Goal: Task Accomplishment & Management: Manage account settings

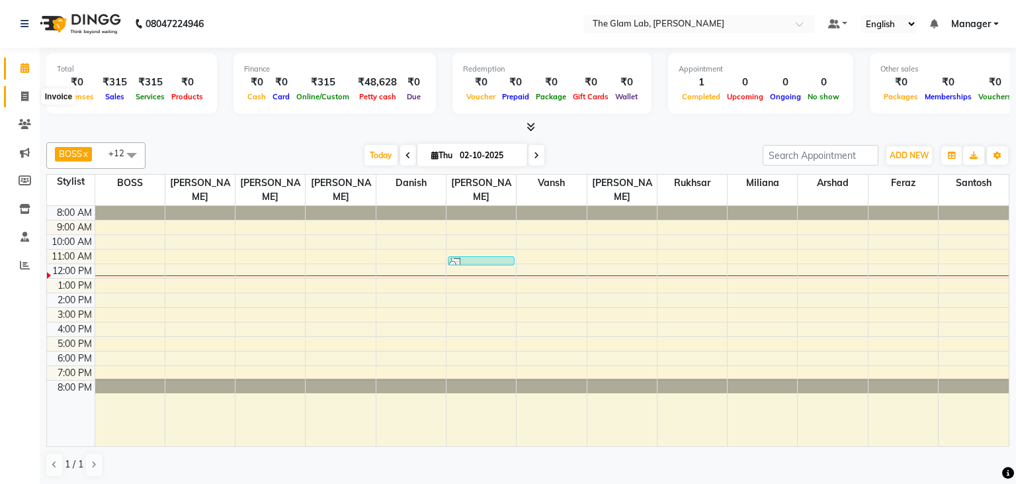
click at [24, 96] on icon at bounding box center [24, 96] width 7 height 10
select select "8277"
select select "service"
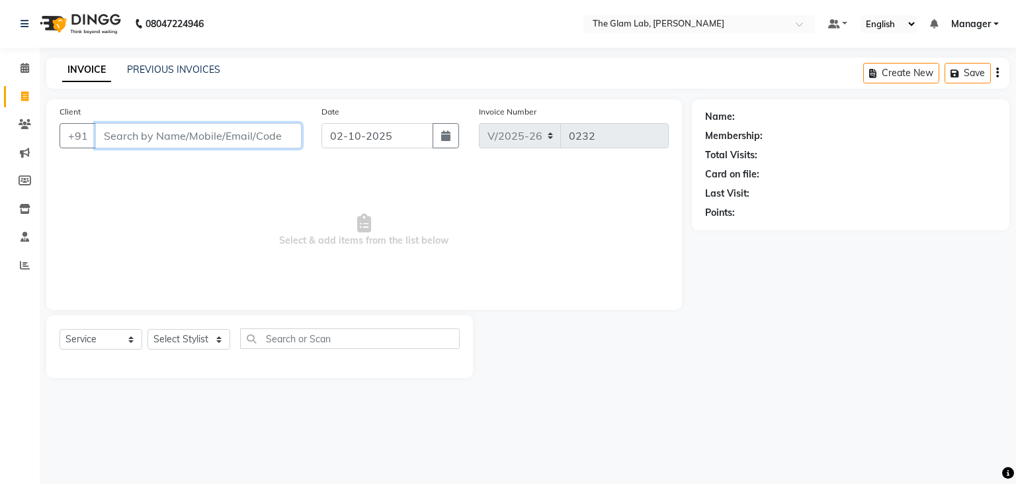
click at [124, 134] on input "Client" at bounding box center [198, 135] width 206 height 25
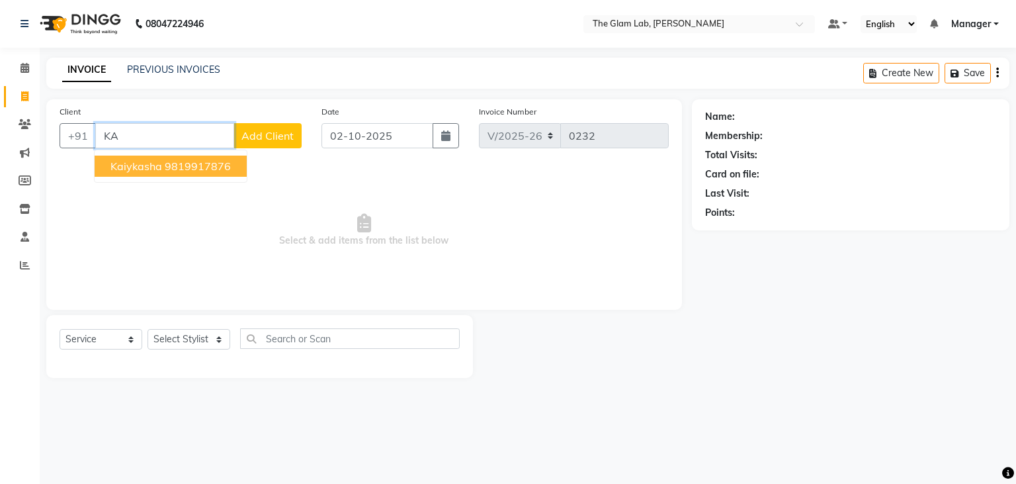
type input "K"
click at [135, 157] on button "PARI 9021013541" at bounding box center [157, 165] width 124 height 21
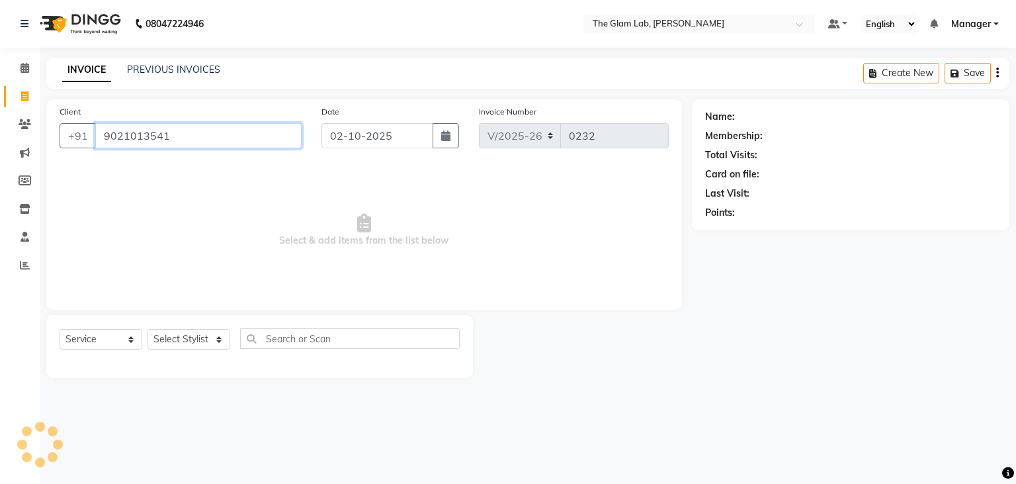
type input "9021013541"
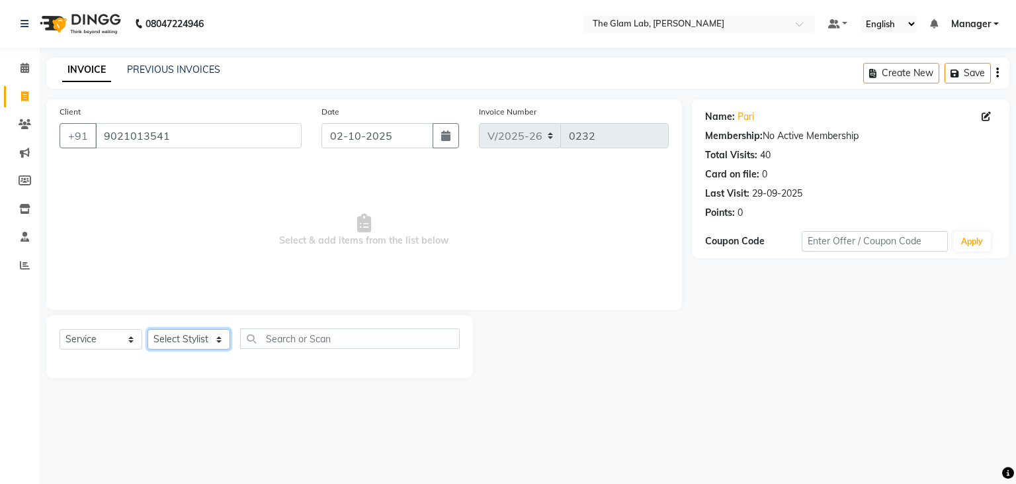
click at [148, 329] on select "Select Stylist [PERSON_NAME] [PERSON_NAME] BOSS Danish Feraz Manager [PERSON_NA…" at bounding box center [189, 339] width 83 height 21
select select "89546"
click option "[PERSON_NAME]" at bounding box center [0, 0] width 0 height 0
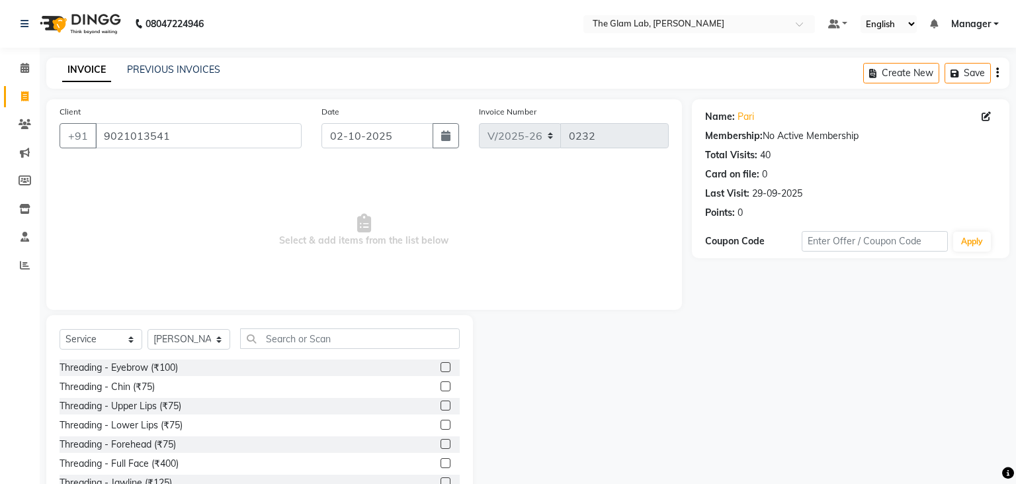
click at [347, 317] on div "Select Service Product Membership Package Voucher Prepaid Gift Card Select Styl…" at bounding box center [259, 412] width 427 height 195
click at [332, 345] on input "text" at bounding box center [350, 338] width 220 height 21
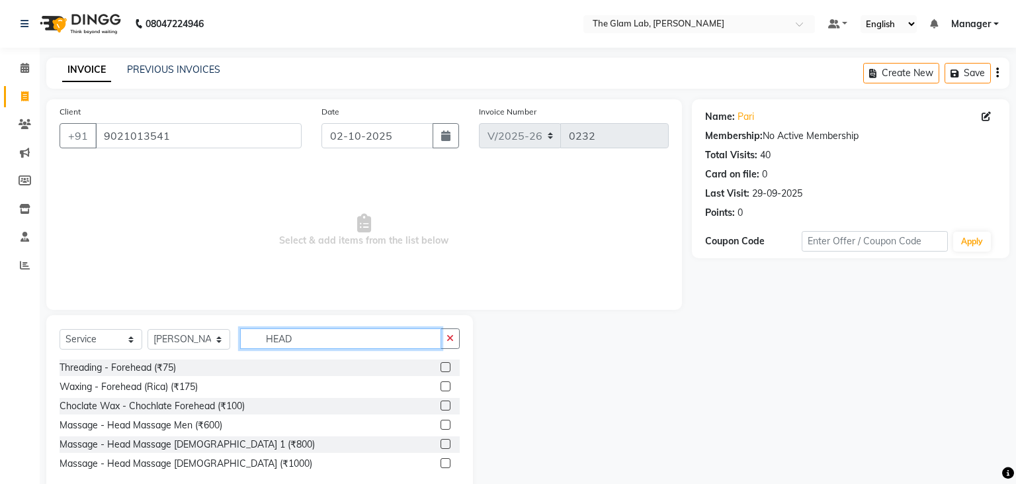
type input "HEAD"
click at [443, 444] on label at bounding box center [446, 444] width 10 height 10
click at [443, 444] on input "checkbox" at bounding box center [445, 444] width 9 height 9
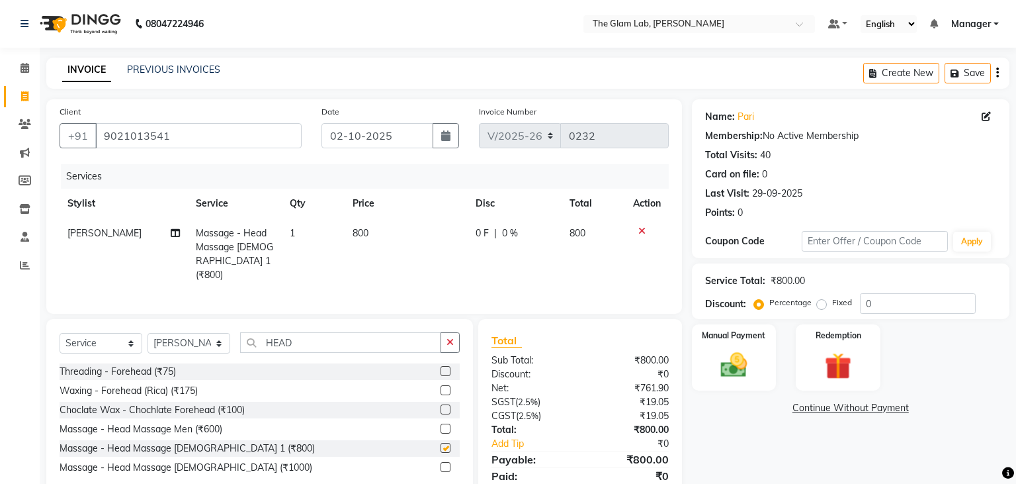
checkbox input "false"
click at [366, 229] on span "800" at bounding box center [361, 233] width 16 height 12
select select "89546"
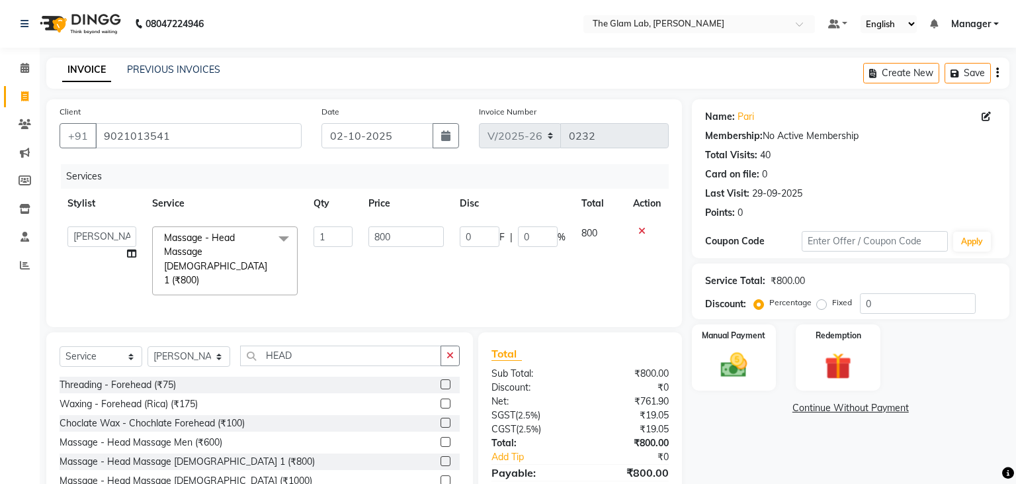
click at [366, 229] on td "800" at bounding box center [406, 260] width 91 height 85
drag, startPoint x: 366, startPoint y: 229, endPoint x: 399, endPoint y: 243, distance: 35.5
click at [399, 243] on td "800" at bounding box center [406, 260] width 91 height 85
click at [399, 243] on input "800" at bounding box center [405, 236] width 75 height 21
type input "840"
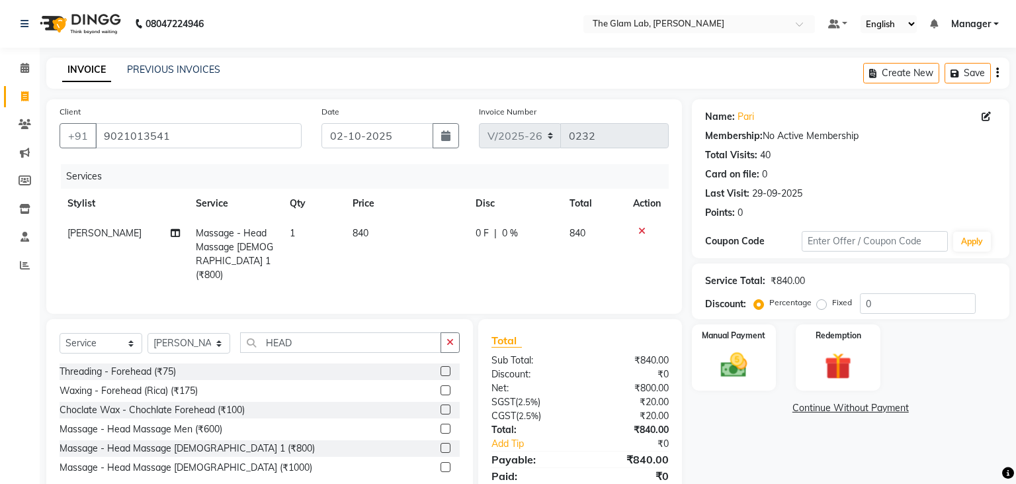
click at [403, 269] on td "840" at bounding box center [406, 253] width 123 height 71
select select "89546"
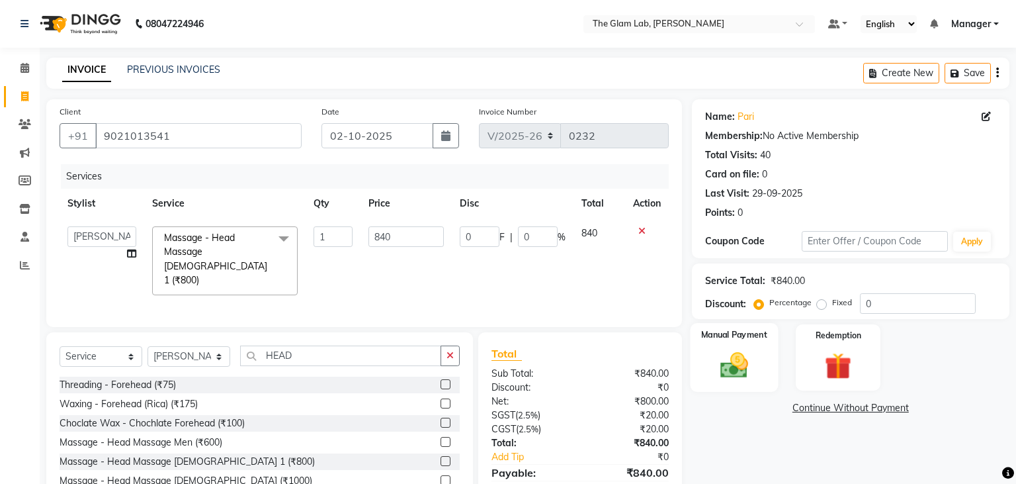
click at [720, 353] on img at bounding box center [733, 365] width 45 height 32
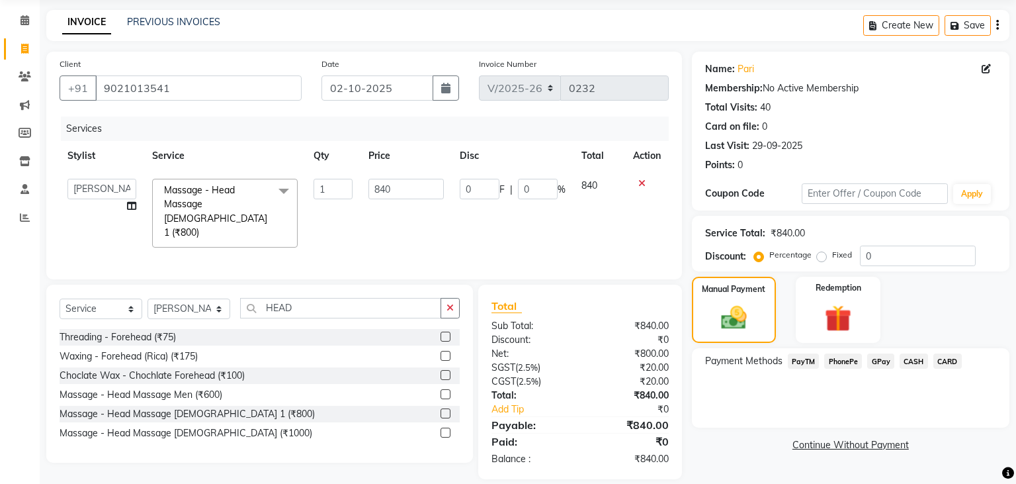
click at [810, 362] on span "PayTM" at bounding box center [804, 360] width 32 height 15
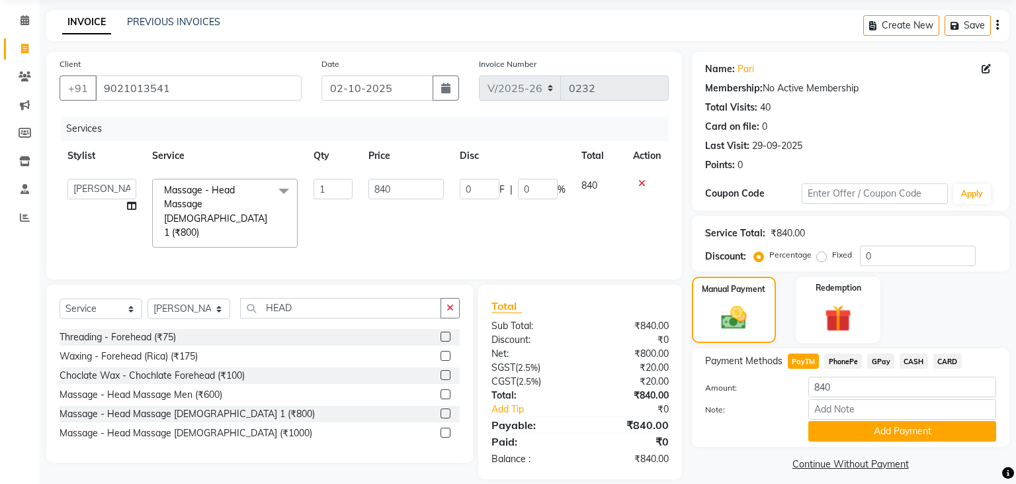
scroll to position [58, 0]
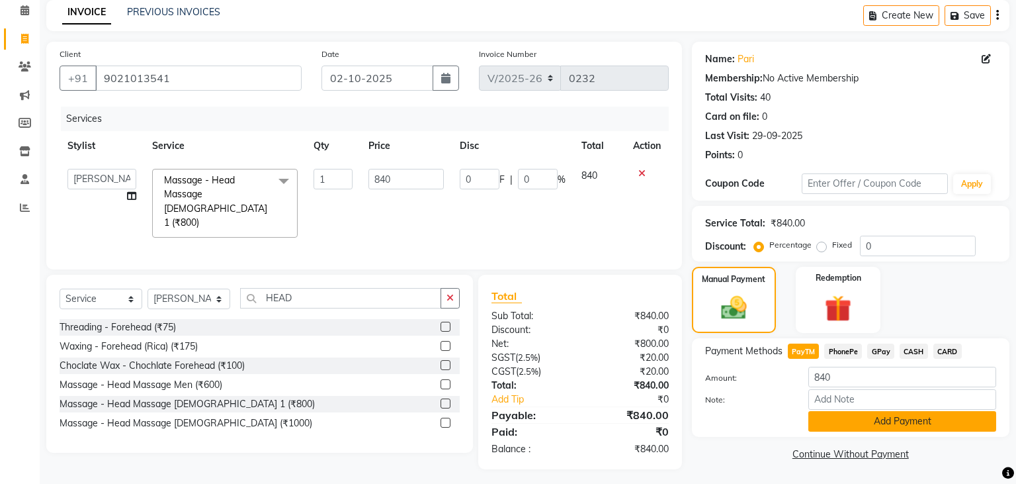
click at [846, 430] on button "Add Payment" at bounding box center [902, 421] width 188 height 21
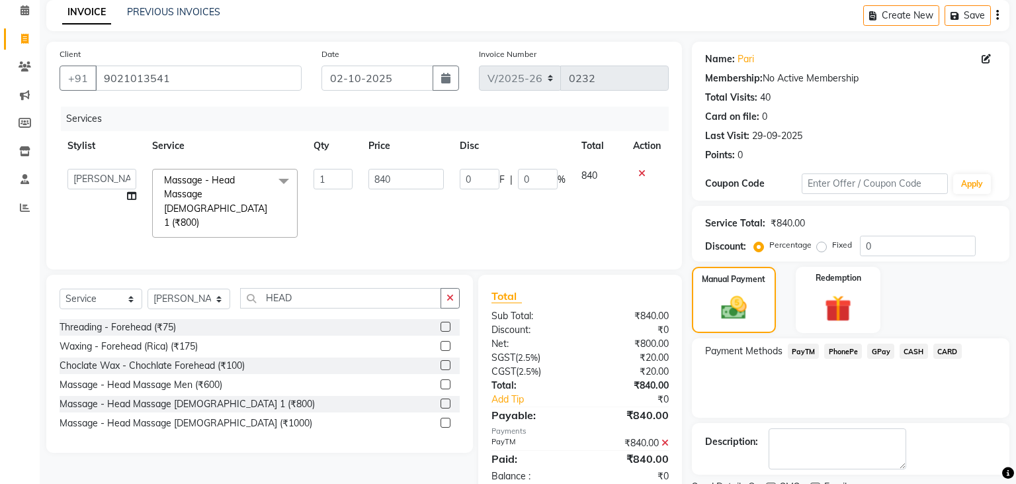
scroll to position [112, 0]
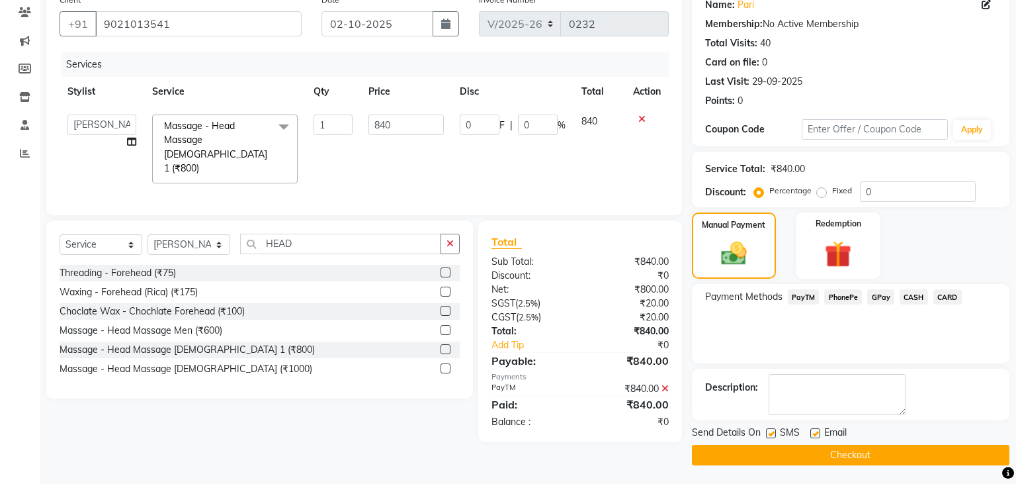
click at [816, 428] on label at bounding box center [815, 433] width 10 height 10
click at [816, 429] on input "checkbox" at bounding box center [814, 433] width 9 height 9
checkbox input "false"
click at [773, 431] on label at bounding box center [771, 433] width 10 height 10
click at [773, 431] on input "checkbox" at bounding box center [770, 433] width 9 height 9
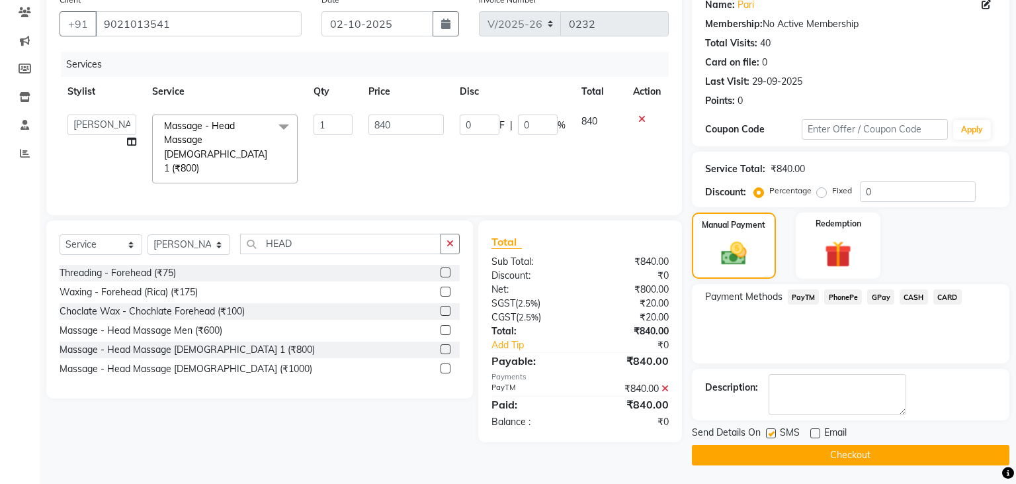
checkbox input "false"
click at [775, 451] on button "Checkout" at bounding box center [851, 455] width 318 height 21
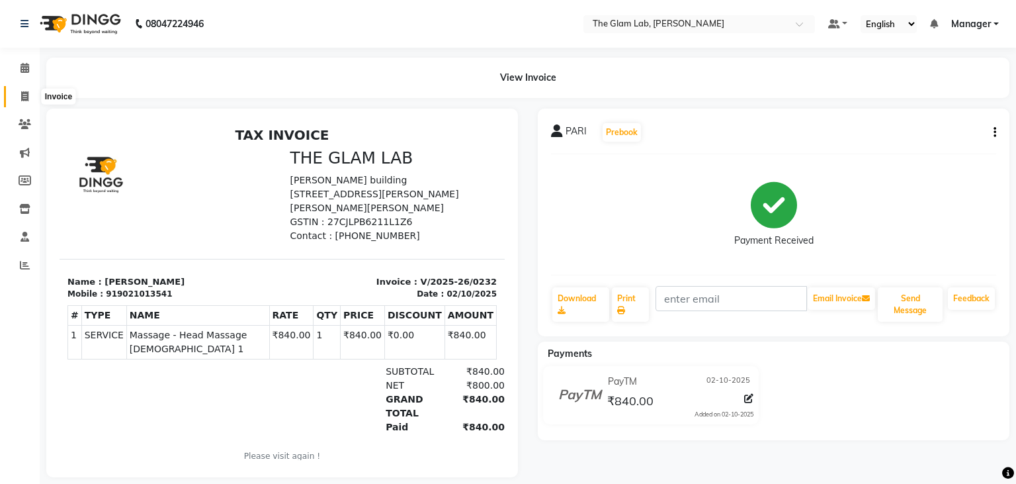
click at [24, 93] on icon at bounding box center [24, 96] width 7 height 10
select select "service"
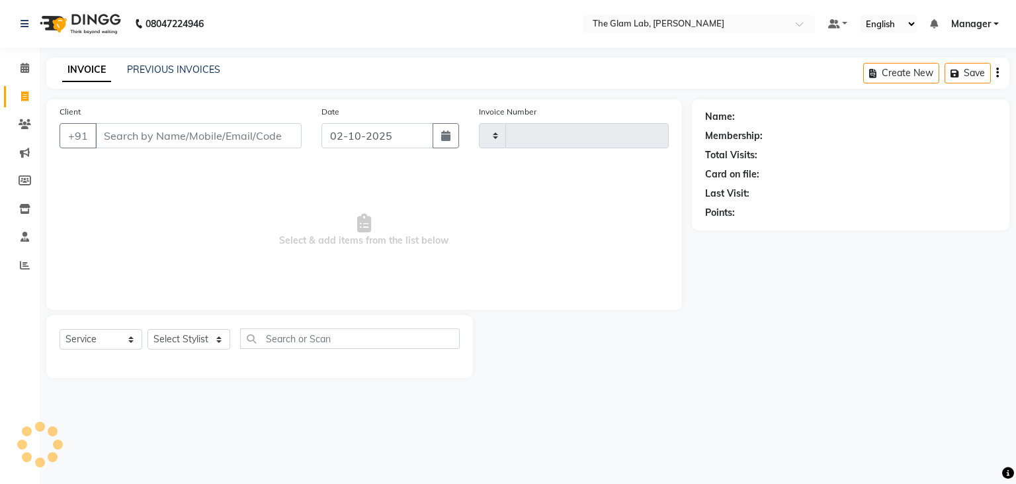
type input "0233"
select select "8277"
click at [145, 136] on input "Client" at bounding box center [198, 135] width 206 height 25
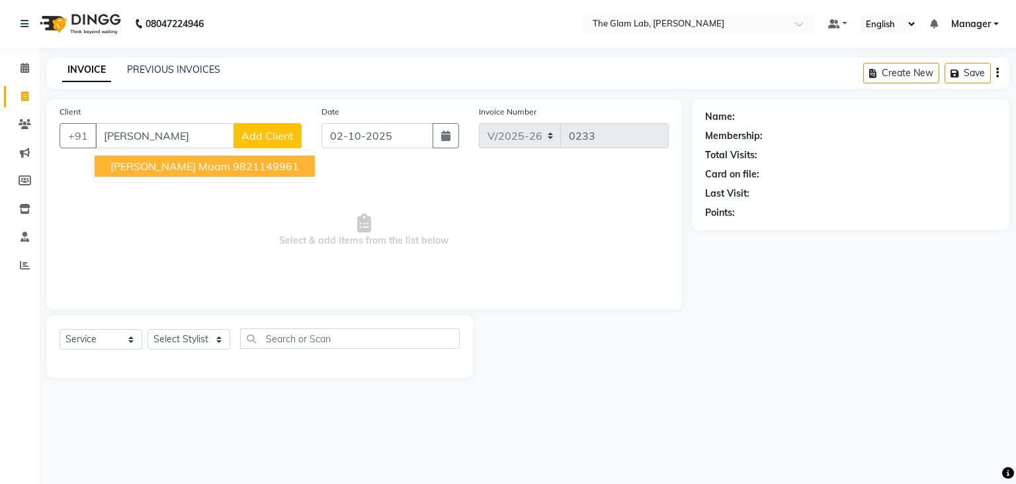
click at [157, 169] on span "[PERSON_NAME] maam" at bounding box center [170, 165] width 120 height 13
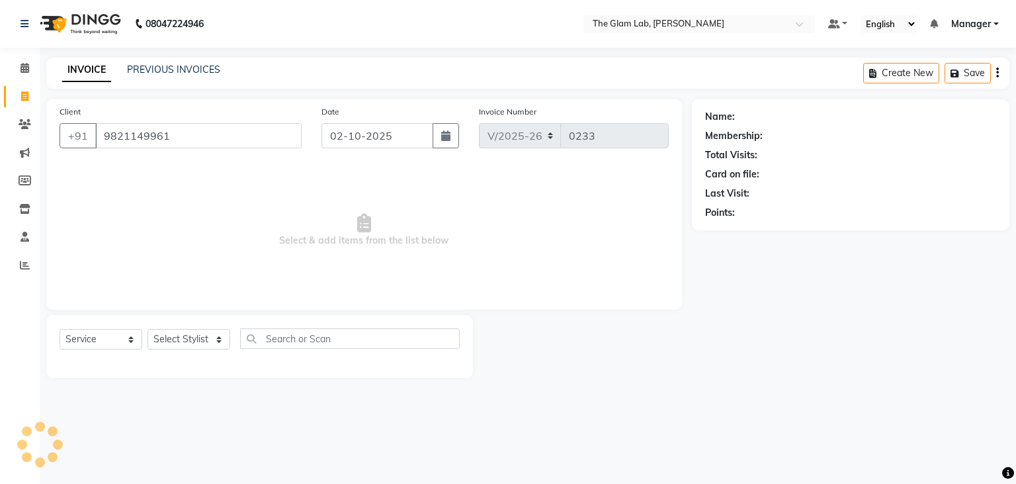
type input "9821149961"
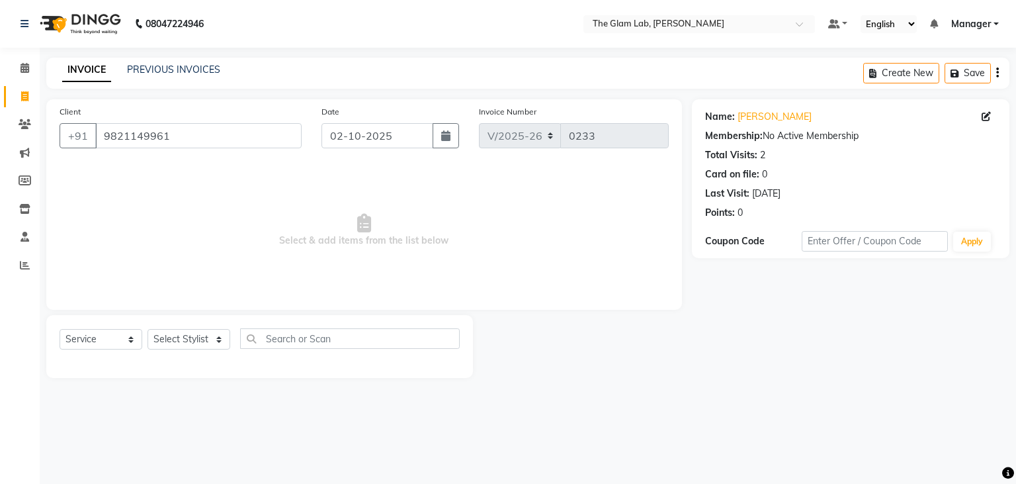
click at [212, 328] on div "Select Service Product Membership Package Voucher Prepaid Gift Card Select Styl…" at bounding box center [259, 346] width 427 height 63
click at [148, 329] on select "Select Stylist [PERSON_NAME] [PERSON_NAME] BOSS Danish Feraz Manager [PERSON_NA…" at bounding box center [189, 339] width 83 height 21
select select "79465"
click option "[PERSON_NAME]" at bounding box center [0, 0] width 0 height 0
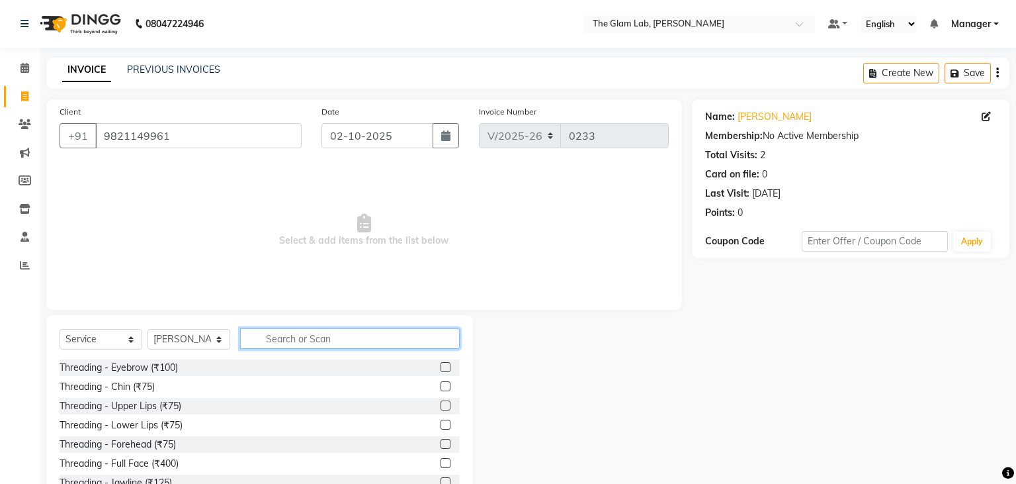
click at [284, 339] on input "text" at bounding box center [350, 338] width 220 height 21
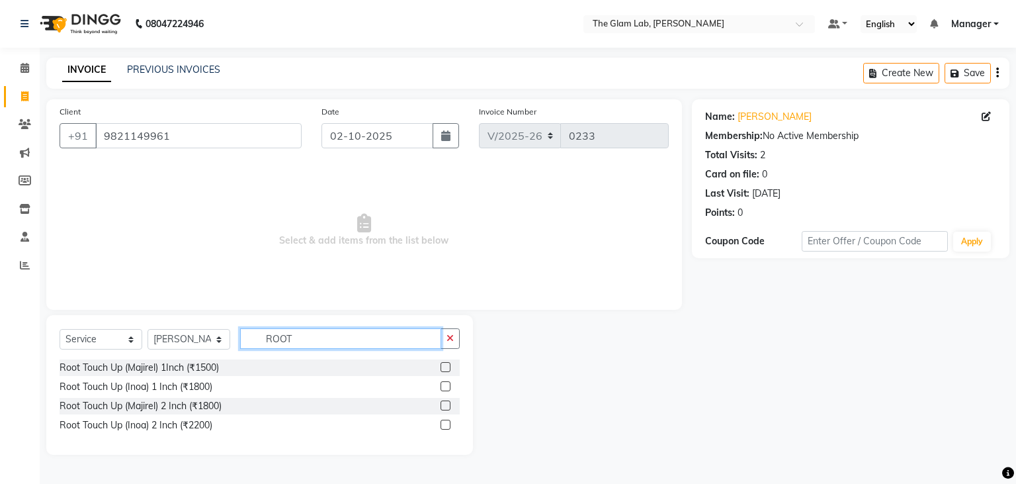
type input "ROOT"
click at [446, 366] on label at bounding box center [446, 367] width 10 height 10
click at [446, 366] on input "checkbox" at bounding box center [445, 367] width 9 height 9
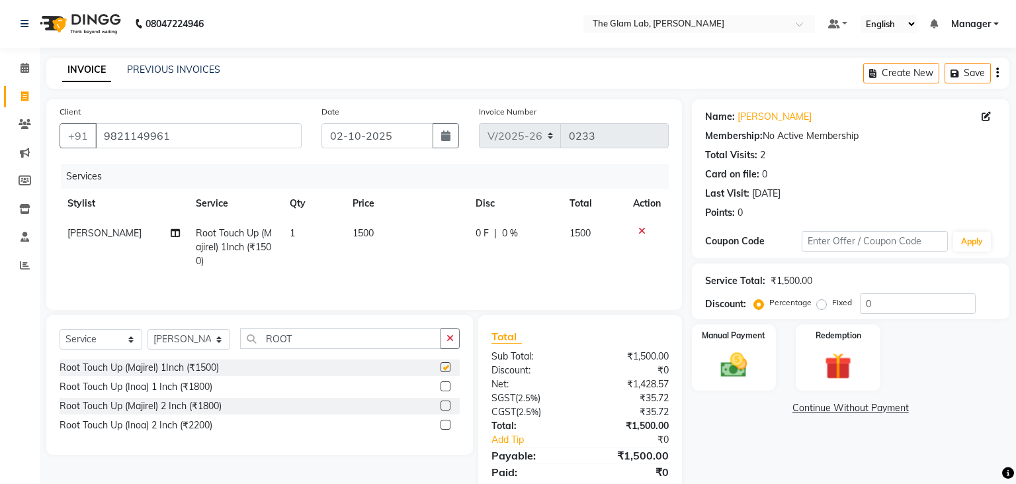
checkbox input "false"
click at [373, 229] on td "1500" at bounding box center [406, 247] width 123 height 58
select select "79465"
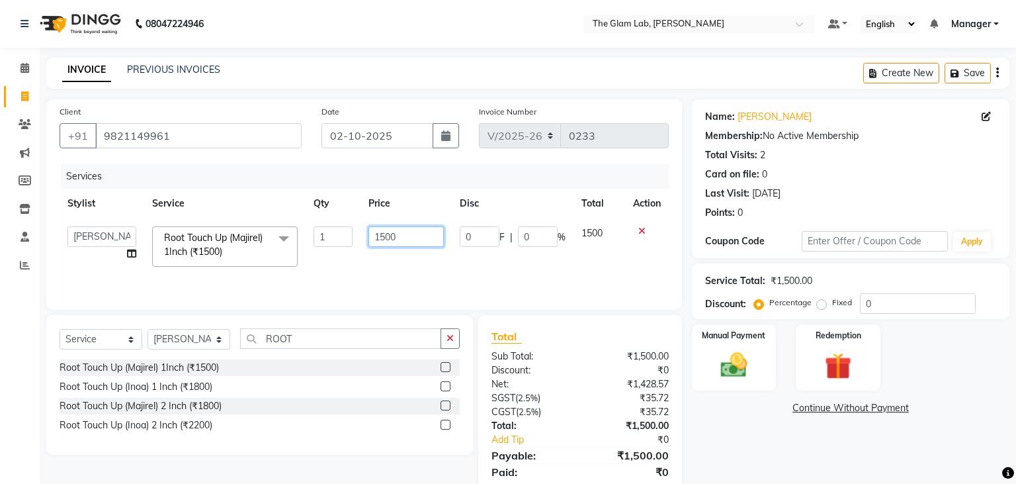
click at [373, 229] on input "1500" at bounding box center [405, 236] width 75 height 21
type input "1"
type input "12"
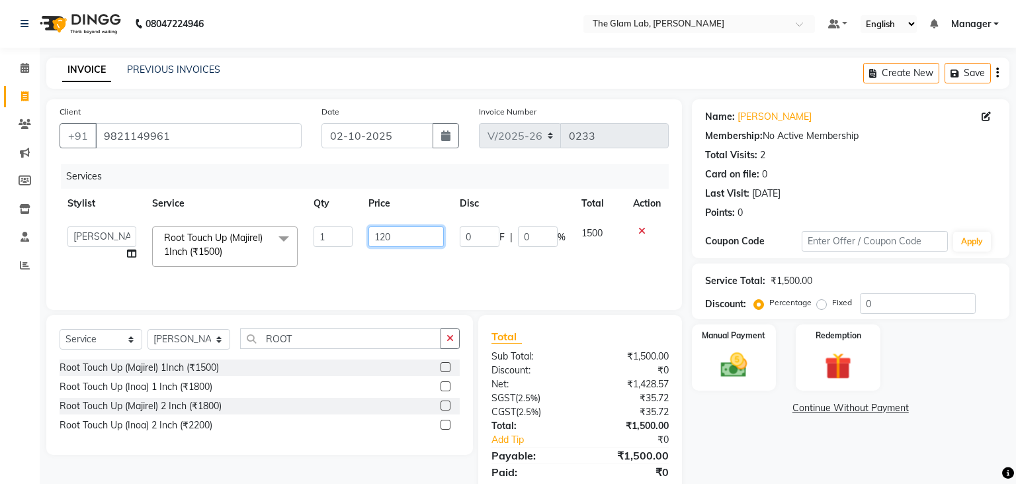
type input "1200"
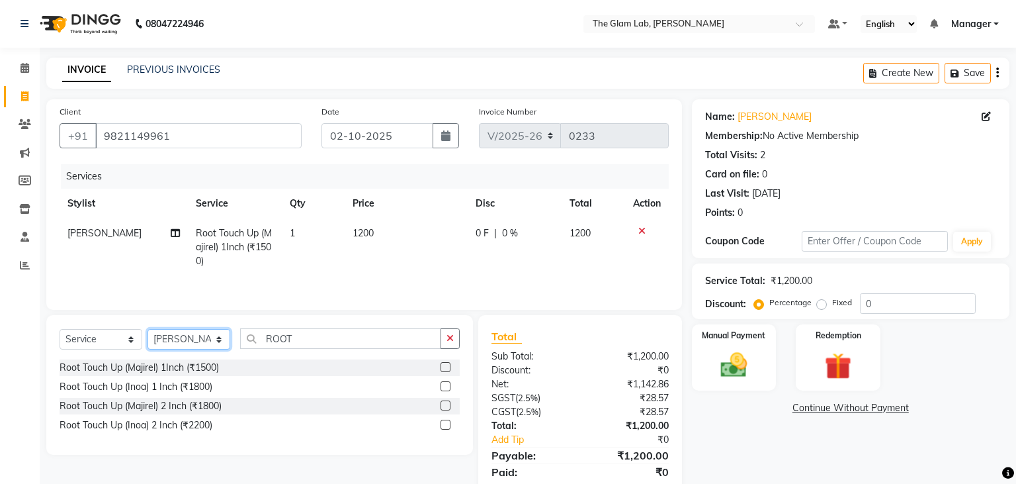
click at [148, 329] on select "Select Stylist [PERSON_NAME] [PERSON_NAME] BOSS Danish Feraz Manager [PERSON_NA…" at bounding box center [189, 339] width 83 height 21
select select "79459"
click option "Danish" at bounding box center [0, 0] width 0 height 0
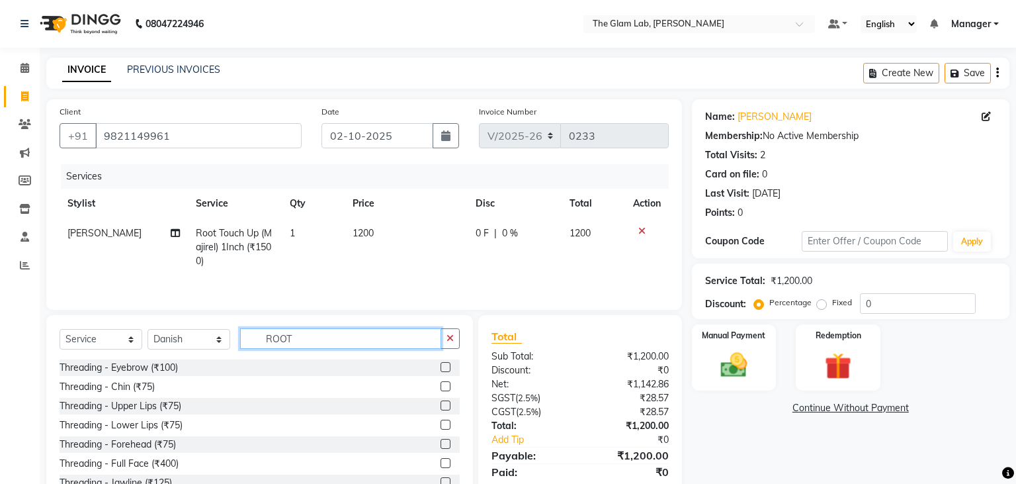
click at [294, 335] on input "ROOT" at bounding box center [340, 338] width 201 height 21
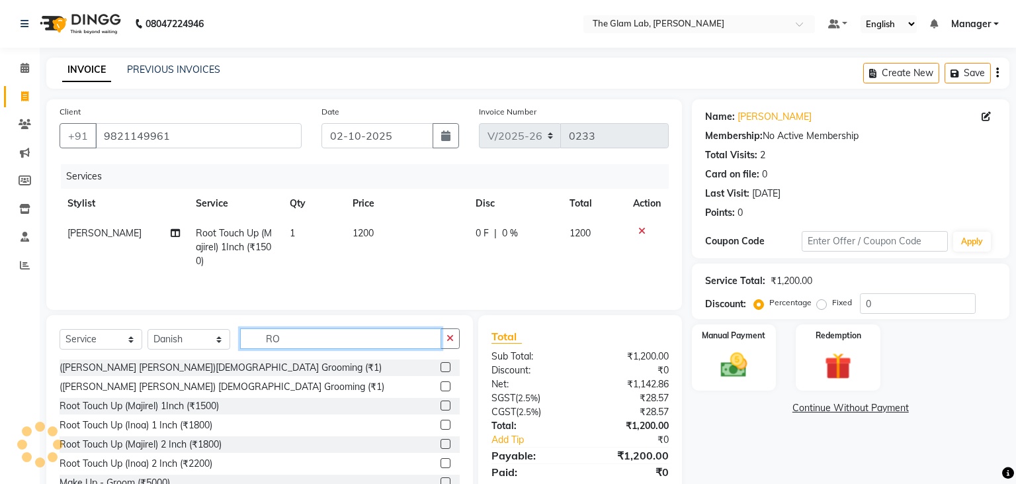
type input "R"
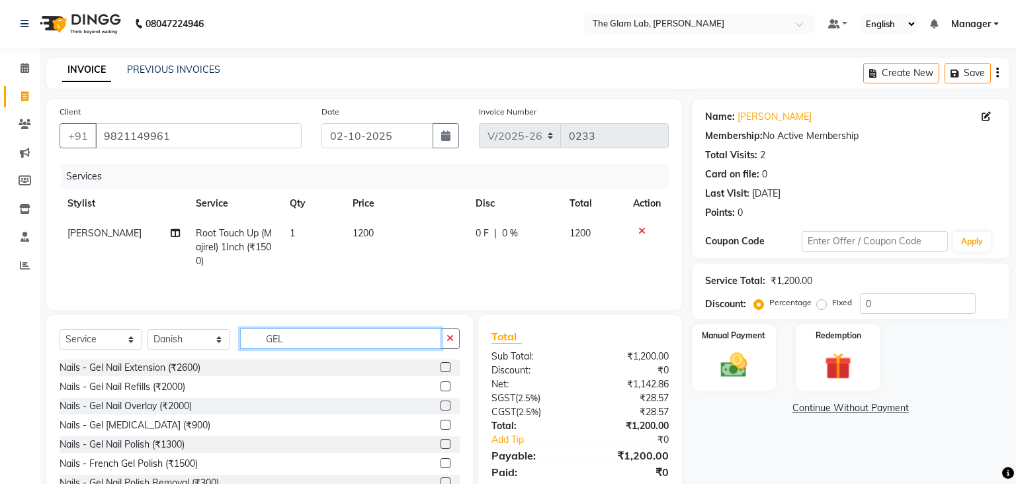
type input "GEL"
click at [445, 443] on label at bounding box center [446, 444] width 10 height 10
click at [445, 443] on input "checkbox" at bounding box center [445, 444] width 9 height 9
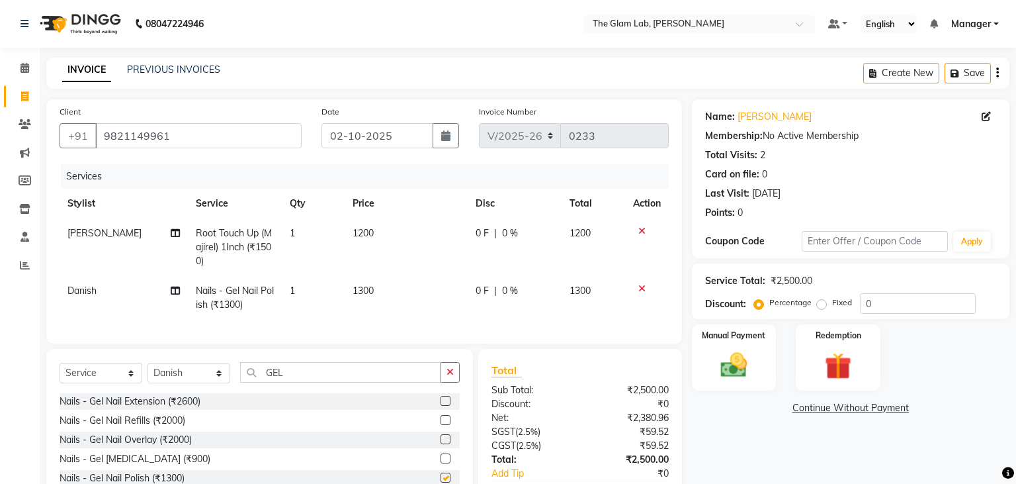
checkbox input "false"
click at [388, 287] on td "1300" at bounding box center [406, 298] width 123 height 44
select select "79459"
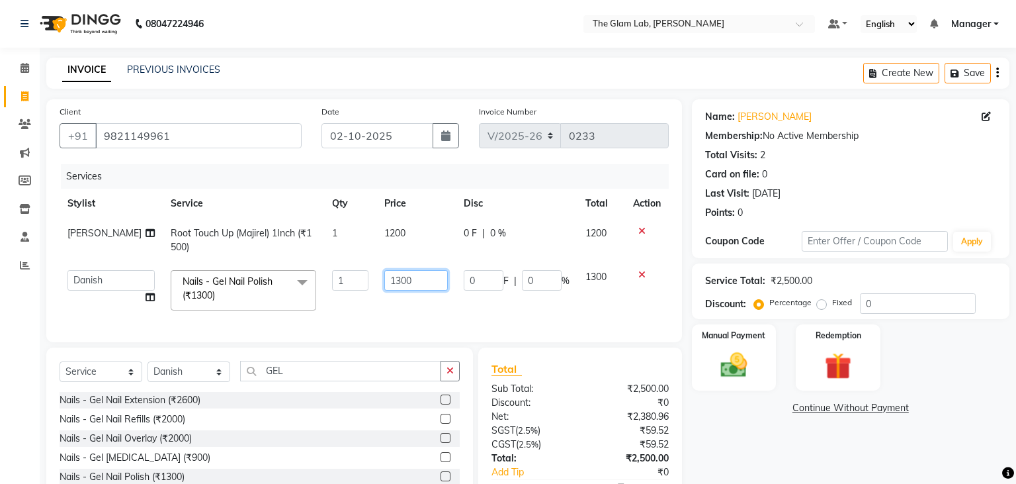
click at [388, 287] on input "1300" at bounding box center [416, 280] width 64 height 21
type input "500"
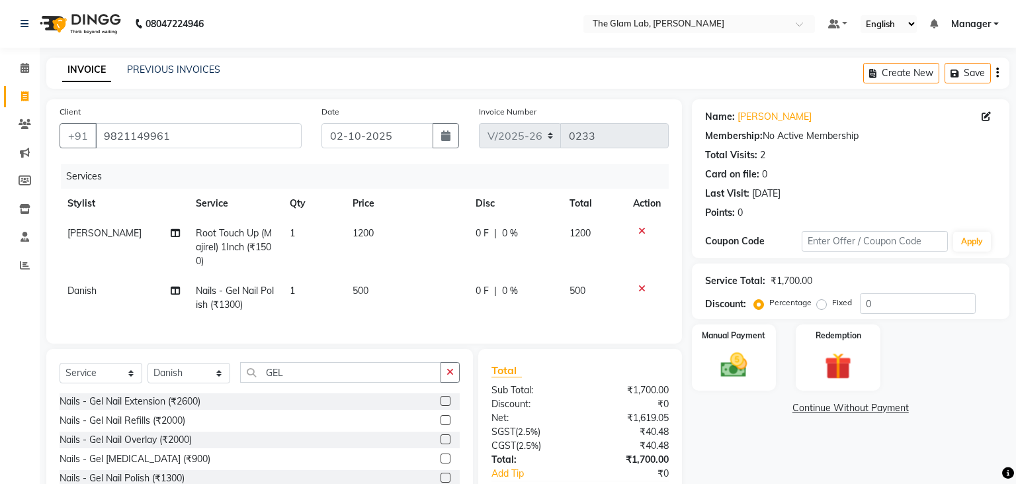
click at [386, 308] on td "500" at bounding box center [406, 298] width 123 height 44
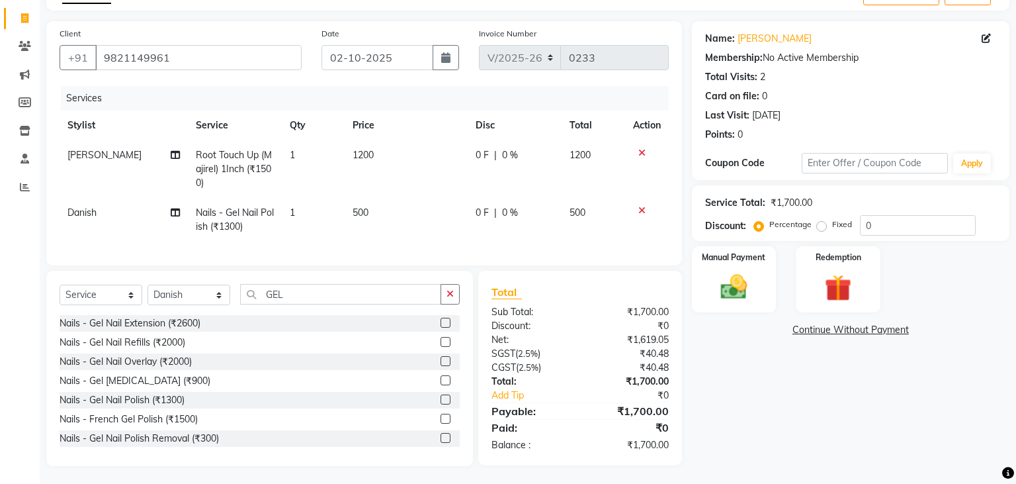
select select "79459"
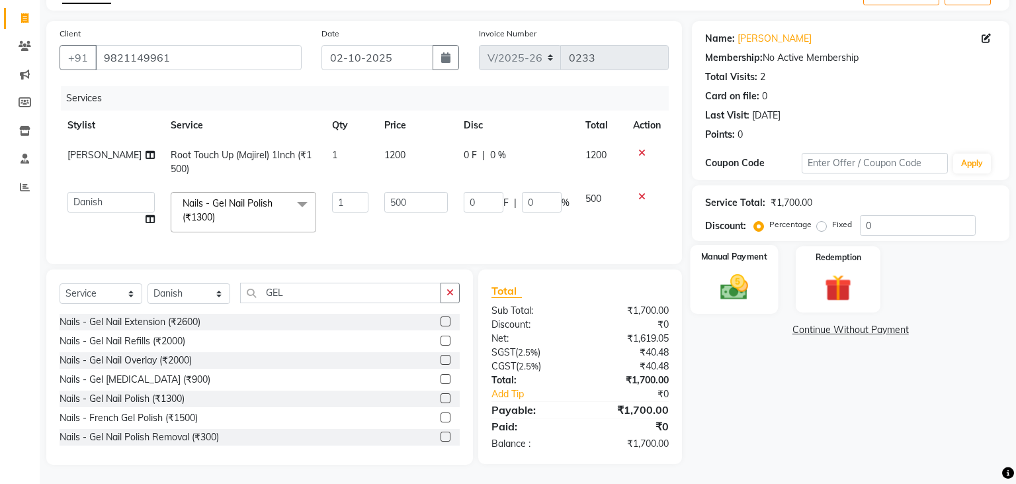
click at [749, 285] on img at bounding box center [733, 287] width 45 height 32
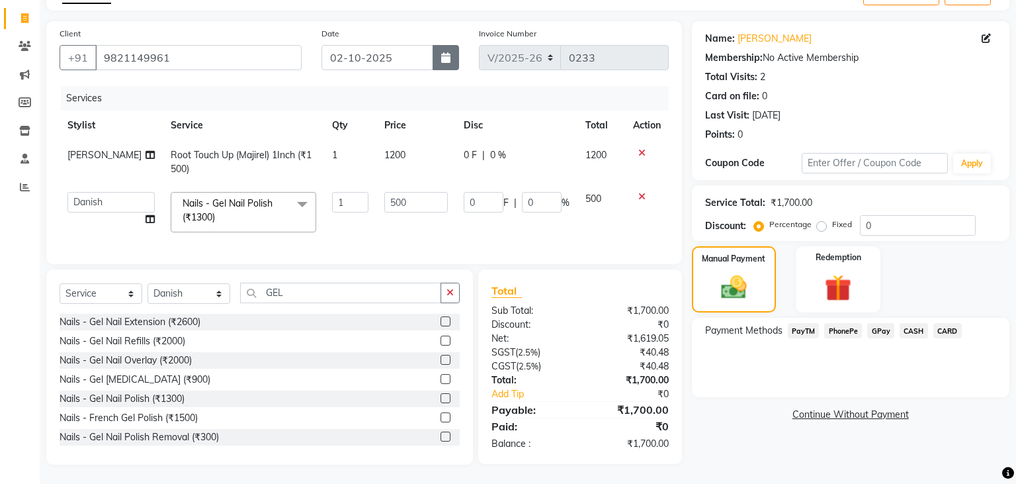
click at [443, 58] on icon "button" at bounding box center [445, 57] width 9 height 11
select select "10"
select select "2025"
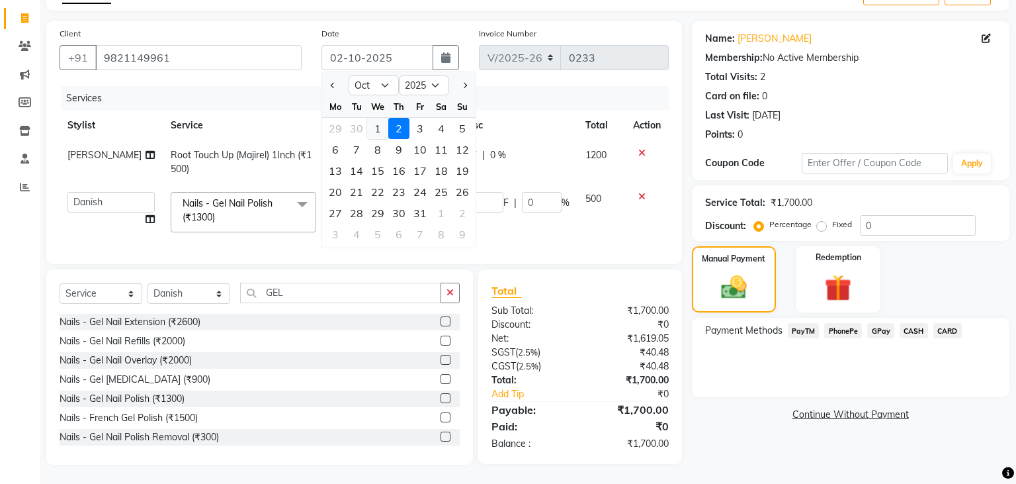
click at [380, 133] on div "1" at bounding box center [377, 128] width 21 height 21
type input "01-10-2025"
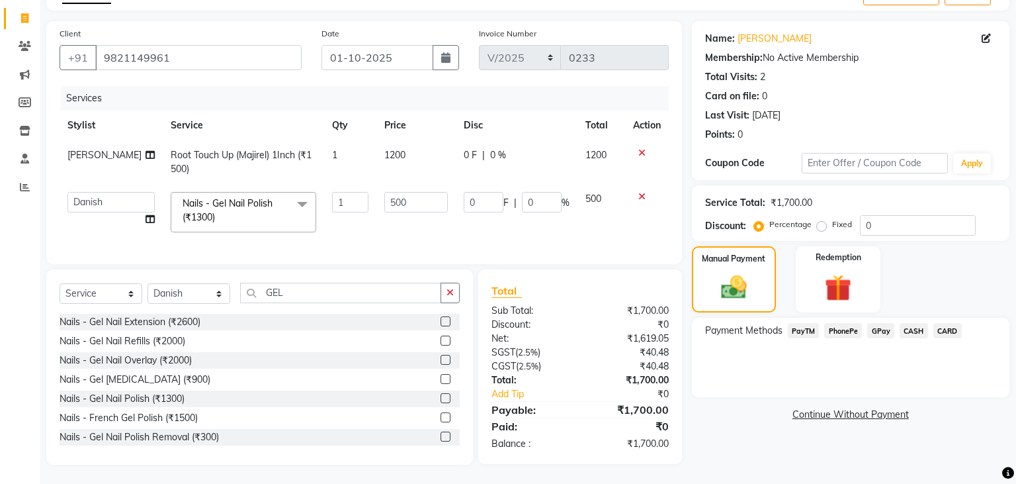
click at [916, 335] on span "CASH" at bounding box center [914, 330] width 28 height 15
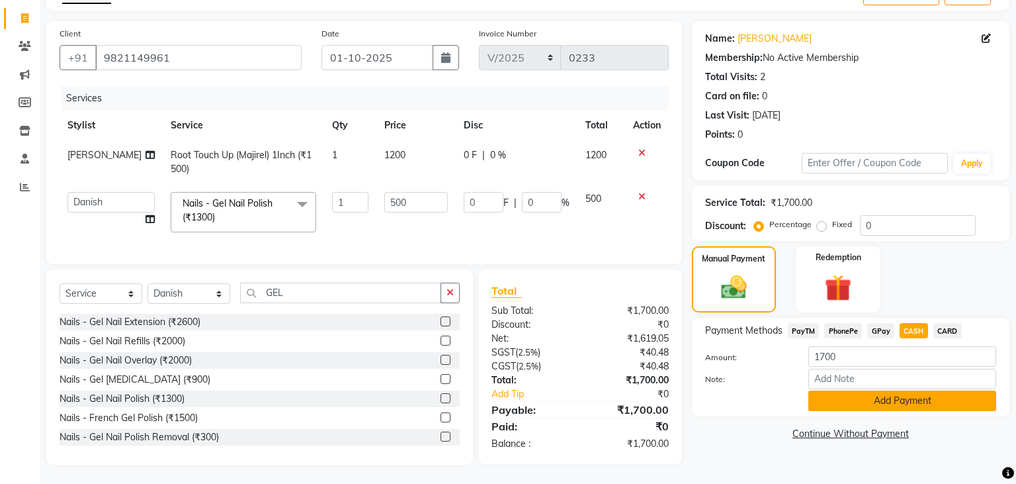
click at [896, 394] on button "Add Payment" at bounding box center [902, 400] width 188 height 21
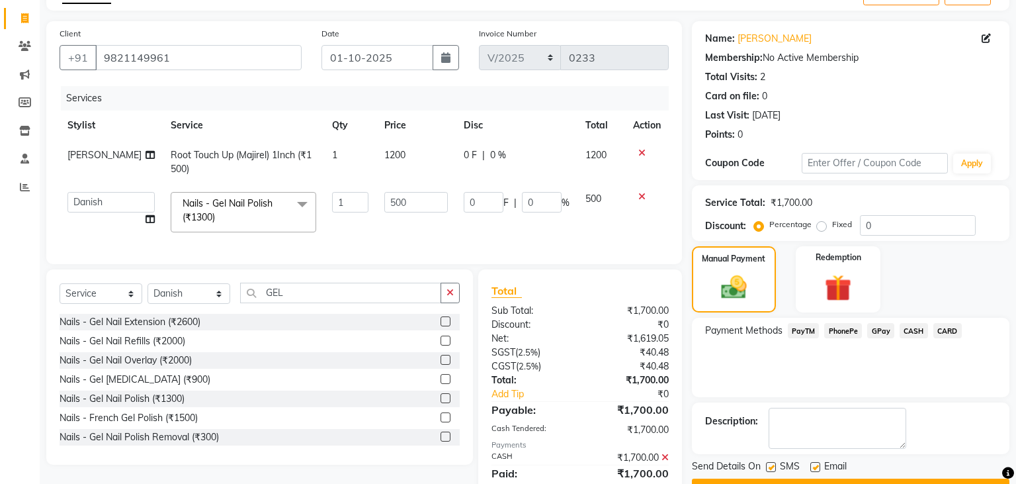
scroll to position [124, 0]
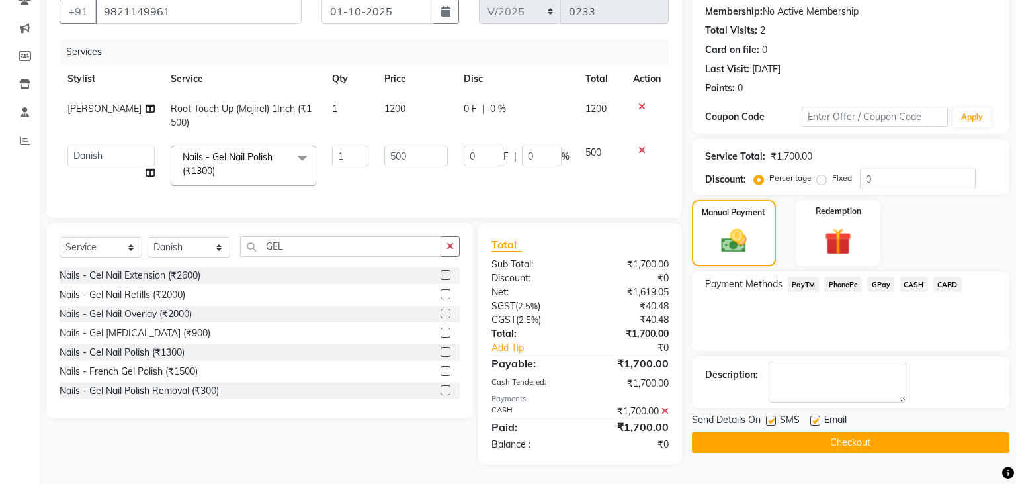
click at [815, 423] on label at bounding box center [815, 420] width 10 height 10
click at [815, 423] on input "checkbox" at bounding box center [814, 421] width 9 height 9
checkbox input "false"
click at [771, 422] on label at bounding box center [771, 420] width 10 height 10
click at [771, 422] on input "checkbox" at bounding box center [770, 421] width 9 height 9
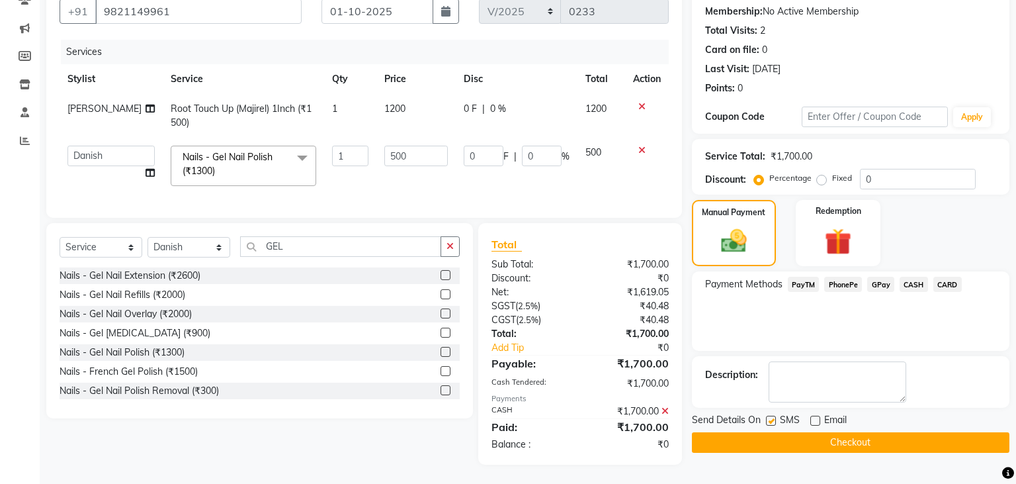
checkbox input "false"
click at [832, 438] on button "Checkout" at bounding box center [851, 442] width 318 height 21
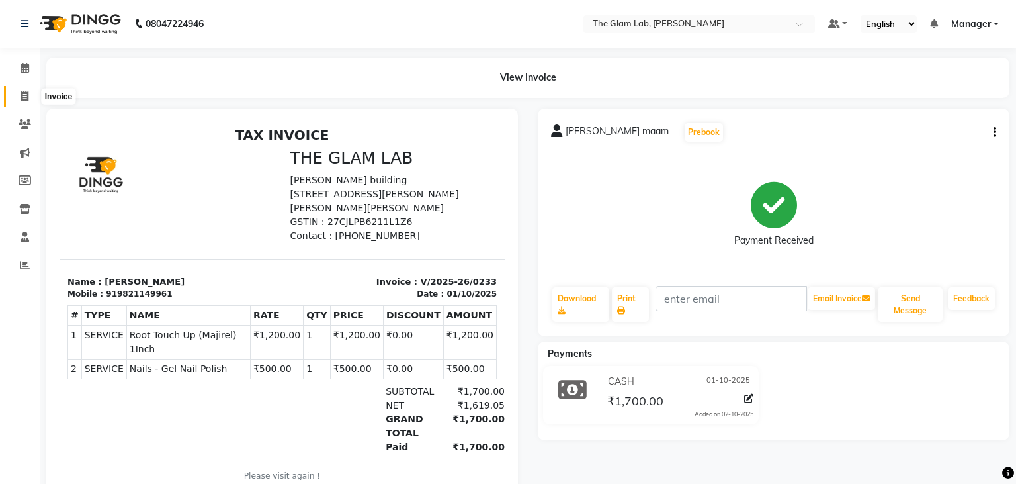
click at [28, 102] on span at bounding box center [24, 96] width 23 height 15
select select "8277"
select select "service"
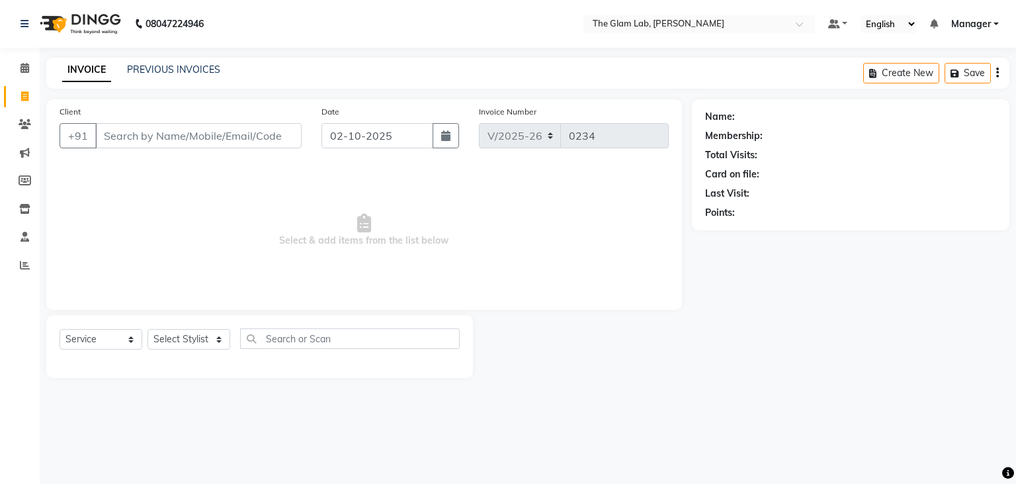
click at [126, 134] on input "Client" at bounding box center [198, 135] width 206 height 25
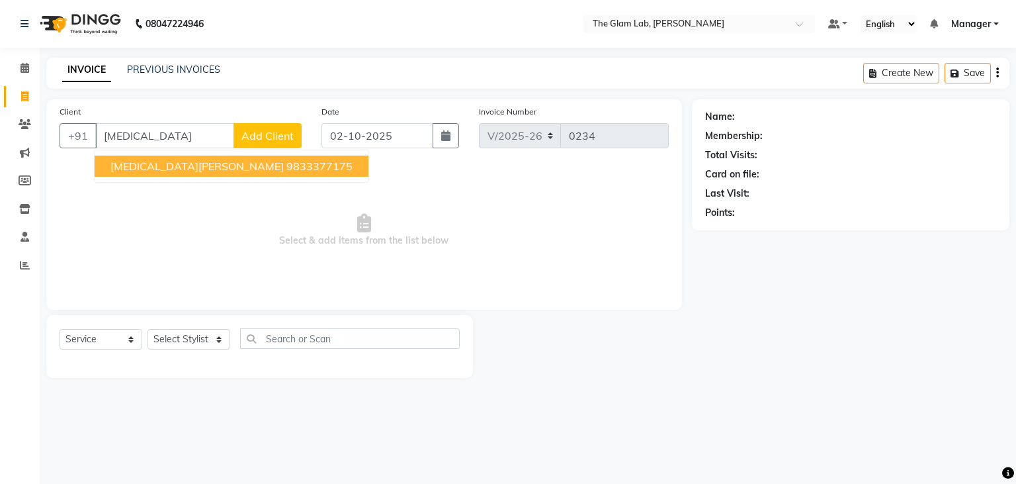
type input "[MEDICAL_DATA]"
click at [148, 329] on select "Select Stylist [PERSON_NAME] [PERSON_NAME] BOSS Danish Feraz Manager [PERSON_NA…" at bounding box center [189, 339] width 83 height 21
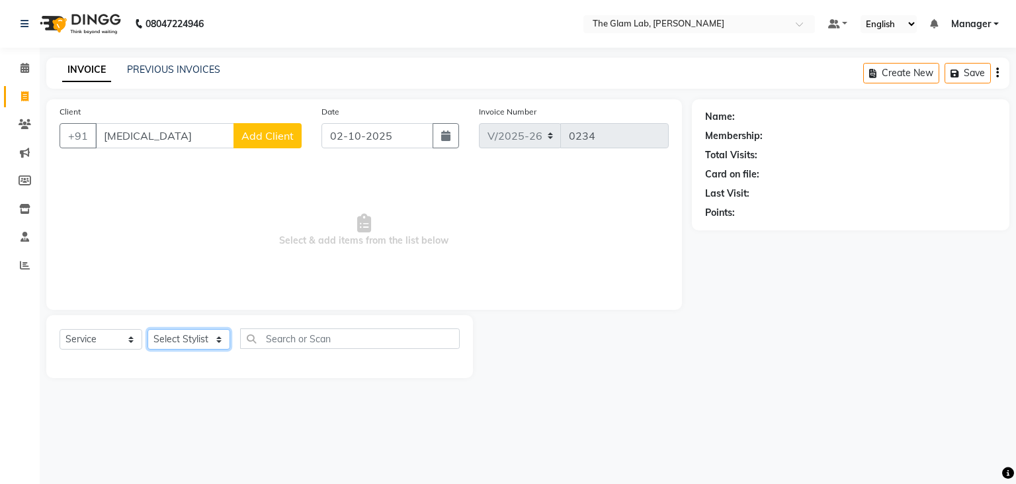
select select "92284"
click option "Vansh" at bounding box center [0, 0] width 0 height 0
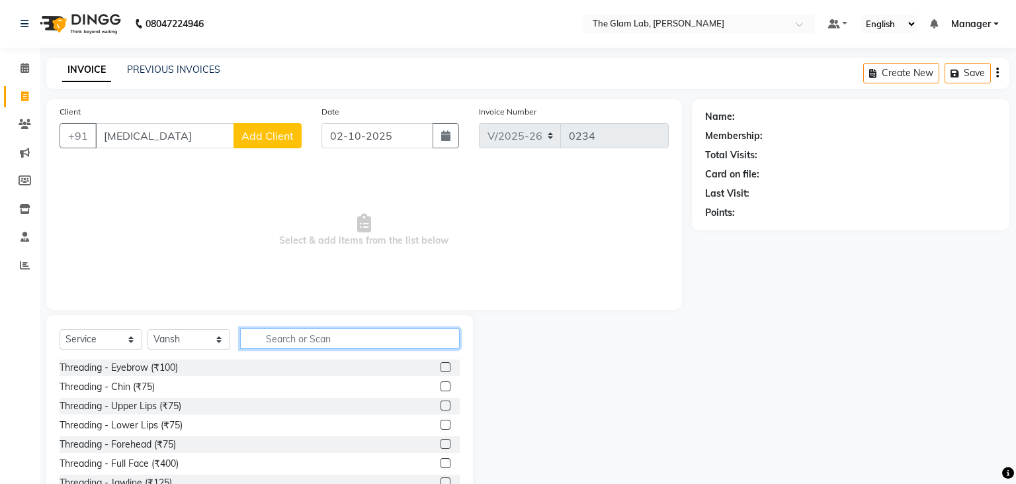
click at [276, 345] on input "text" at bounding box center [350, 338] width 220 height 21
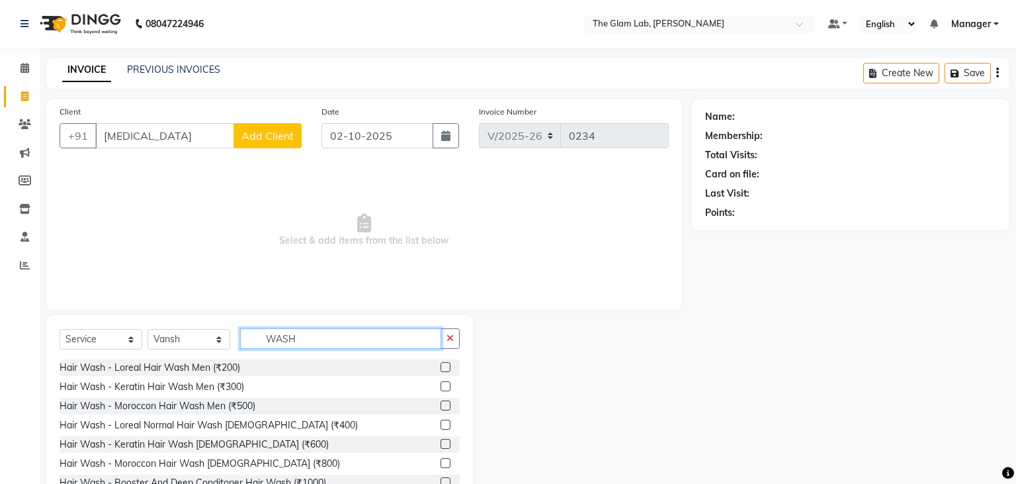
type input "WASH"
click at [446, 447] on label at bounding box center [446, 444] width 10 height 10
click at [446, 447] on input "checkbox" at bounding box center [445, 444] width 9 height 9
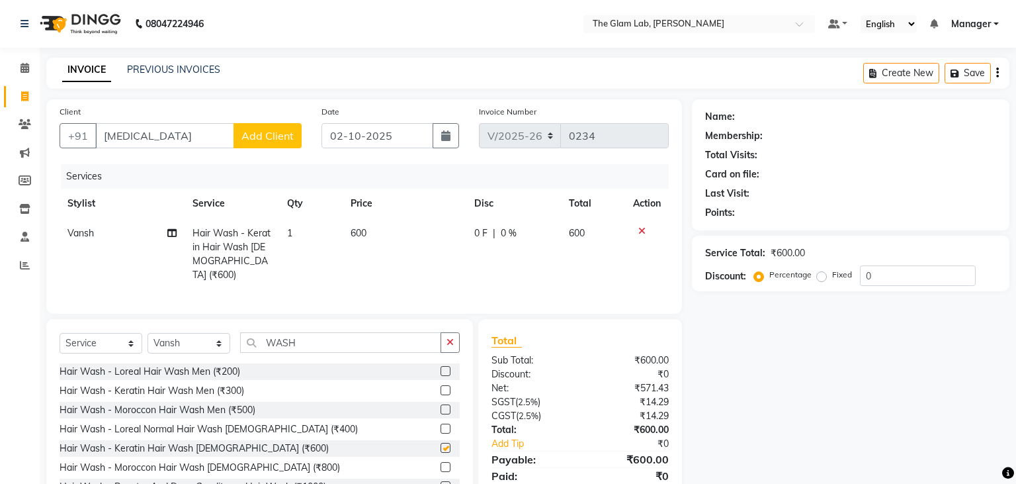
checkbox input "false"
click at [367, 235] on td "600" at bounding box center [405, 253] width 124 height 71
select select "92284"
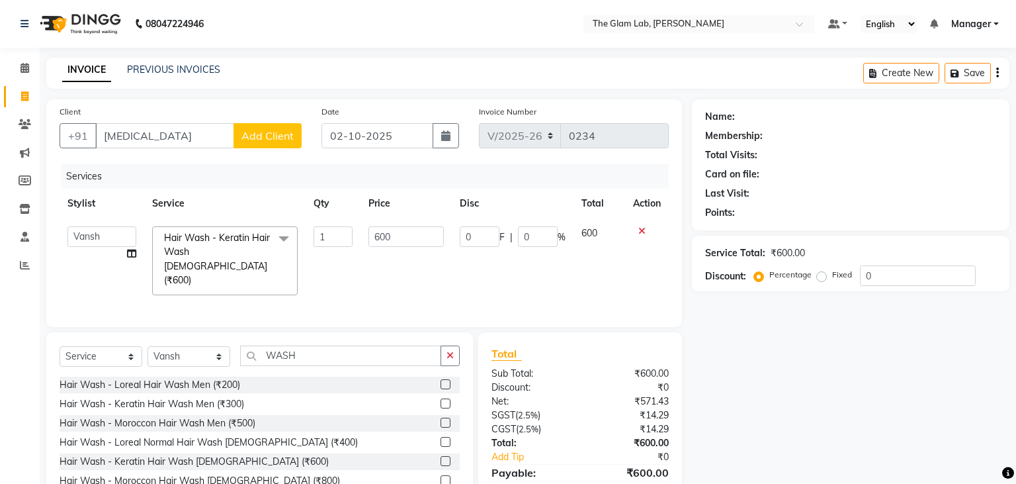
click at [367, 235] on td "600" at bounding box center [406, 260] width 91 height 85
click at [390, 233] on input "600" at bounding box center [405, 236] width 75 height 21
type input "6"
type input "630"
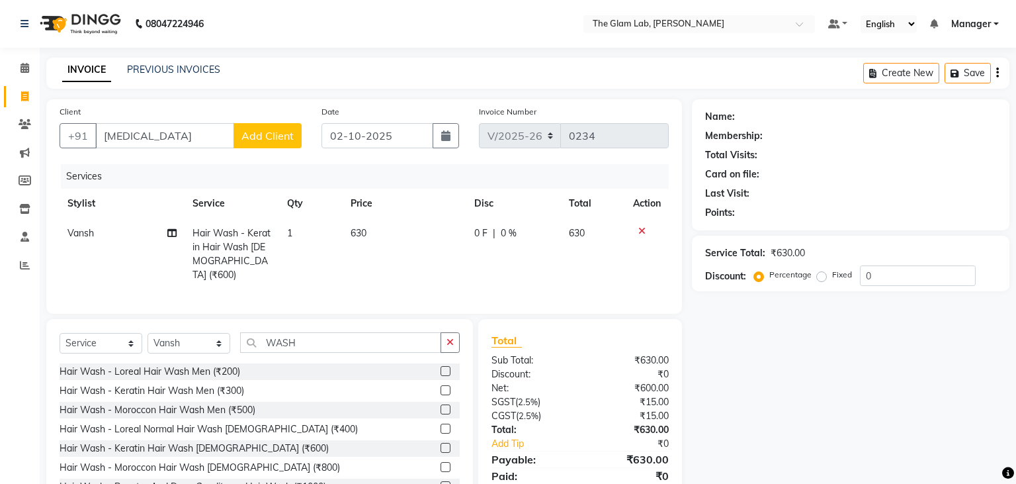
click at [406, 263] on td "630" at bounding box center [405, 253] width 124 height 71
select select "92284"
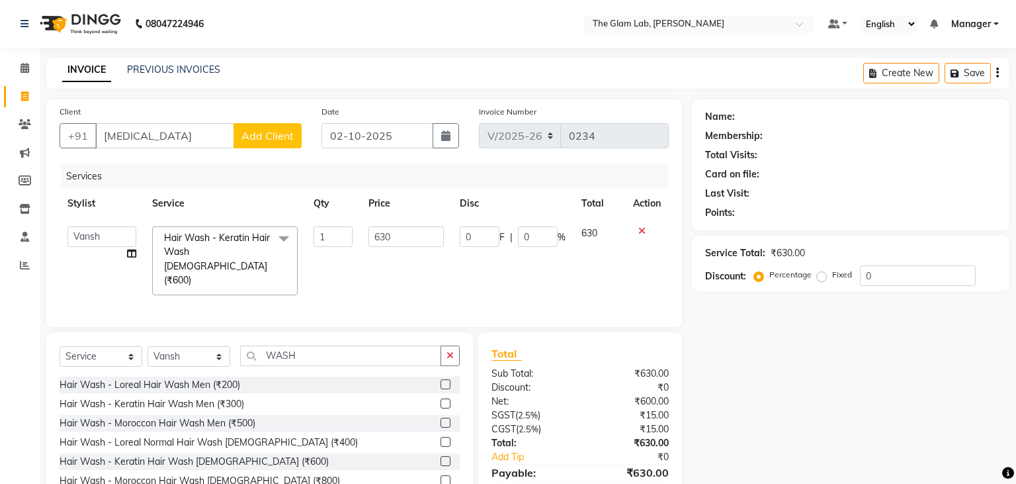
scroll to position [46, 0]
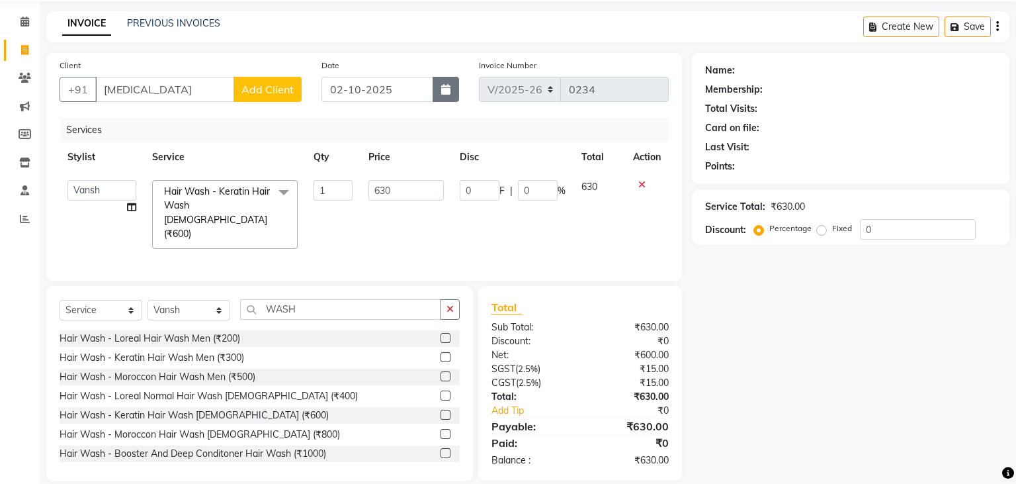
click at [448, 89] on icon "button" at bounding box center [445, 89] width 9 height 11
select select "10"
select select "2025"
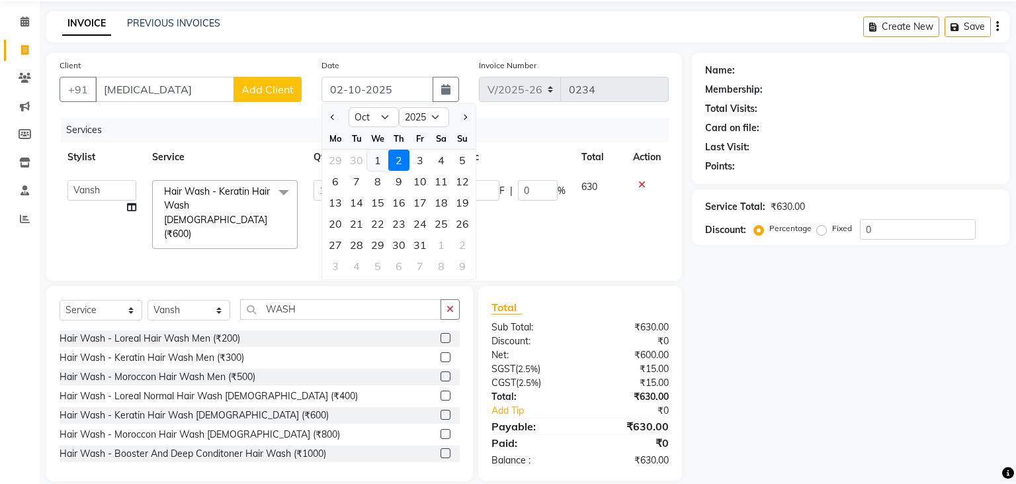
click at [378, 157] on div "1" at bounding box center [377, 159] width 21 height 21
type input "01-10-2025"
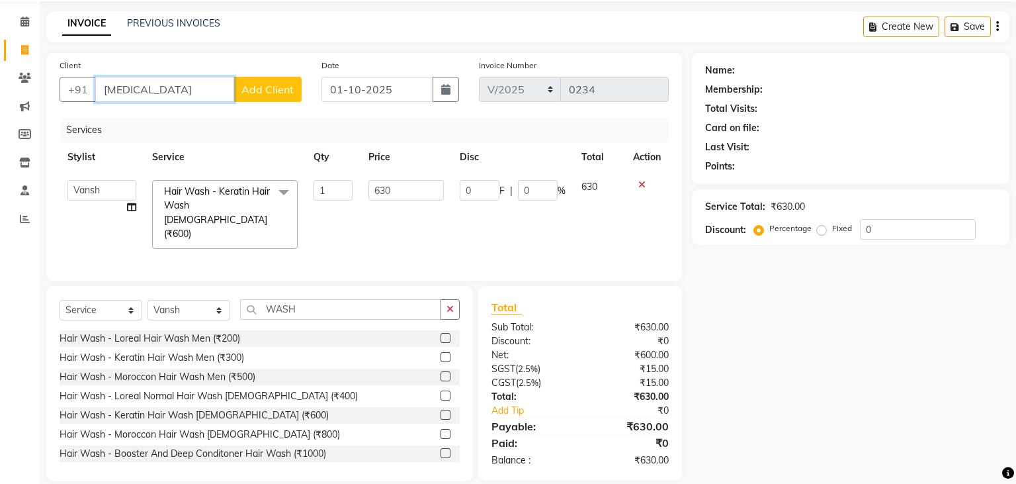
click at [190, 87] on input "[MEDICAL_DATA]" at bounding box center [164, 89] width 139 height 25
type input "N"
click at [173, 114] on ngb-highlight "9021013541" at bounding box center [170, 119] width 66 height 13
type input "9021013541"
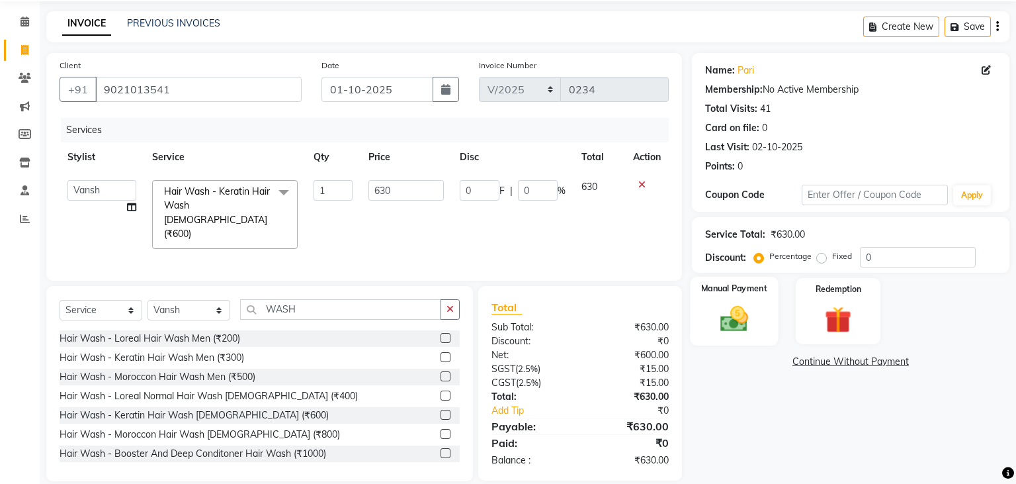
click at [742, 320] on img at bounding box center [733, 319] width 45 height 32
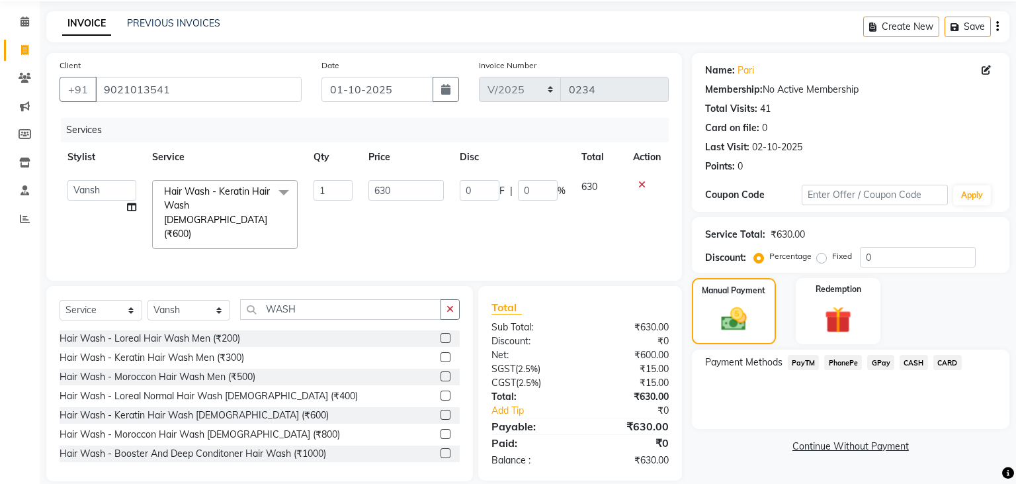
click at [910, 366] on span "CASH" at bounding box center [914, 362] width 28 height 15
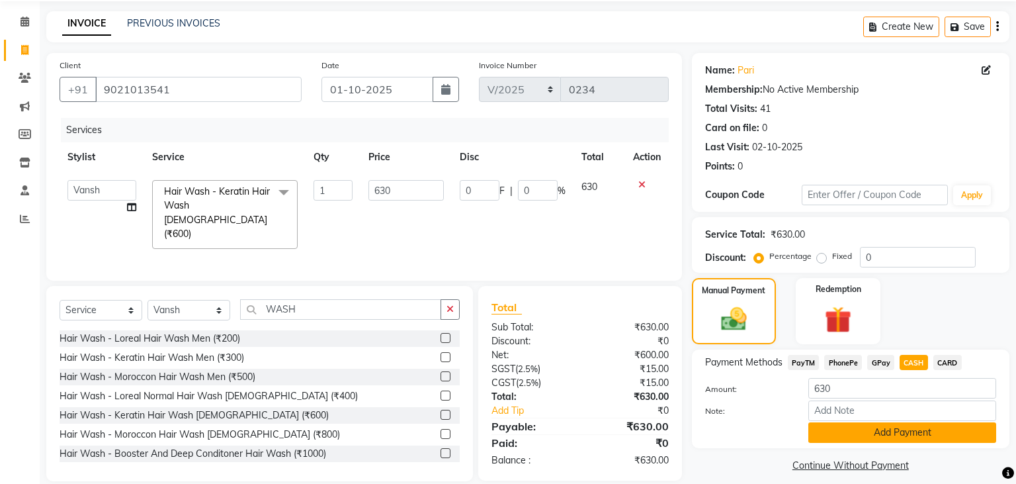
click at [894, 435] on button "Add Payment" at bounding box center [902, 432] width 188 height 21
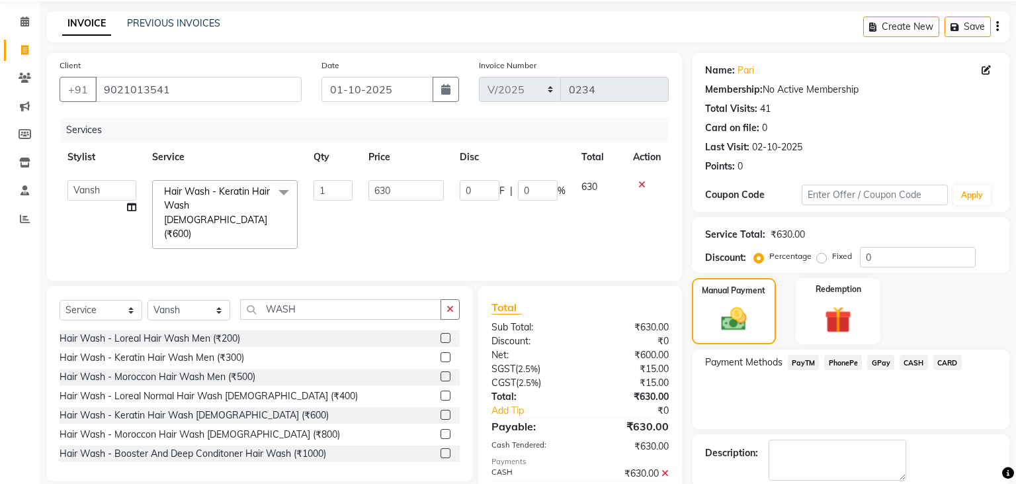
scroll to position [112, 0]
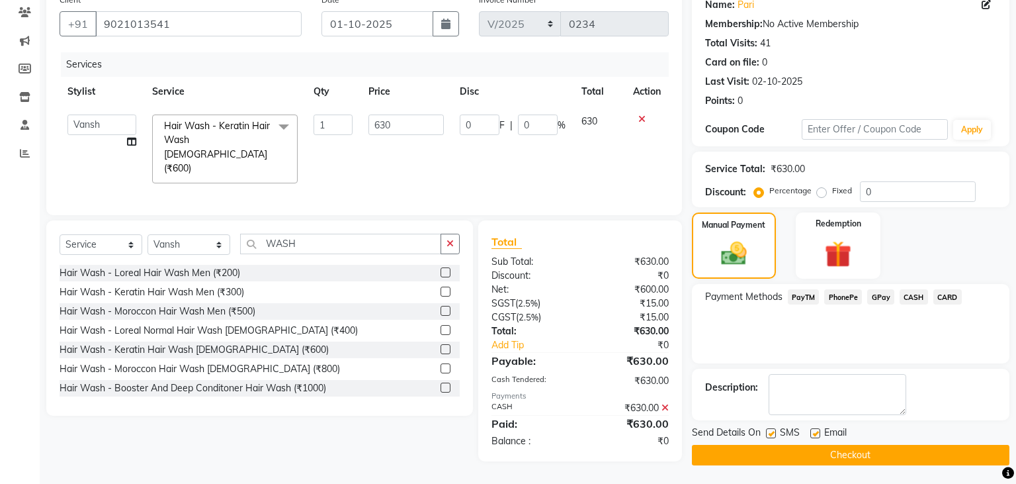
click at [818, 433] on label at bounding box center [815, 433] width 10 height 10
click at [818, 433] on input "checkbox" at bounding box center [814, 433] width 9 height 9
checkbox input "false"
click at [769, 431] on label at bounding box center [771, 433] width 10 height 10
click at [769, 431] on input "checkbox" at bounding box center [770, 433] width 9 height 9
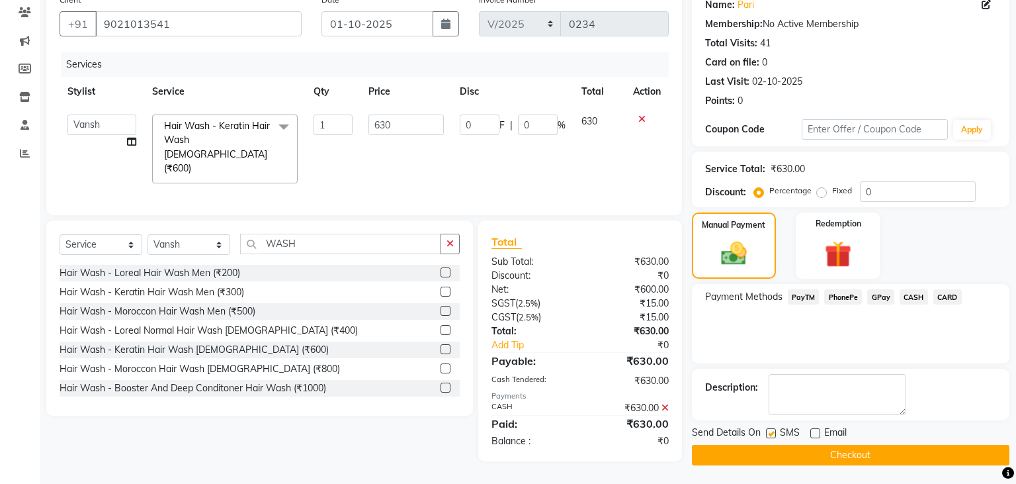
checkbox input "false"
click at [766, 454] on button "Checkout" at bounding box center [851, 455] width 318 height 21
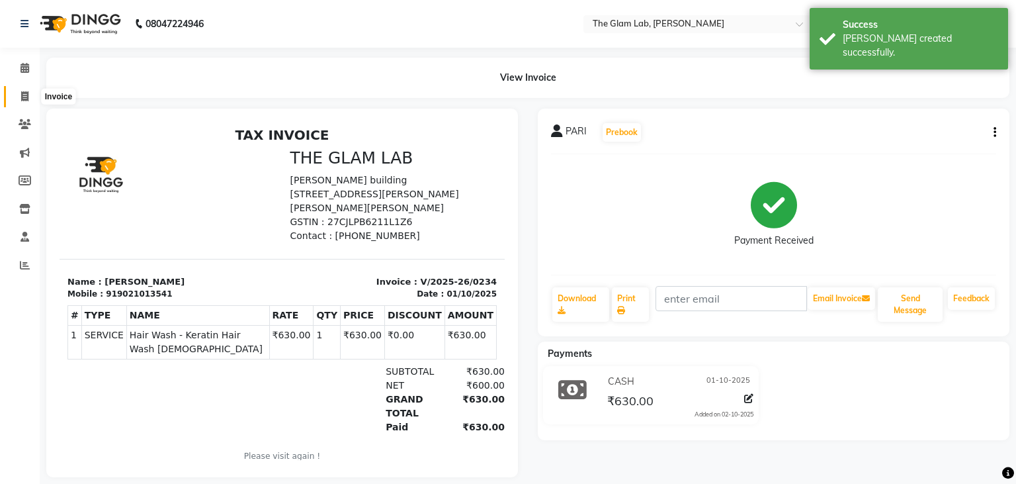
click at [22, 97] on icon at bounding box center [24, 96] width 7 height 10
select select "8277"
select select "service"
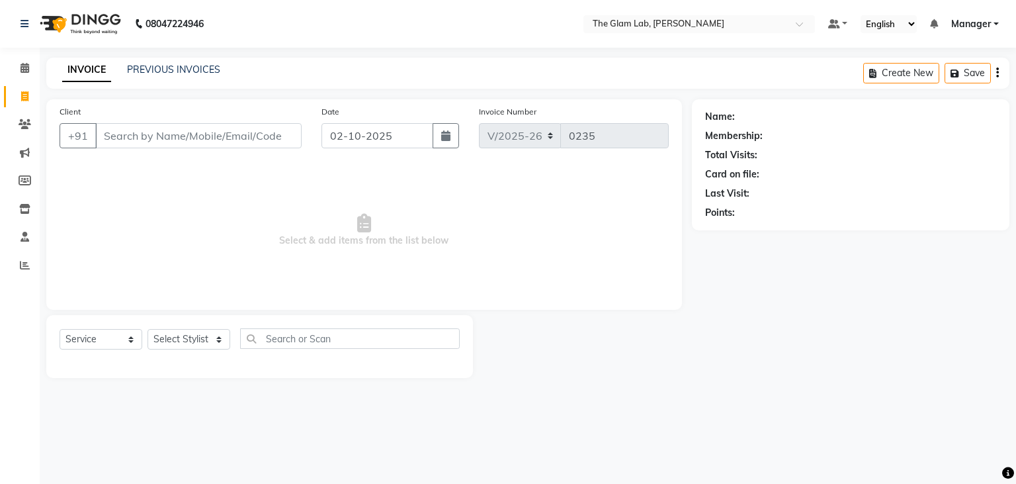
click at [110, 143] on input "Client" at bounding box center [198, 135] width 206 height 25
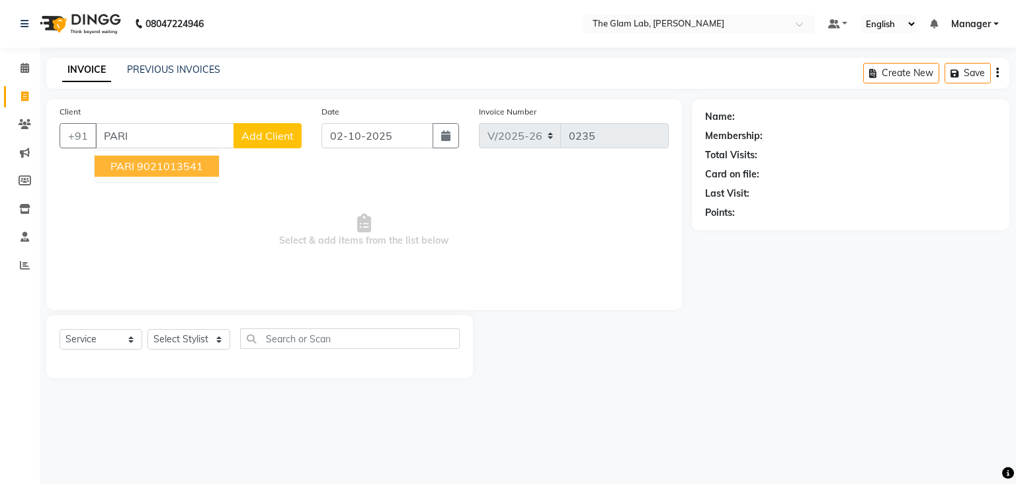
click at [112, 164] on span "PARI" at bounding box center [122, 165] width 24 height 13
type input "9021013541"
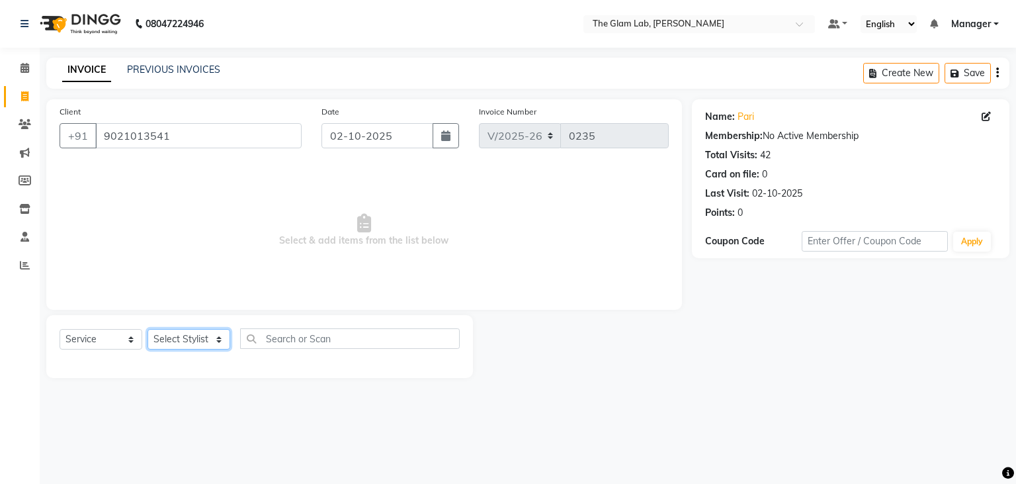
click at [148, 329] on select "Select Stylist [PERSON_NAME] [PERSON_NAME] BOSS Danish Feraz Manager [PERSON_NA…" at bounding box center [189, 339] width 83 height 21
select select "79460"
click option "[PERSON_NAME]" at bounding box center [0, 0] width 0 height 0
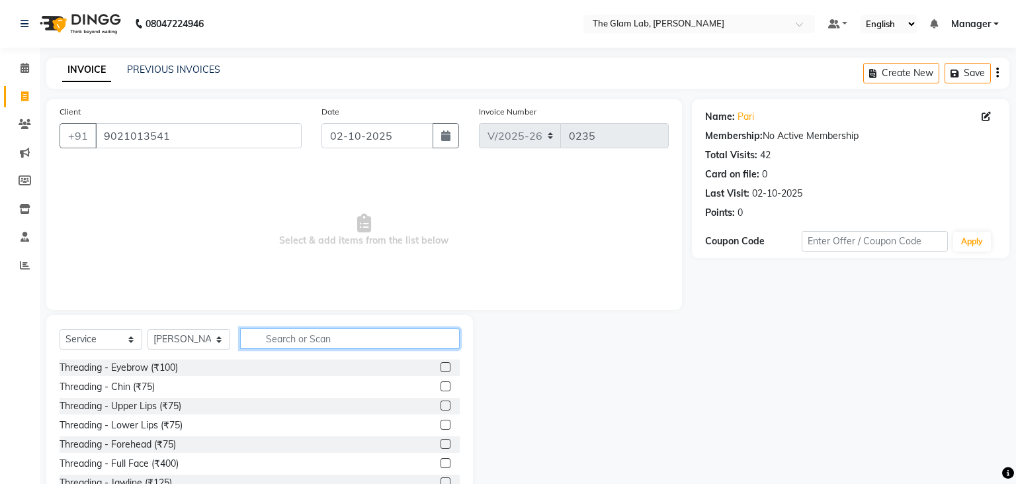
click at [287, 343] on input "text" at bounding box center [350, 338] width 220 height 21
type input "EYE"
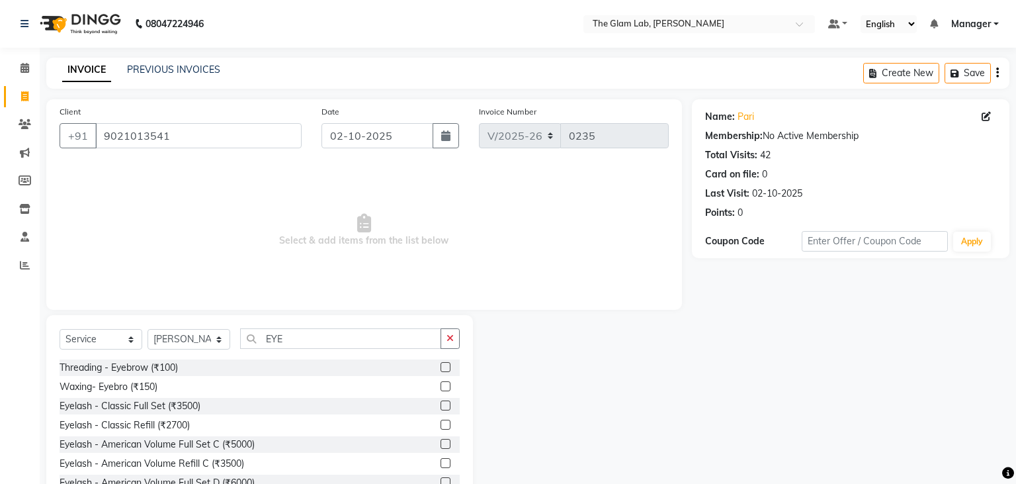
click at [443, 440] on label at bounding box center [446, 444] width 10 height 10
click at [443, 440] on input "checkbox" at bounding box center [445, 444] width 9 height 9
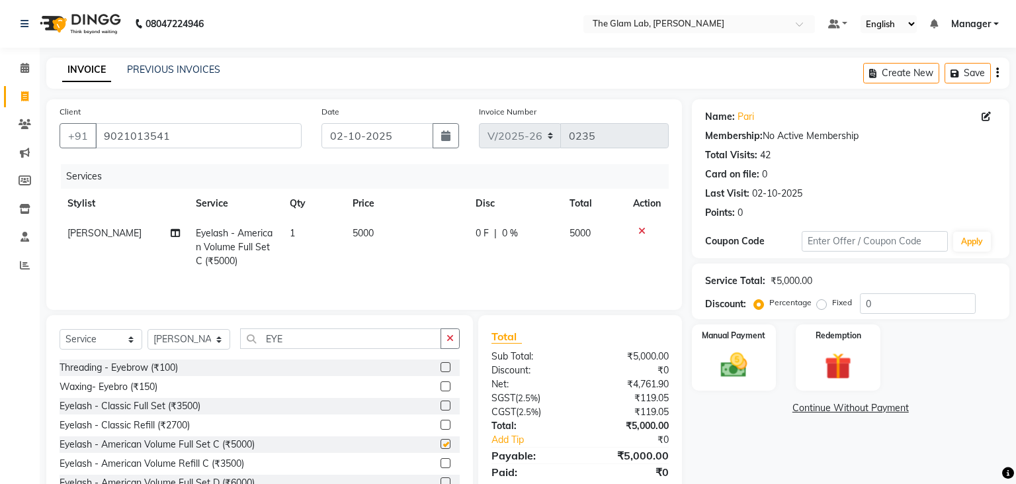
checkbox input "false"
click at [380, 236] on td "5000" at bounding box center [406, 247] width 123 height 58
select select "79460"
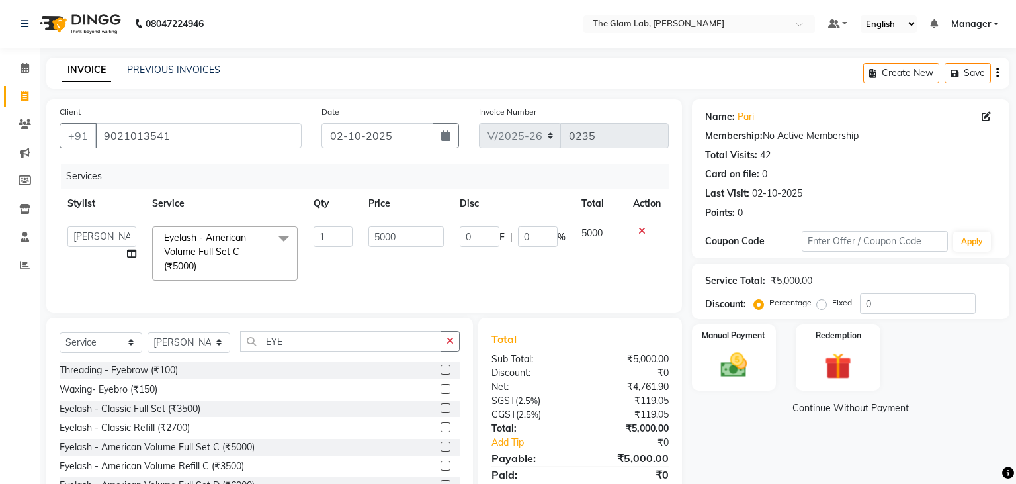
click at [380, 236] on input "5000" at bounding box center [405, 236] width 75 height 21
type input "4725"
click at [380, 269] on td "4725" at bounding box center [406, 253] width 91 height 70
select select "79460"
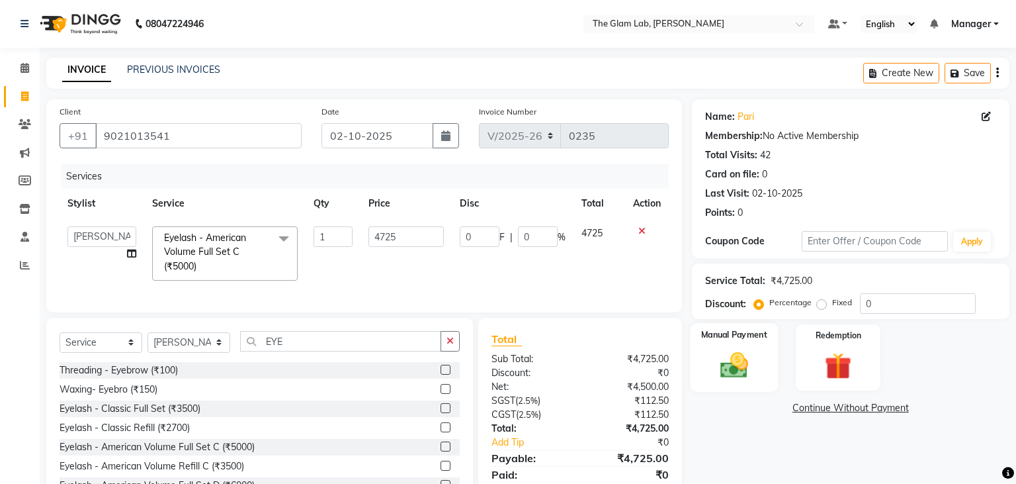
click at [734, 354] on img at bounding box center [733, 365] width 45 height 32
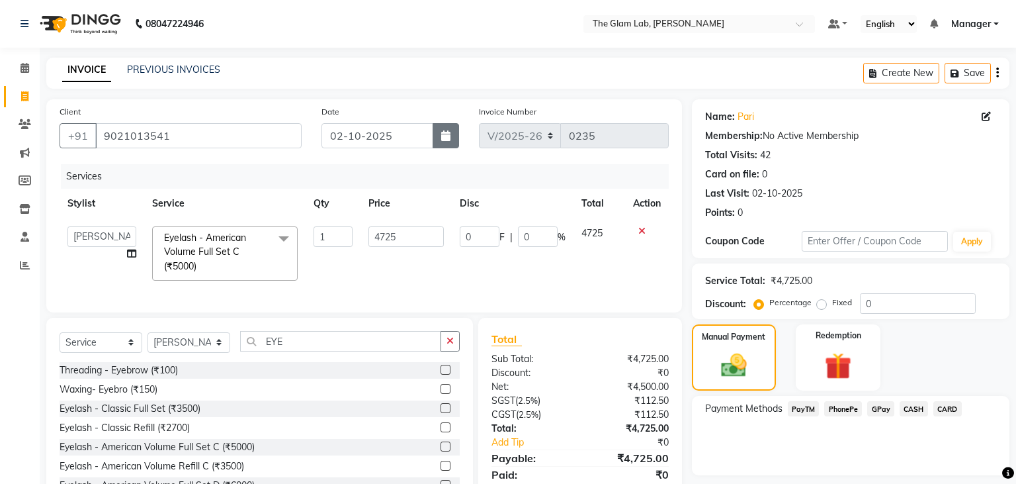
click at [452, 136] on button "button" at bounding box center [446, 135] width 26 height 25
select select "10"
select select "2025"
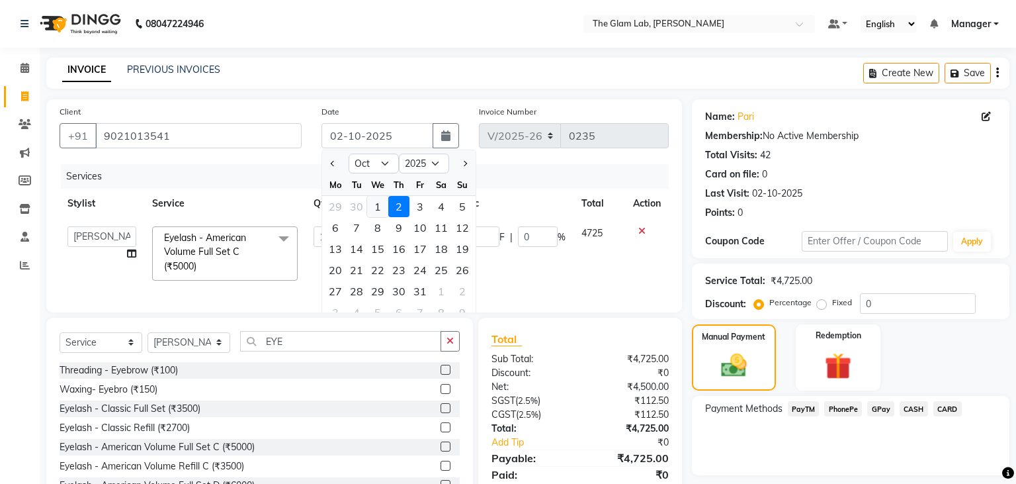
click at [376, 207] on div "1" at bounding box center [377, 206] width 21 height 21
type input "01-10-2025"
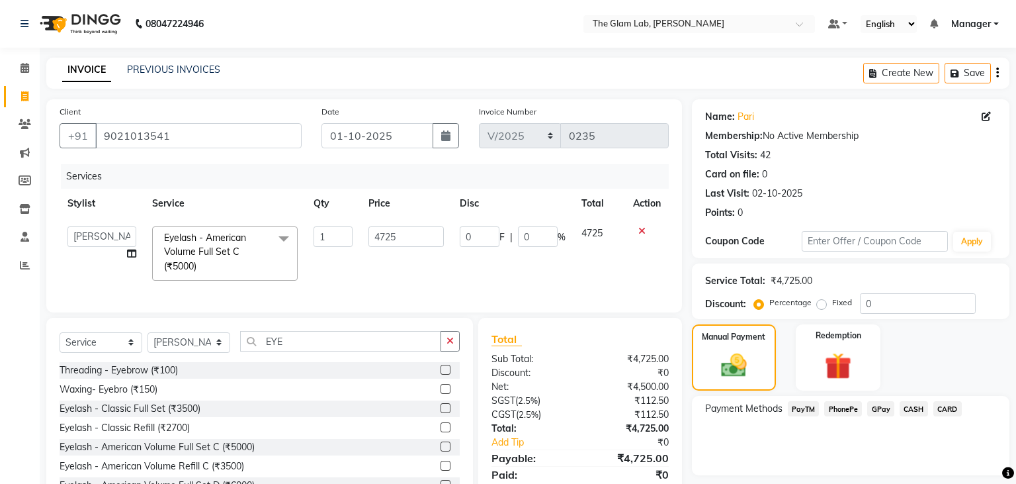
click at [804, 404] on span "PayTM" at bounding box center [804, 408] width 32 height 15
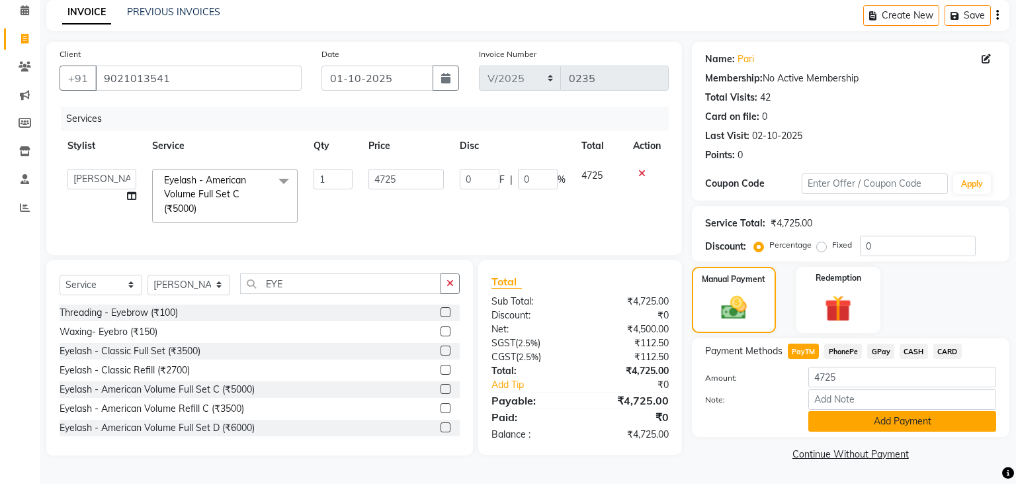
click at [826, 420] on button "Add Payment" at bounding box center [902, 421] width 188 height 21
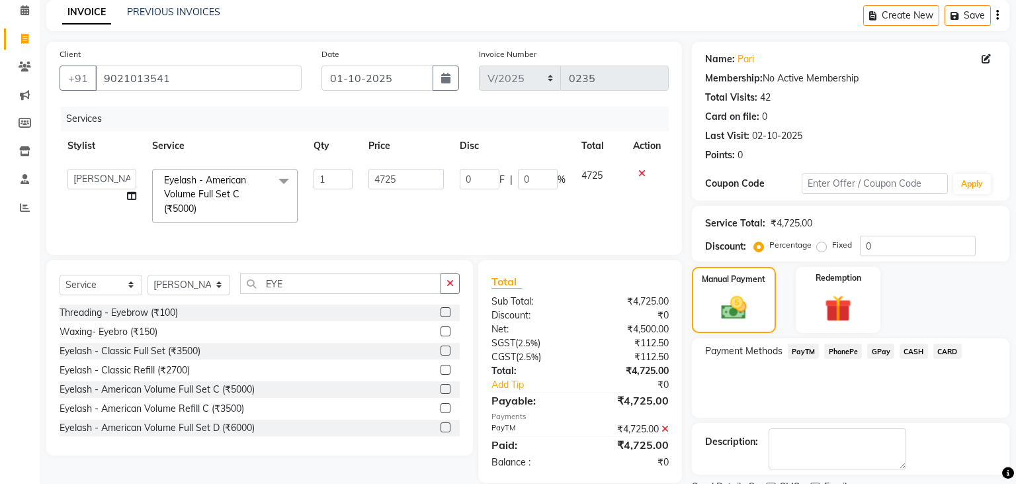
scroll to position [112, 0]
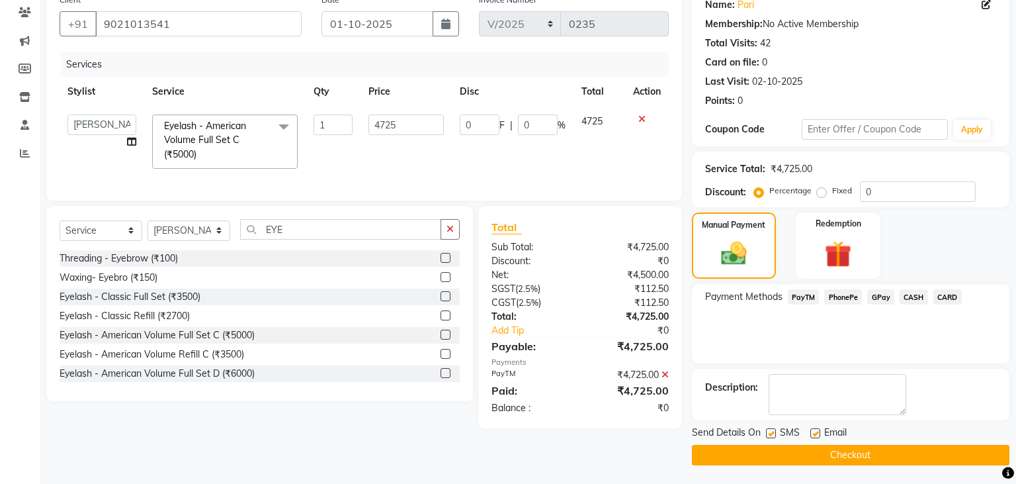
click at [815, 437] on label at bounding box center [815, 433] width 10 height 10
click at [815, 437] on input "checkbox" at bounding box center [814, 433] width 9 height 9
checkbox input "false"
click at [769, 435] on label at bounding box center [771, 433] width 10 height 10
click at [769, 435] on input "checkbox" at bounding box center [770, 433] width 9 height 9
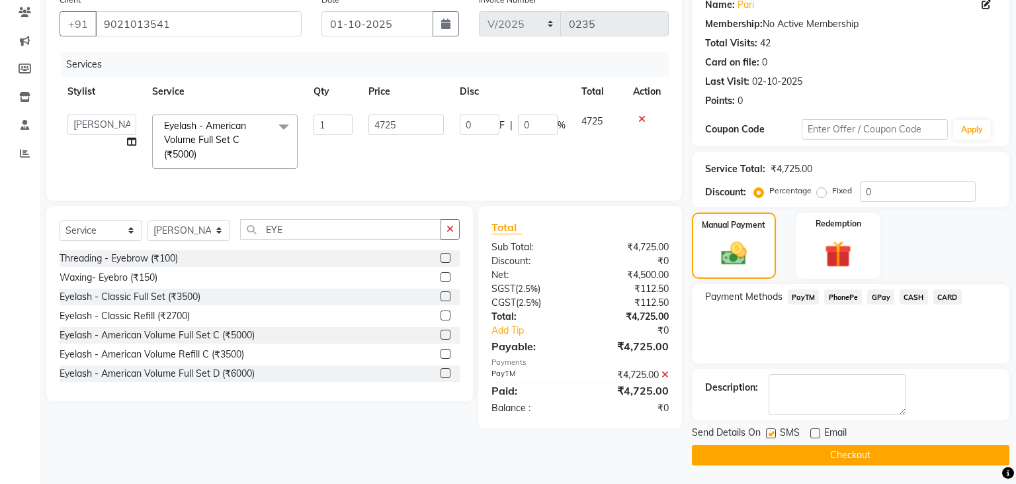
checkbox input "false"
click at [824, 455] on button "Checkout" at bounding box center [851, 455] width 318 height 21
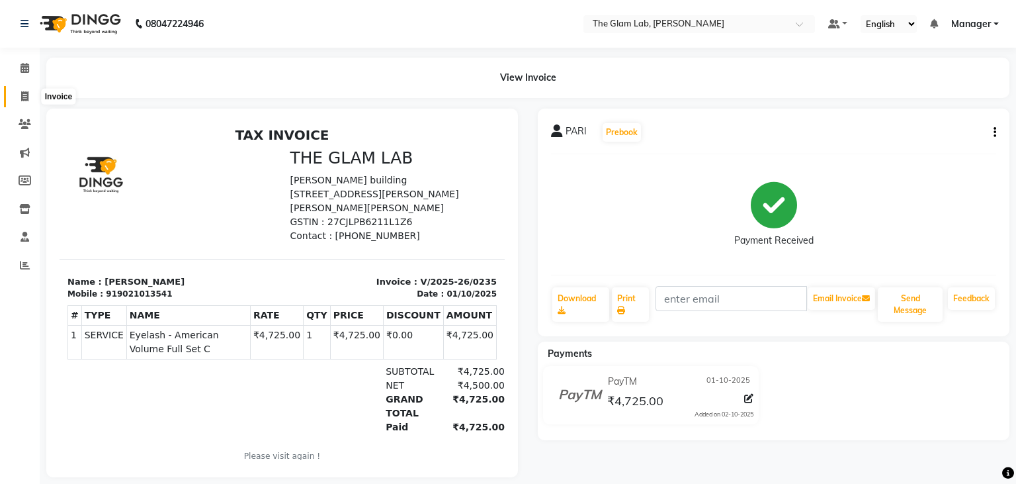
click at [28, 94] on icon at bounding box center [24, 96] width 7 height 10
select select "service"
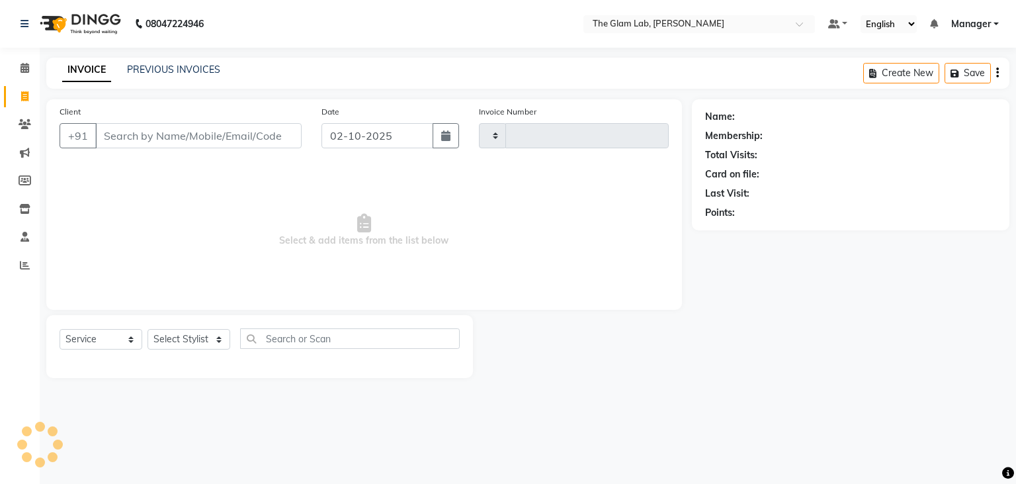
type input "0236"
select select "8277"
click at [126, 142] on input "Client" at bounding box center [198, 135] width 206 height 25
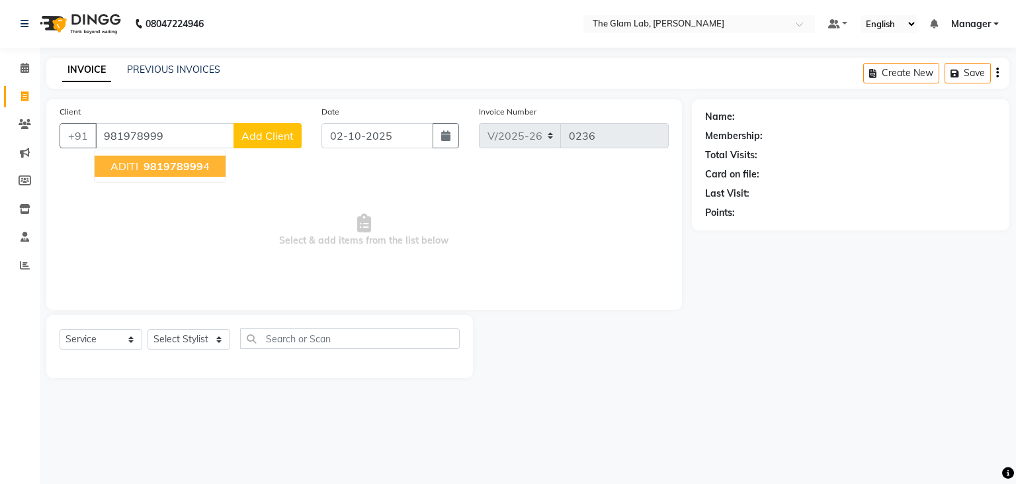
click at [147, 169] on span "981978999" at bounding box center [174, 165] width 60 height 13
type input "9819789994"
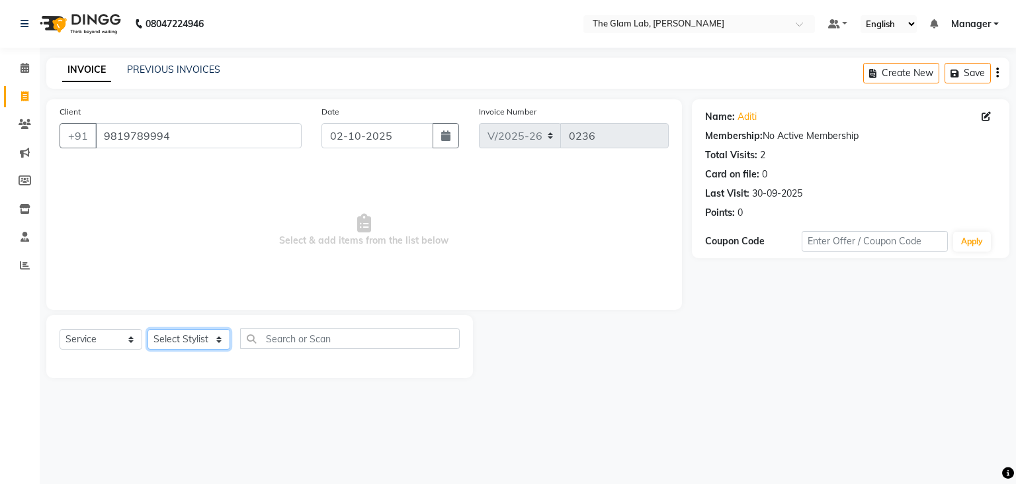
click at [148, 329] on select "Select Stylist [PERSON_NAME] [PERSON_NAME] BOSS Danish Feraz Manager [PERSON_NA…" at bounding box center [189, 339] width 83 height 21
select select "89546"
click option "[PERSON_NAME]" at bounding box center [0, 0] width 0 height 0
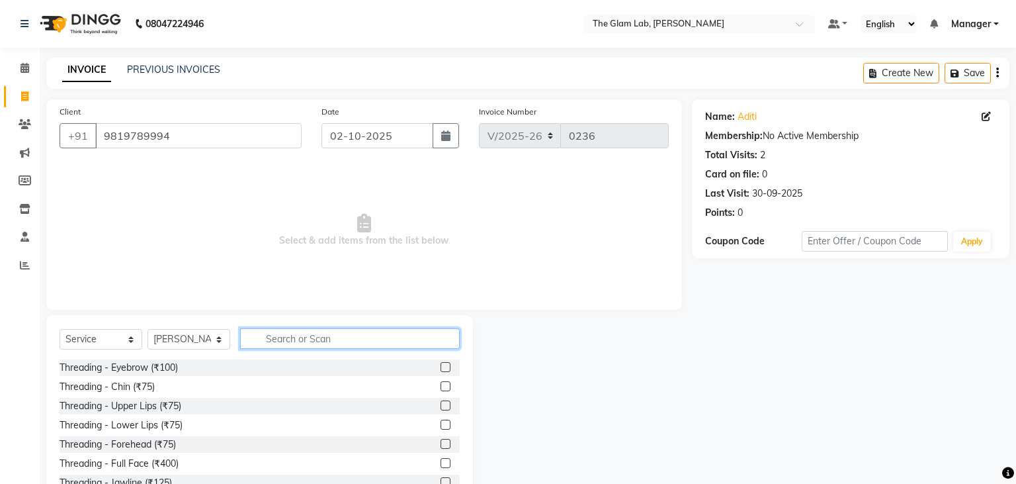
click at [291, 339] on input "text" at bounding box center [350, 338] width 220 height 21
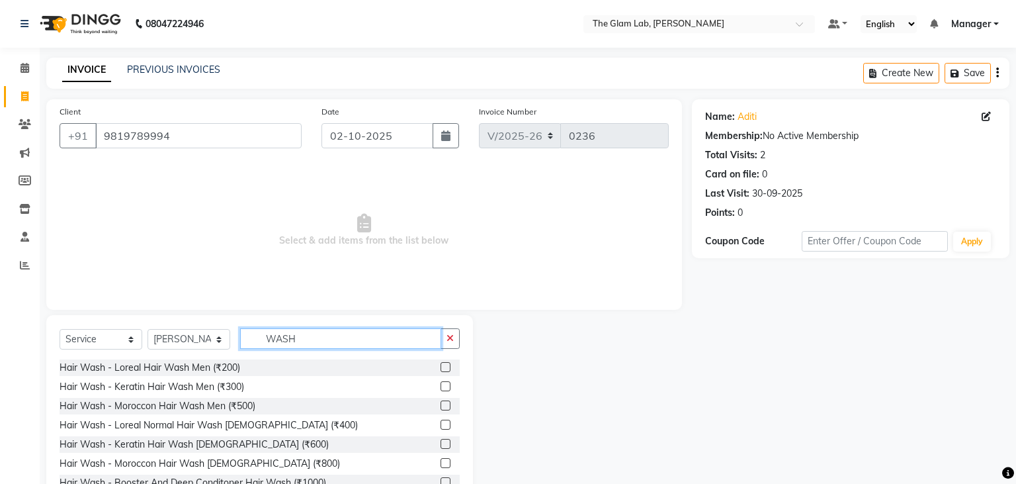
type input "WASH"
click at [443, 444] on label at bounding box center [446, 444] width 10 height 10
click at [443, 444] on input "checkbox" at bounding box center [445, 444] width 9 height 9
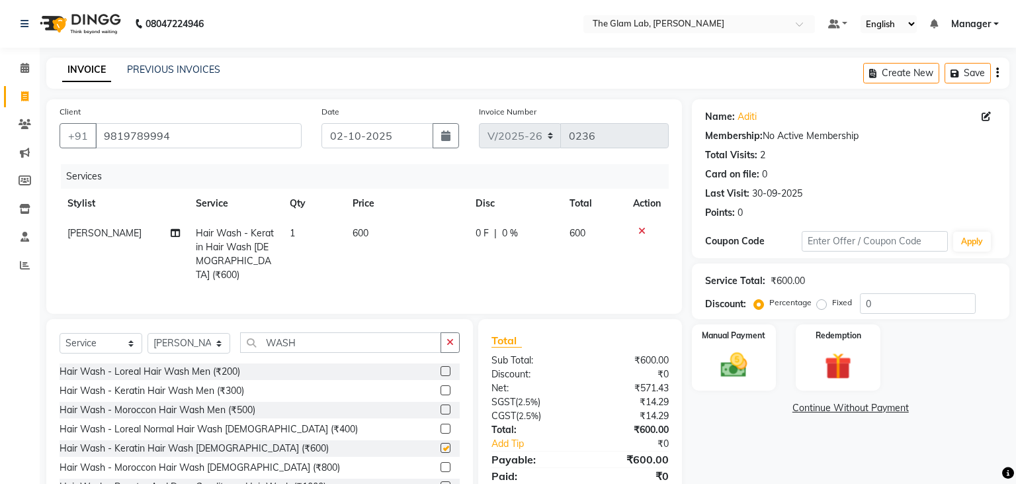
checkbox input "false"
click at [370, 237] on td "600" at bounding box center [406, 253] width 123 height 71
select select "89546"
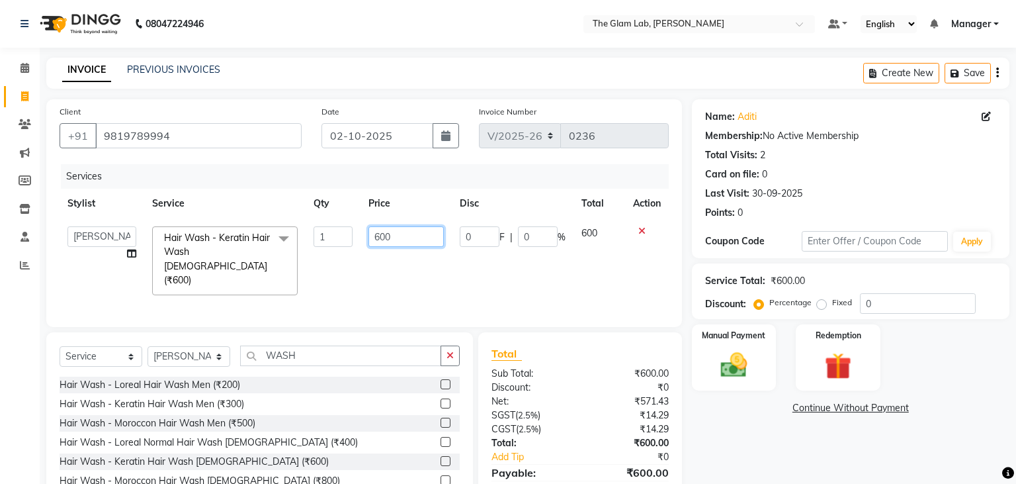
click at [370, 237] on input "600" at bounding box center [405, 236] width 75 height 21
type input "6"
type input "630"
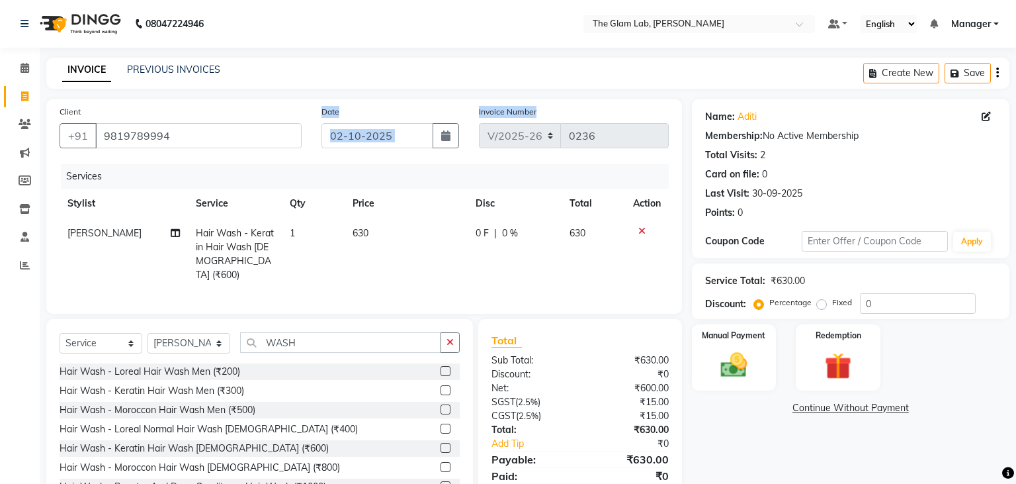
drag, startPoint x: 390, startPoint y: 275, endPoint x: 445, endPoint y: 138, distance: 147.9
click at [445, 164] on div "Services Stylist Service Qty Price Disc Total Action Salman Hair Wash - Keratin…" at bounding box center [364, 232] width 609 height 136
click at [445, 138] on icon "button" at bounding box center [445, 135] width 9 height 11
select select "10"
select select "2025"
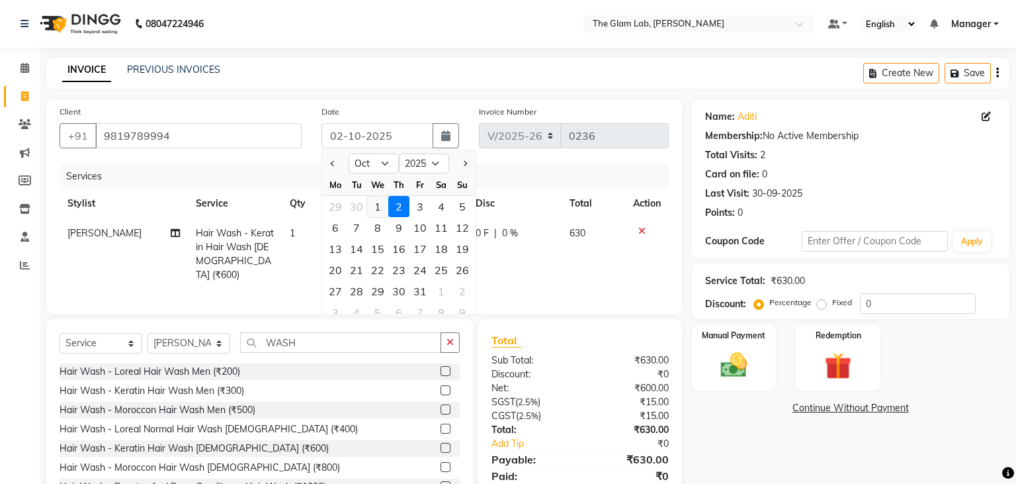
click at [377, 216] on div "1" at bounding box center [377, 206] width 21 height 21
type input "01-10-2025"
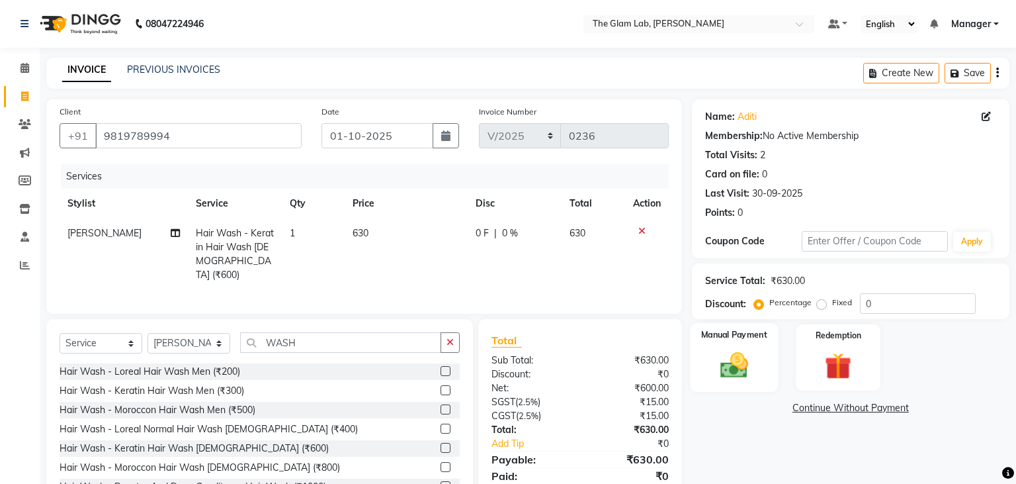
click at [744, 359] on img at bounding box center [733, 365] width 45 height 32
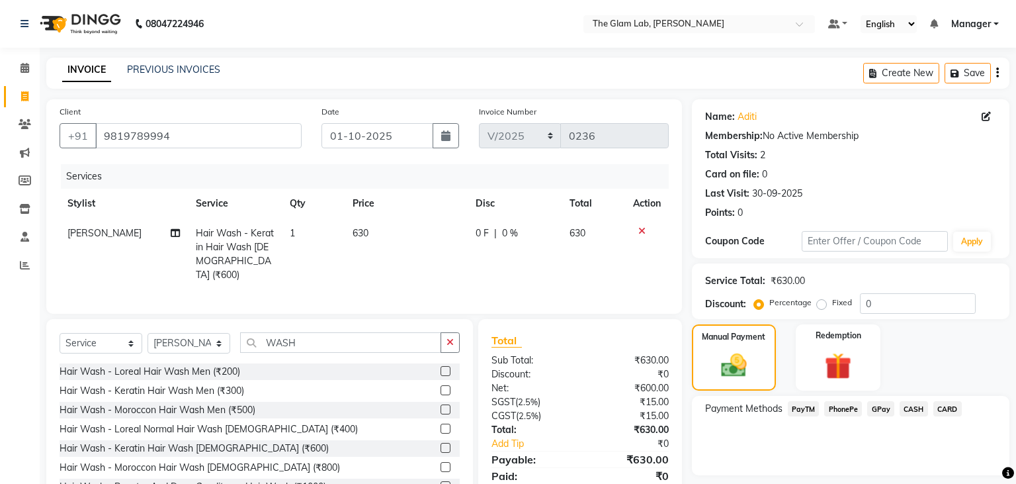
click at [802, 404] on span "PayTM" at bounding box center [804, 408] width 32 height 15
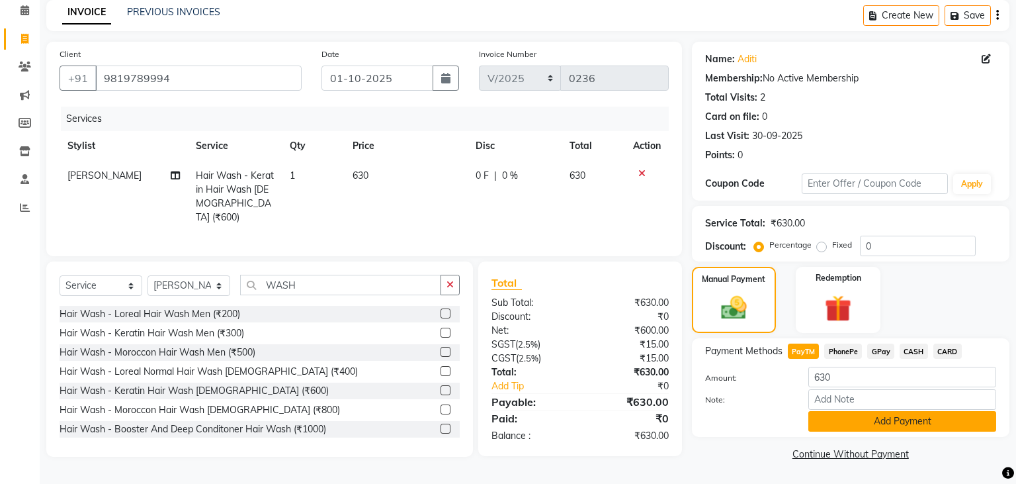
click at [844, 420] on button "Add Payment" at bounding box center [902, 421] width 188 height 21
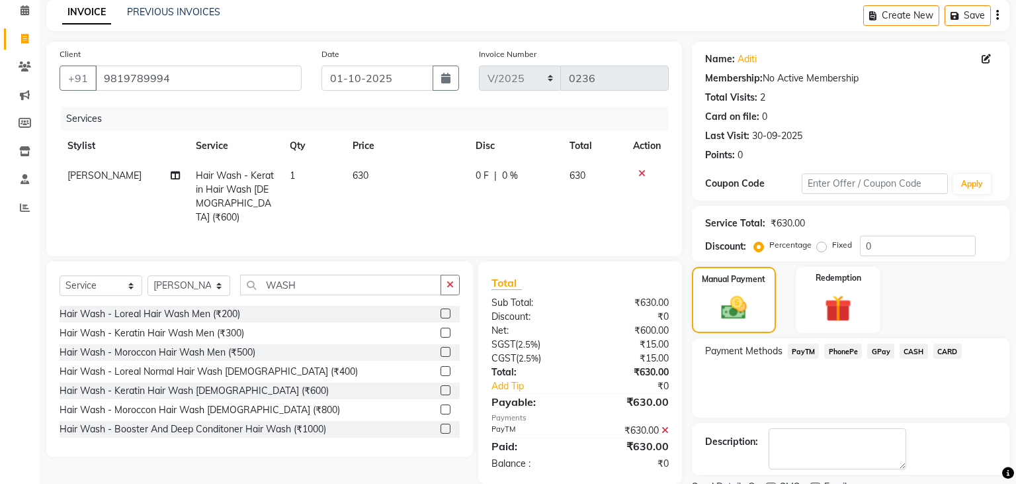
scroll to position [112, 0]
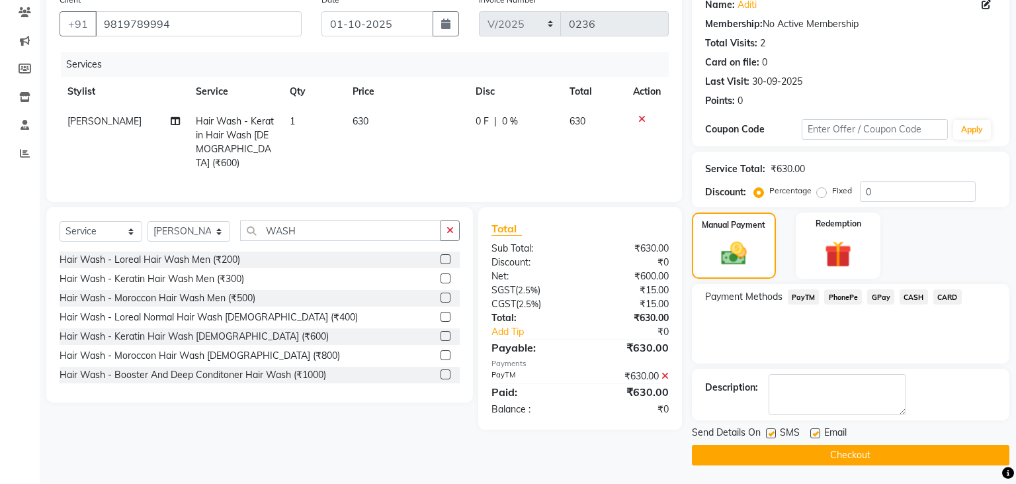
click at [818, 433] on label at bounding box center [815, 433] width 10 height 10
click at [818, 433] on input "checkbox" at bounding box center [814, 433] width 9 height 9
checkbox input "false"
click at [770, 430] on label at bounding box center [771, 433] width 10 height 10
click at [770, 430] on input "checkbox" at bounding box center [770, 433] width 9 height 9
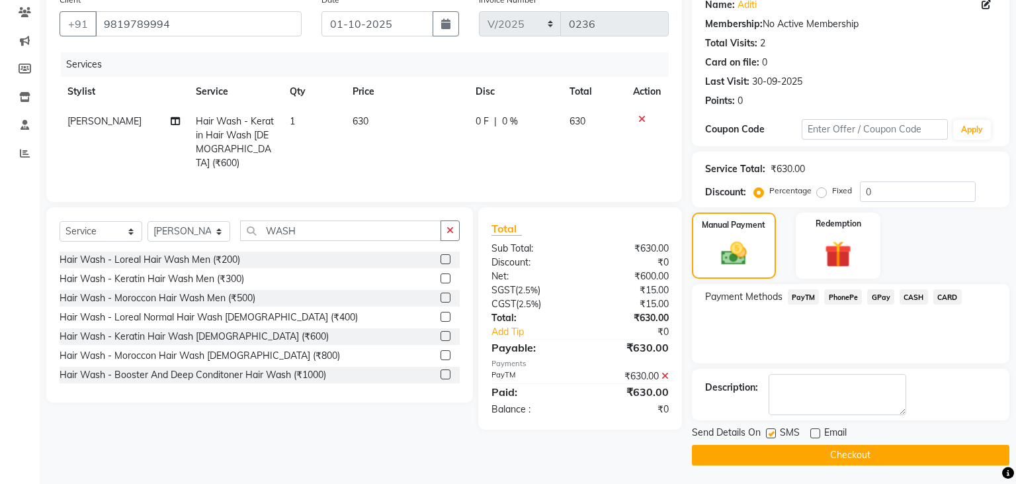
checkbox input "false"
click at [774, 457] on button "Checkout" at bounding box center [851, 455] width 318 height 21
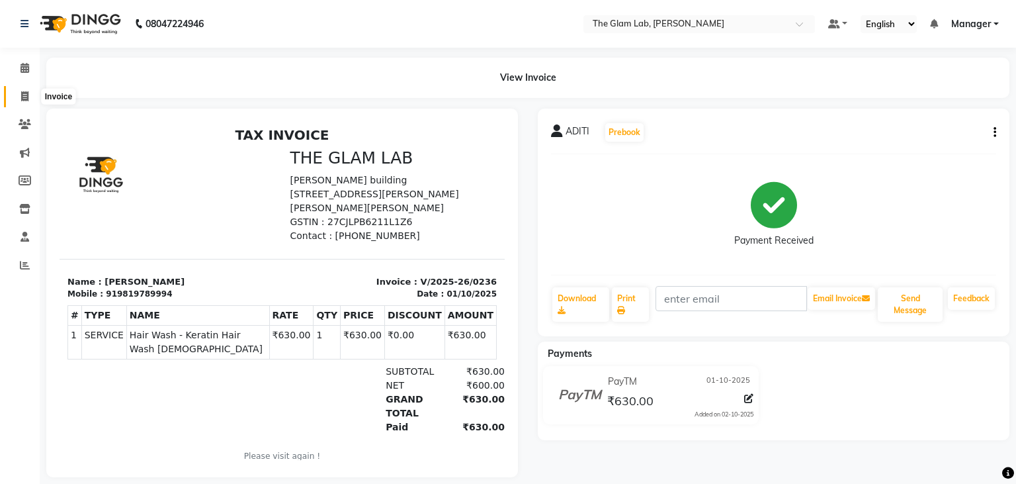
click at [24, 98] on icon at bounding box center [24, 96] width 7 height 10
select select "service"
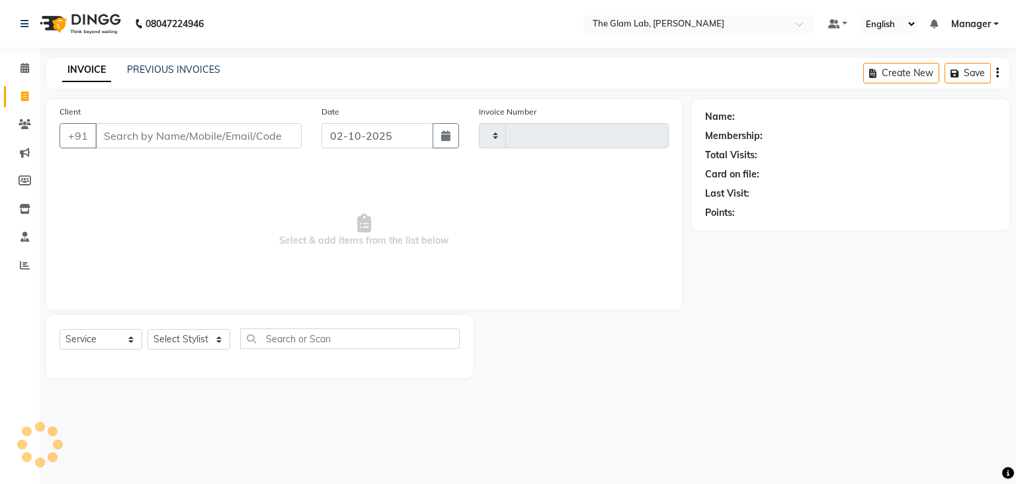
type input "0237"
select select "8277"
click at [114, 145] on input "Client" at bounding box center [198, 135] width 206 height 25
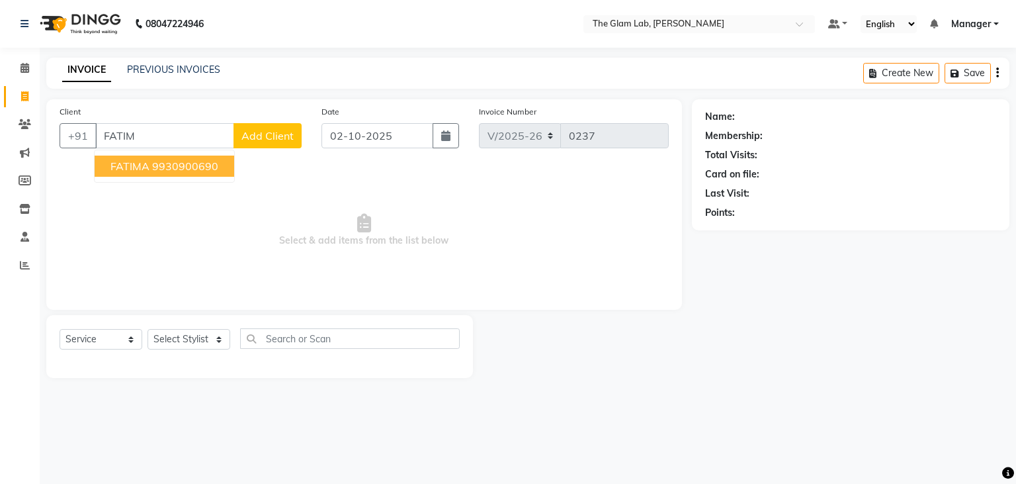
click at [124, 168] on span "FATIMA" at bounding box center [129, 165] width 39 height 13
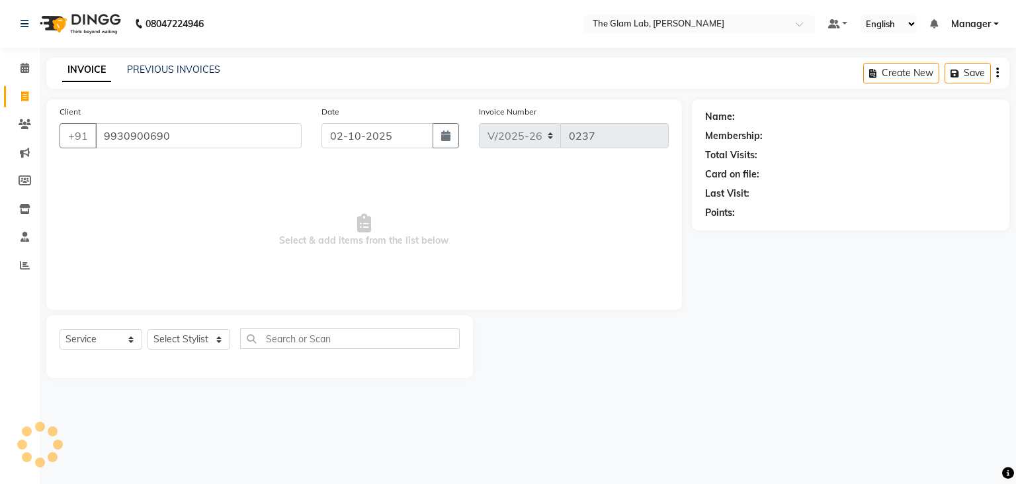
type input "9930900690"
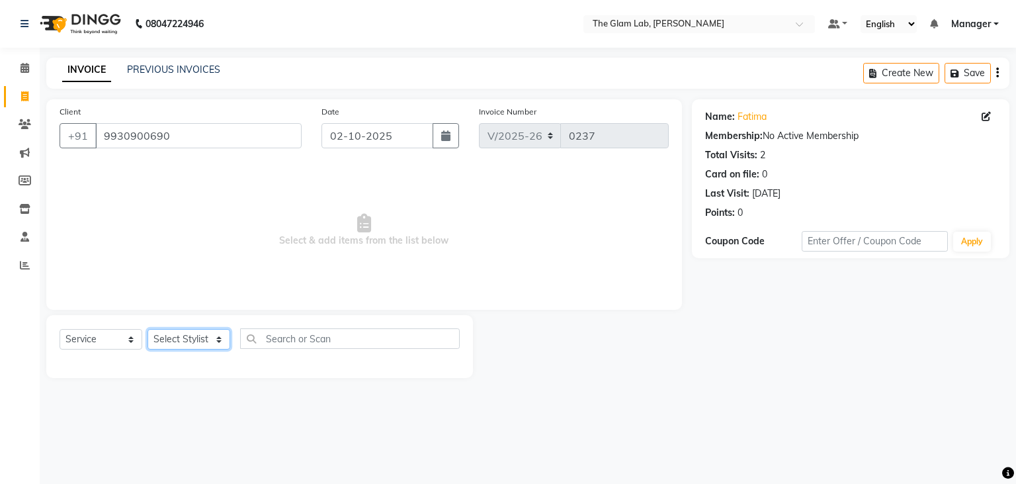
click at [148, 329] on select "Select Stylist [PERSON_NAME] [PERSON_NAME] BOSS Danish Feraz Manager [PERSON_NA…" at bounding box center [189, 339] width 83 height 21
select select "79465"
click option "[PERSON_NAME]" at bounding box center [0, 0] width 0 height 0
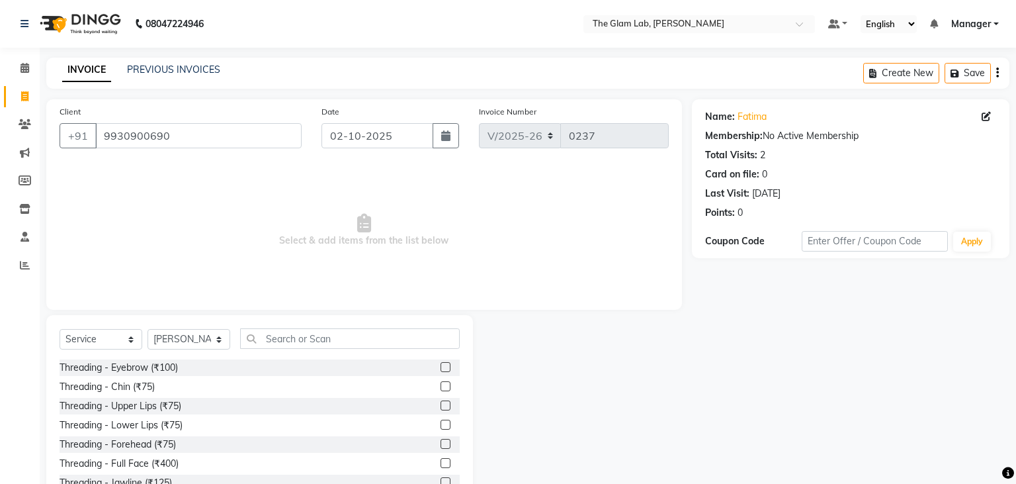
click at [183, 301] on div "Client [PHONE_NUMBER] Date [DATE] Invoice Number V/2025 V/[PHONE_NUMBER] Select…" at bounding box center [364, 204] width 636 height 210
click at [276, 341] on input "text" at bounding box center [350, 338] width 220 height 21
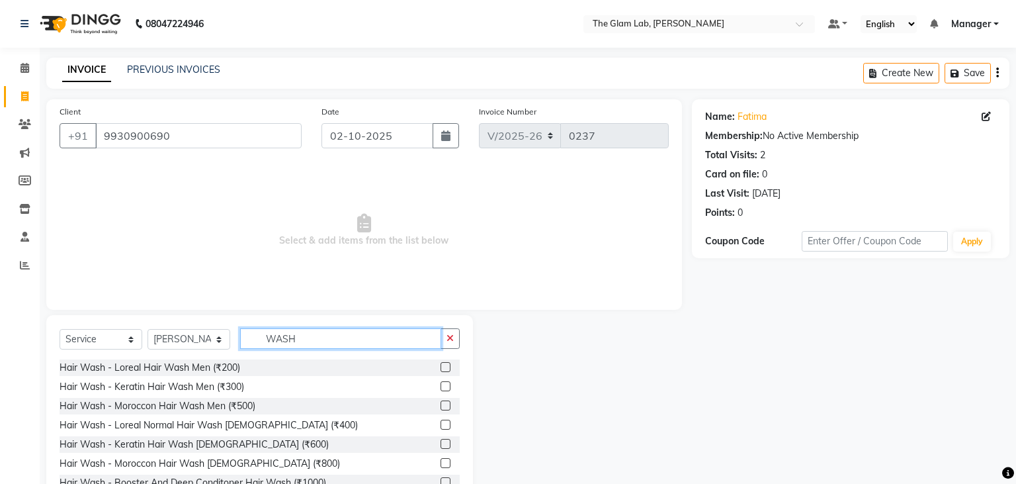
scroll to position [46, 0]
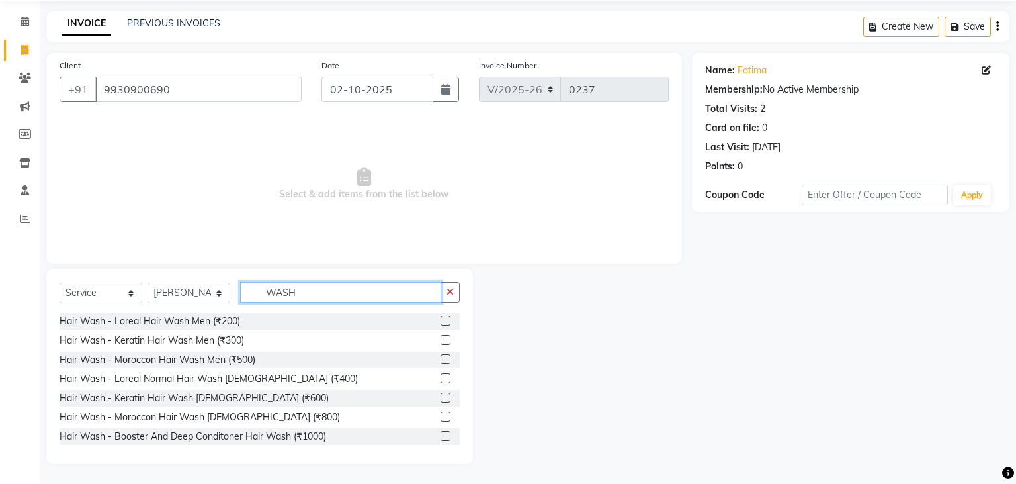
type input "WASH"
click at [444, 398] on label at bounding box center [446, 397] width 10 height 10
click at [444, 398] on input "checkbox" at bounding box center [445, 398] width 9 height 9
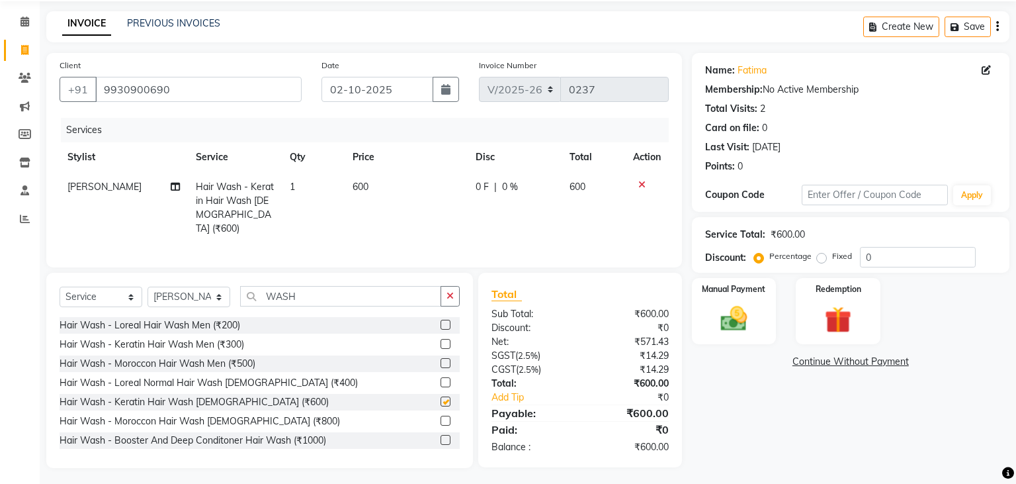
checkbox input "false"
click at [376, 188] on td "600" at bounding box center [406, 207] width 123 height 71
select select "79465"
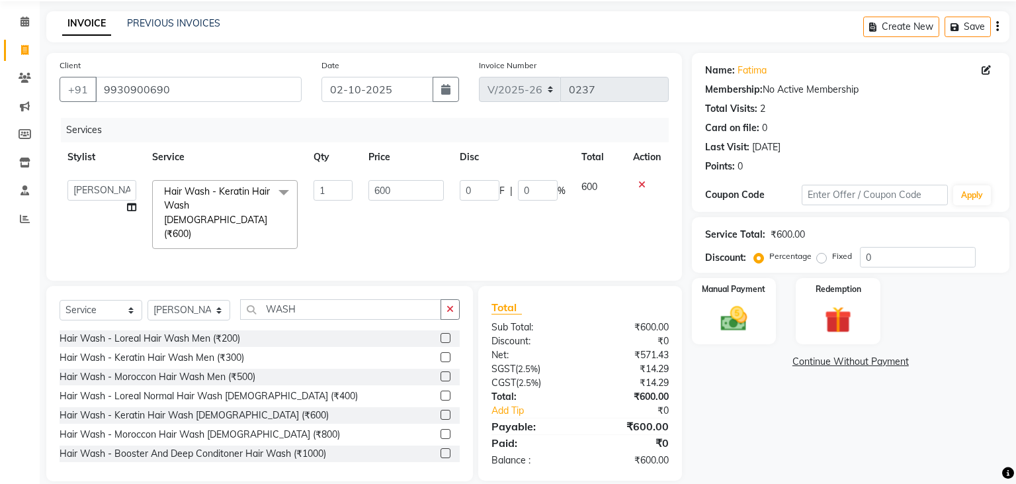
click at [376, 188] on input "600" at bounding box center [405, 190] width 75 height 21
type input "500"
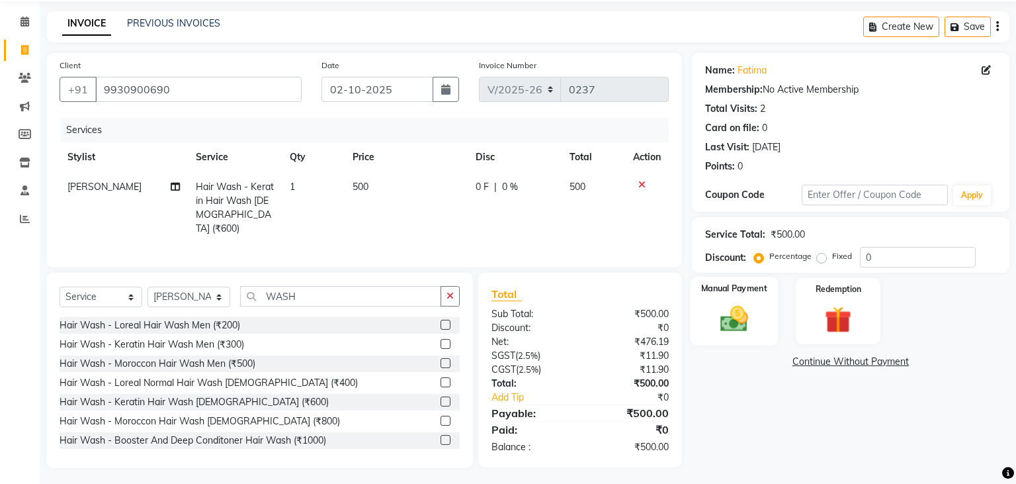
click at [729, 314] on img at bounding box center [733, 319] width 45 height 32
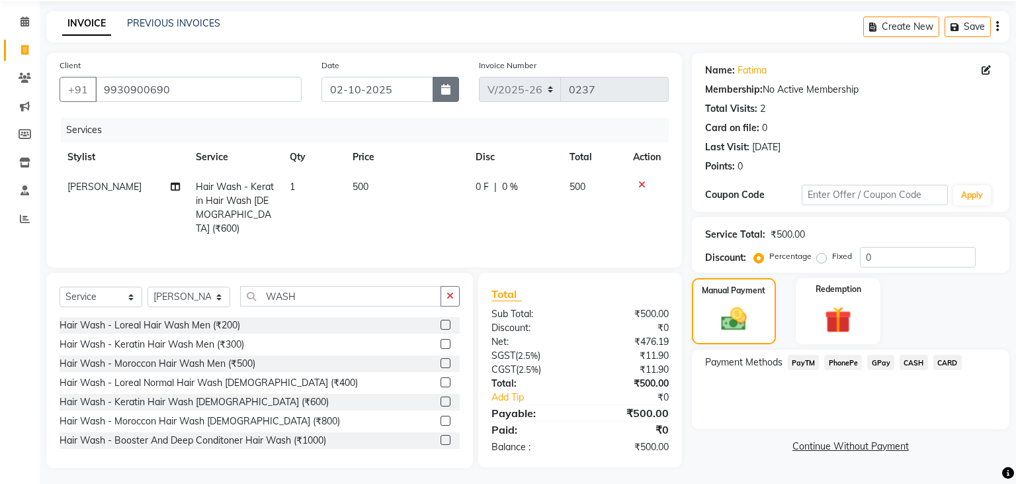
click at [441, 97] on button "button" at bounding box center [446, 89] width 26 height 25
select select "10"
select select "2025"
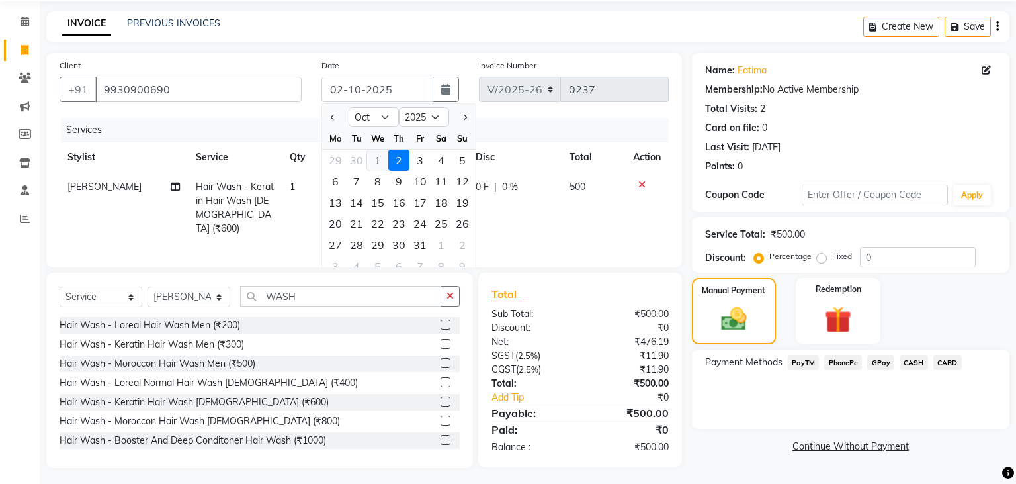
click at [382, 159] on div "1" at bounding box center [377, 159] width 21 height 21
type input "01-10-2025"
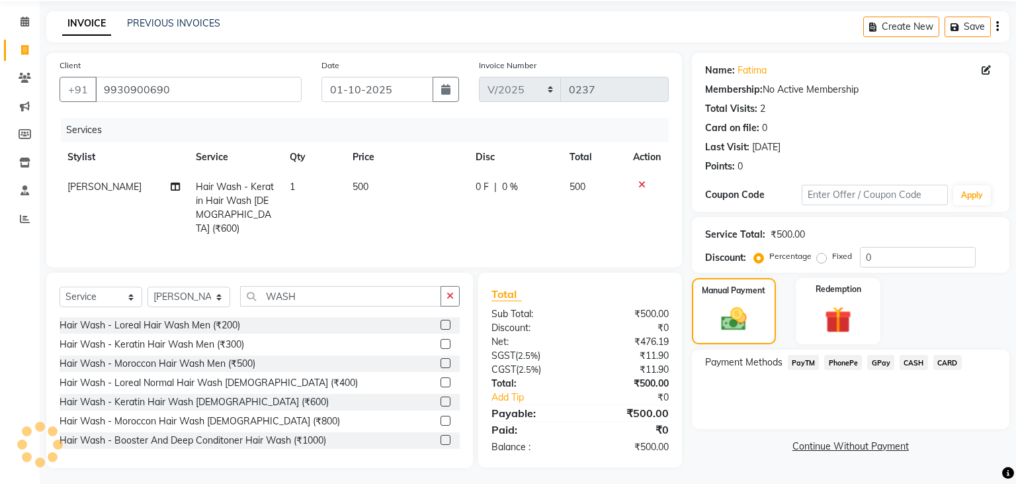
click at [806, 362] on span "PayTM" at bounding box center [804, 362] width 32 height 15
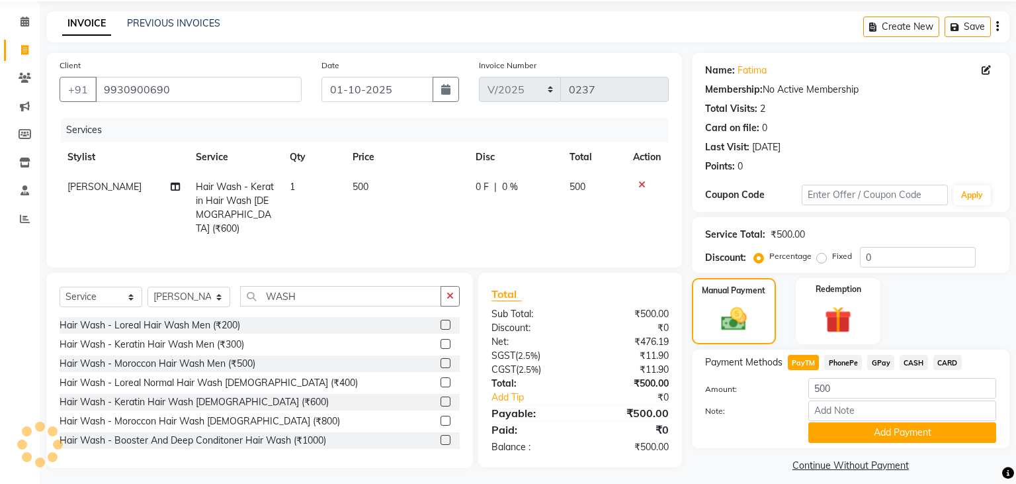
scroll to position [58, 0]
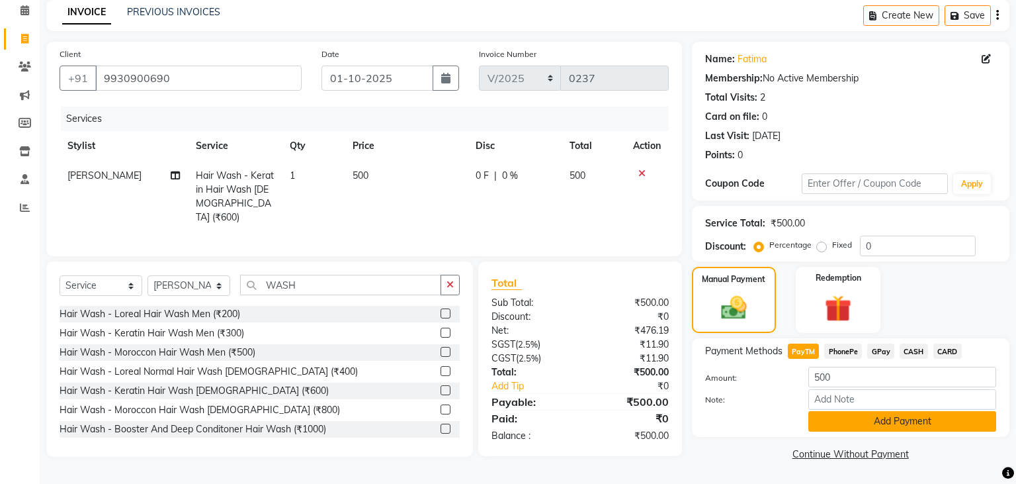
click at [855, 420] on button "Add Payment" at bounding box center [902, 421] width 188 height 21
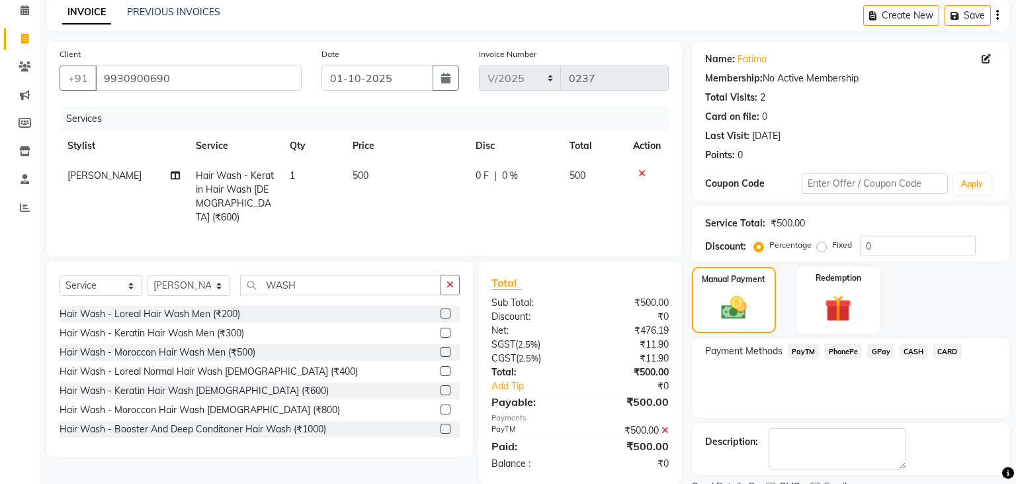
scroll to position [112, 0]
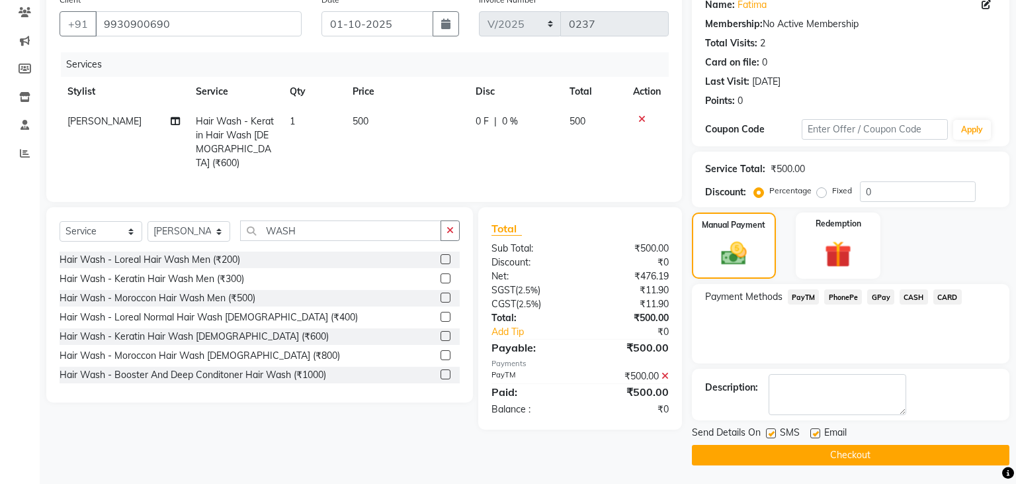
click at [817, 434] on label at bounding box center [815, 433] width 10 height 10
click at [817, 434] on input "checkbox" at bounding box center [814, 433] width 9 height 9
checkbox input "false"
click at [771, 427] on div "SMS" at bounding box center [788, 433] width 44 height 17
click at [769, 431] on label at bounding box center [771, 433] width 10 height 10
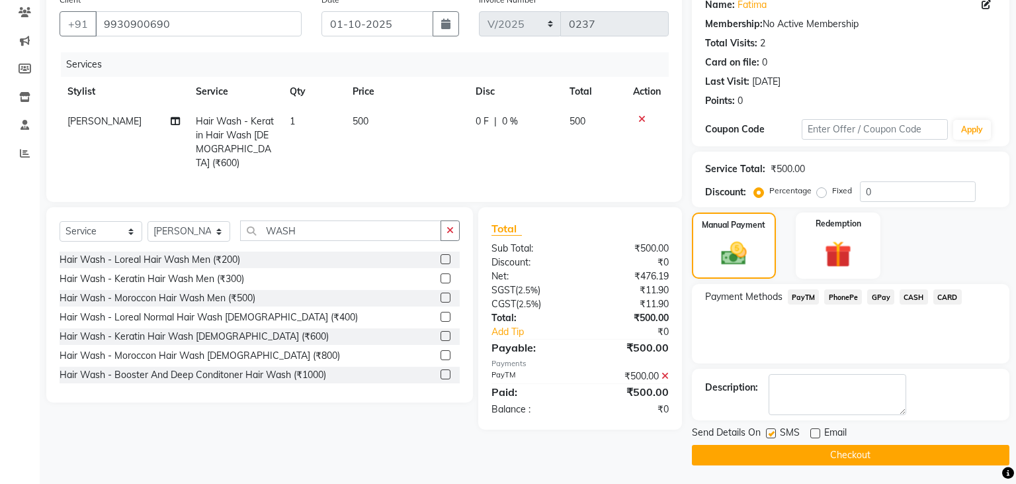
click at [769, 431] on input "checkbox" at bounding box center [770, 433] width 9 height 9
checkbox input "false"
click at [775, 454] on button "Checkout" at bounding box center [851, 455] width 318 height 21
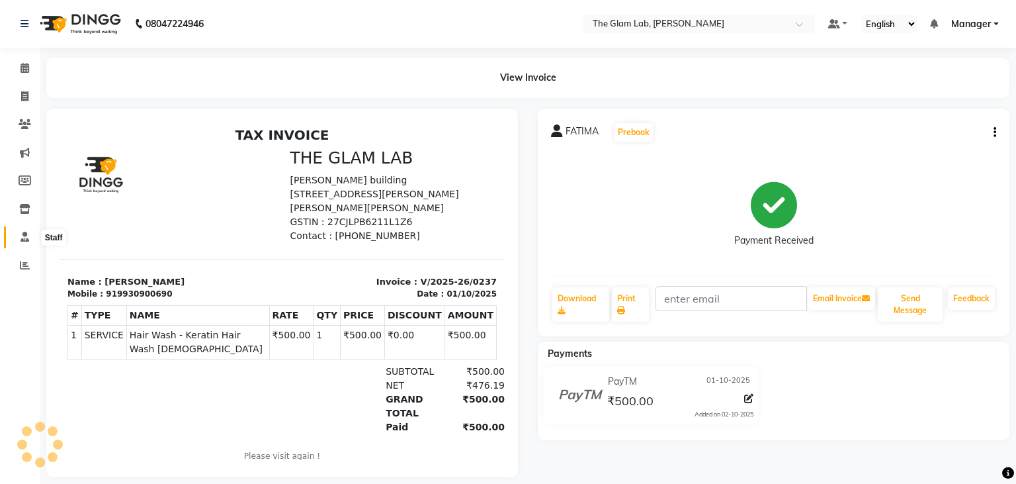
click at [25, 236] on icon at bounding box center [25, 237] width 9 height 10
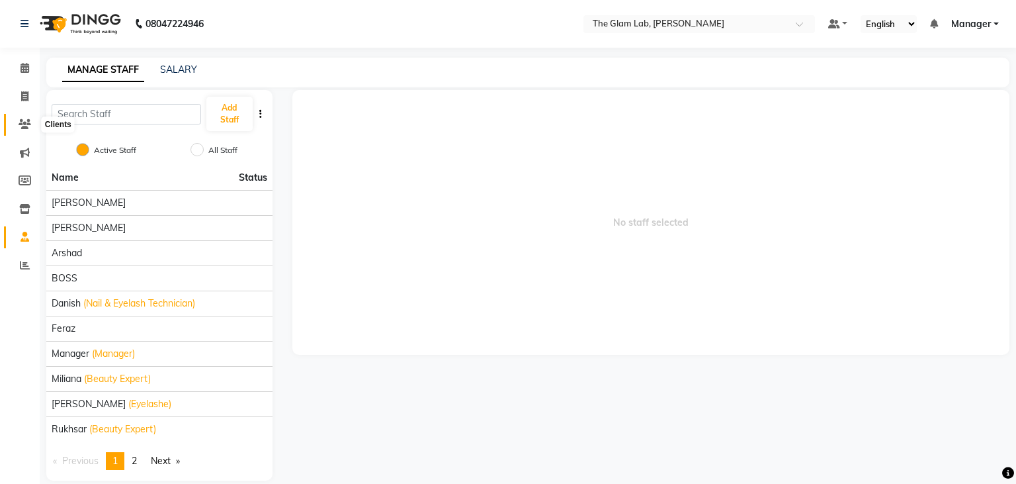
click at [28, 123] on icon at bounding box center [25, 124] width 13 height 10
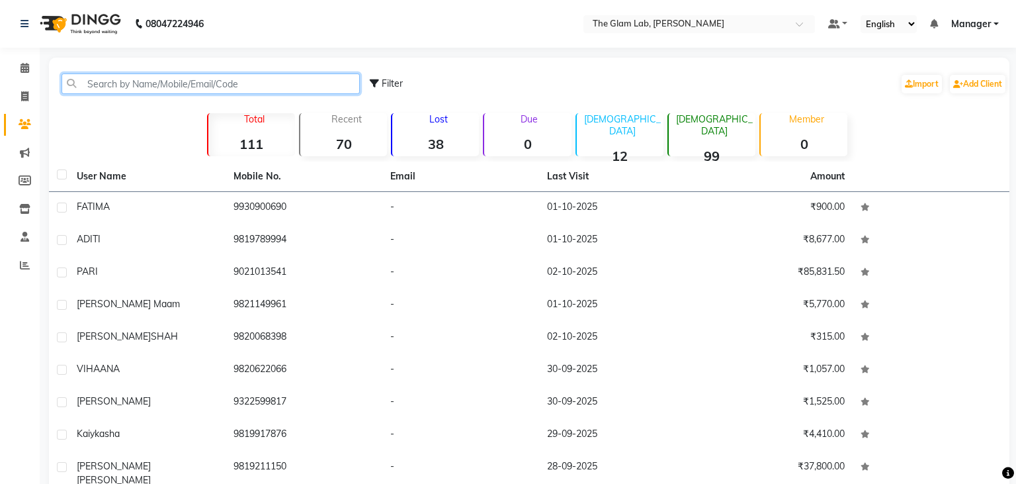
click at [111, 92] on input "text" at bounding box center [211, 83] width 298 height 21
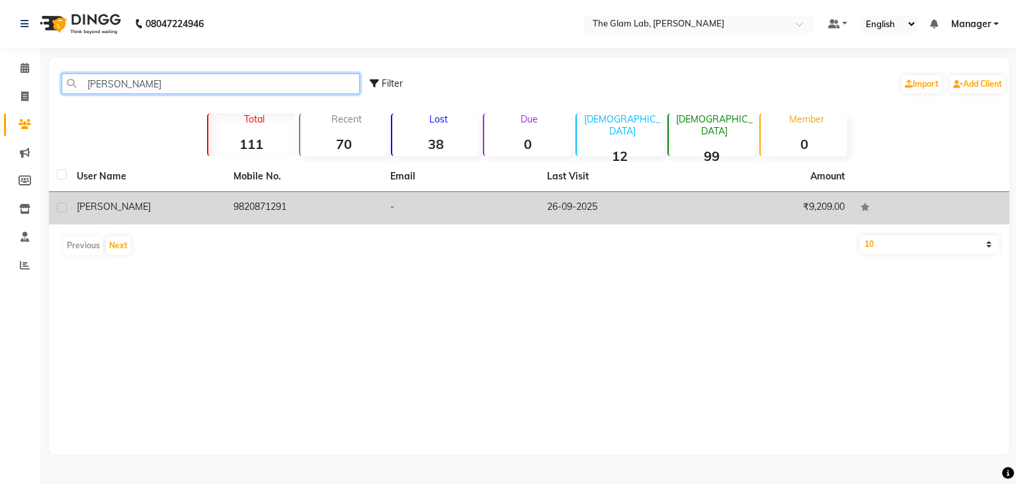
type input "[PERSON_NAME]"
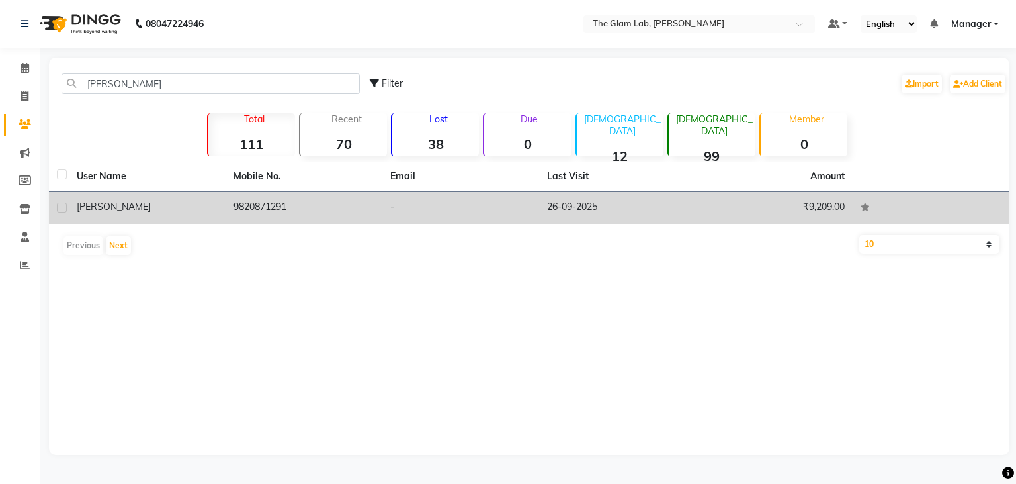
click at [282, 220] on td "9820871291" at bounding box center [304, 208] width 157 height 32
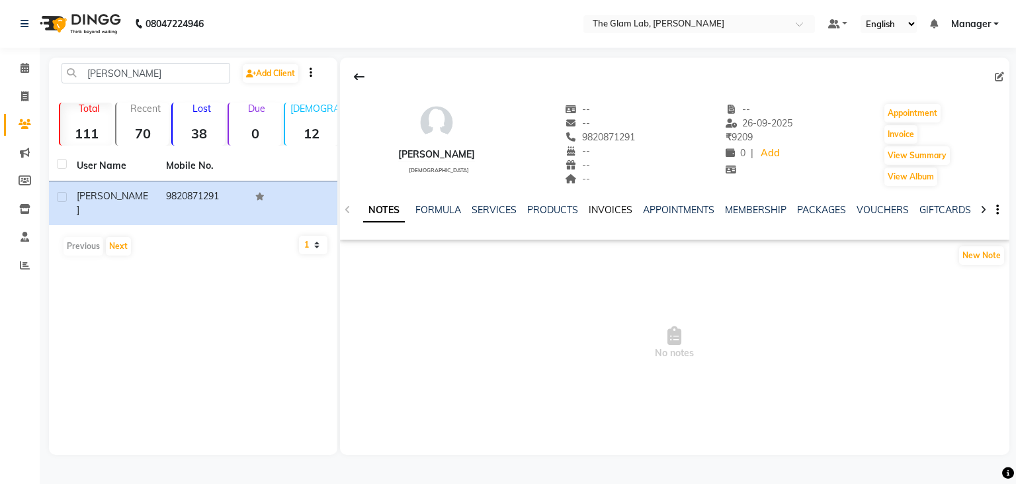
click at [598, 211] on link "INVOICES" at bounding box center [611, 210] width 44 height 12
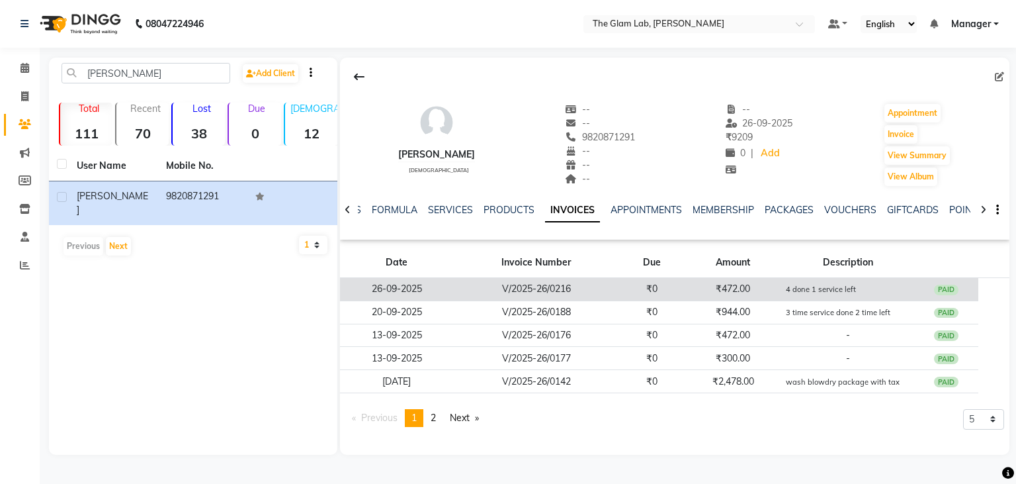
click at [827, 292] on small "4 done 1 service left" at bounding box center [821, 288] width 70 height 9
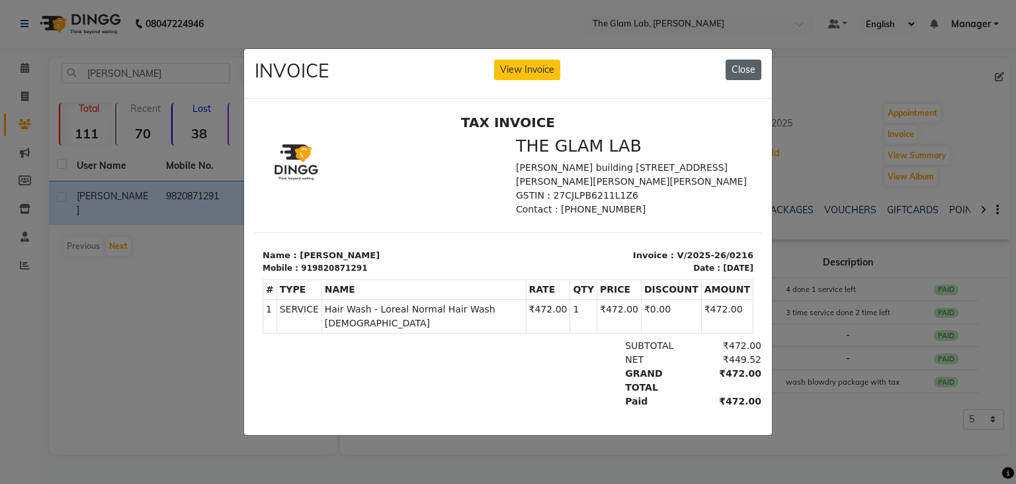
click at [745, 68] on button "Close" at bounding box center [744, 70] width 36 height 21
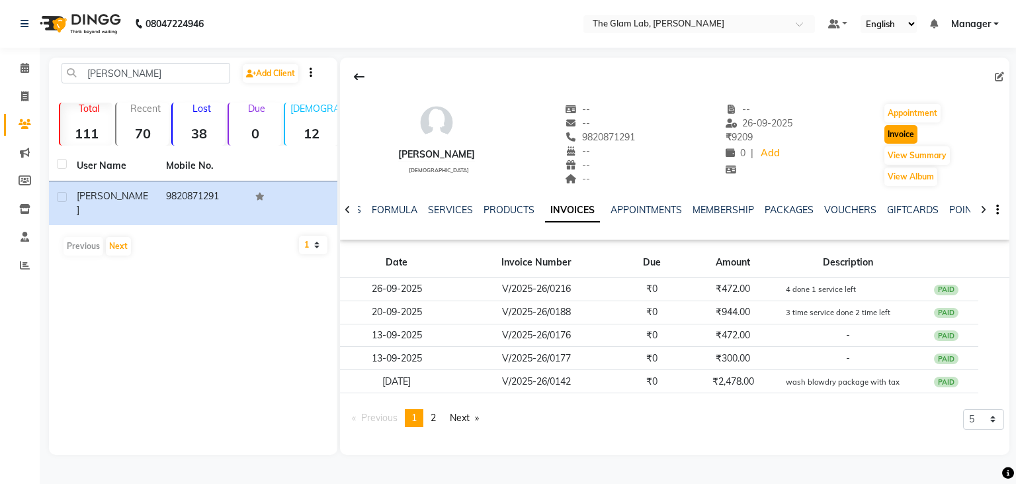
click at [893, 130] on button "Invoice" at bounding box center [900, 134] width 33 height 19
select select "8277"
select select "service"
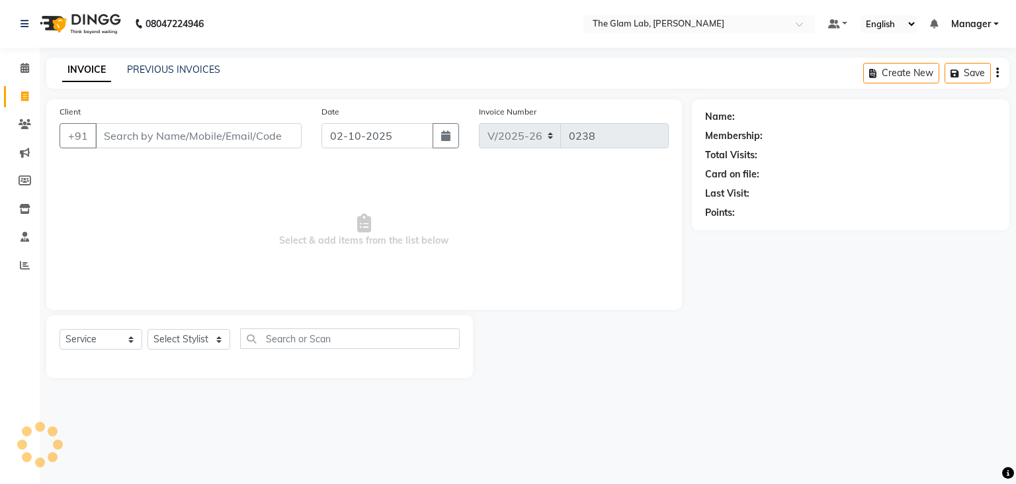
type input "9820871291"
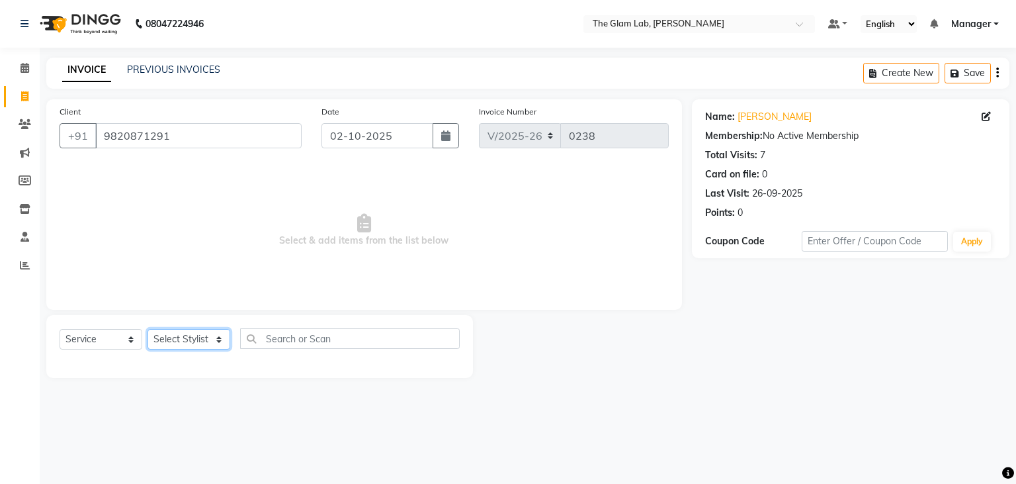
click at [148, 329] on select "Select Stylist [PERSON_NAME] [PERSON_NAME] BOSS Danish Feraz Manager [PERSON_NA…" at bounding box center [189, 339] width 83 height 21
select select "79465"
click option "[PERSON_NAME]" at bounding box center [0, 0] width 0 height 0
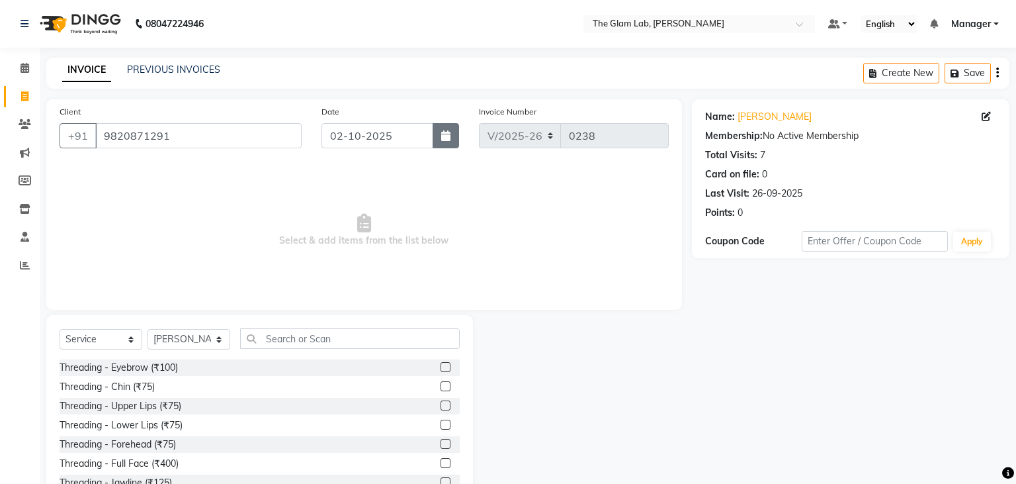
click at [448, 136] on icon "button" at bounding box center [445, 135] width 9 height 11
select select "10"
select select "2025"
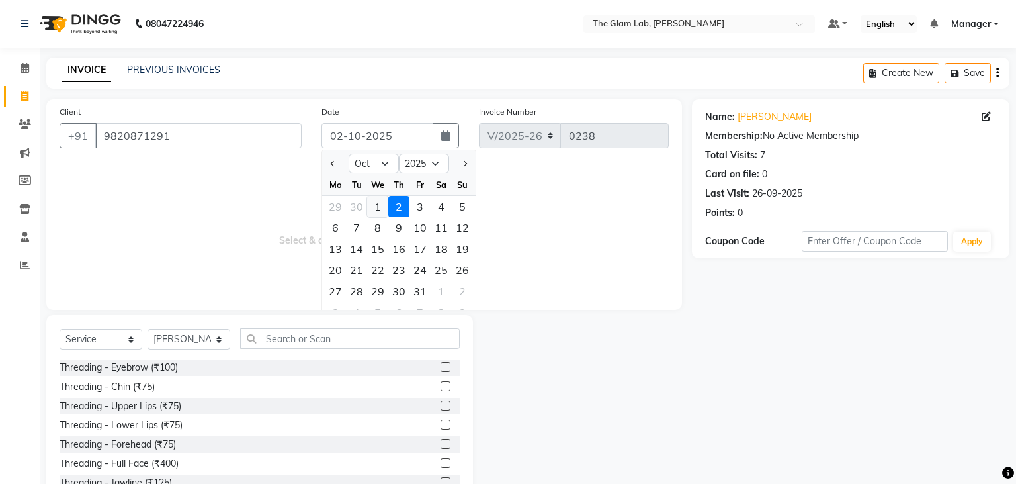
click at [378, 209] on div "1" at bounding box center [377, 206] width 21 height 21
type input "01-10-2025"
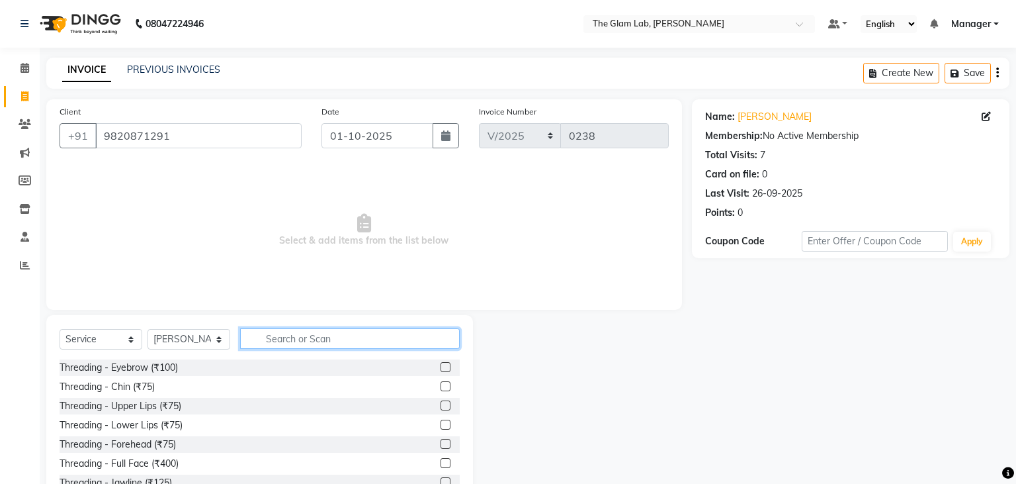
click at [294, 334] on input "text" at bounding box center [350, 338] width 220 height 21
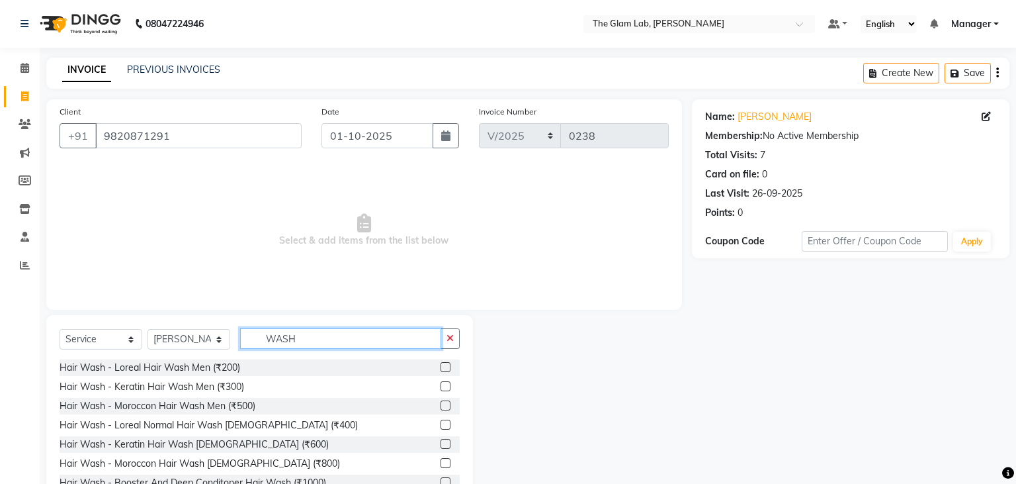
scroll to position [46, 0]
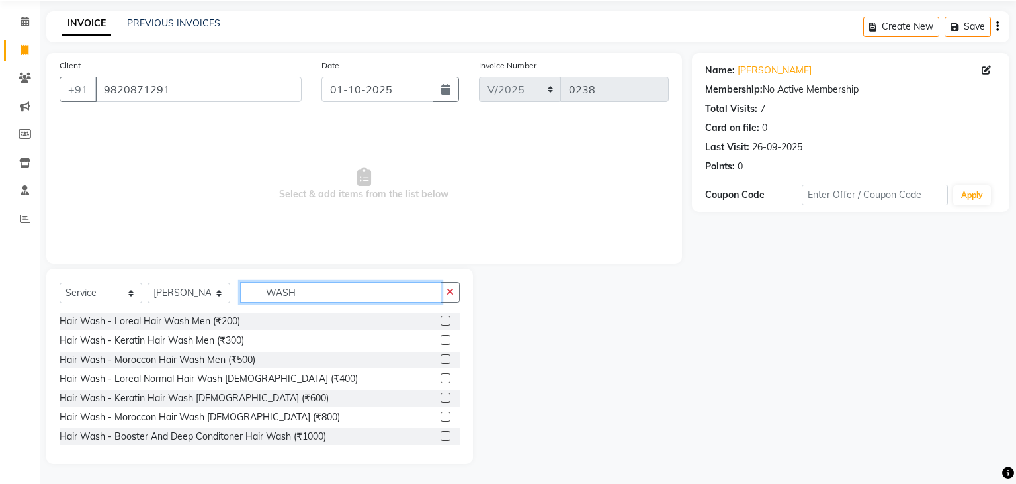
type input "WASH"
click at [443, 376] on label at bounding box center [446, 378] width 10 height 10
click at [443, 376] on input "checkbox" at bounding box center [445, 378] width 9 height 9
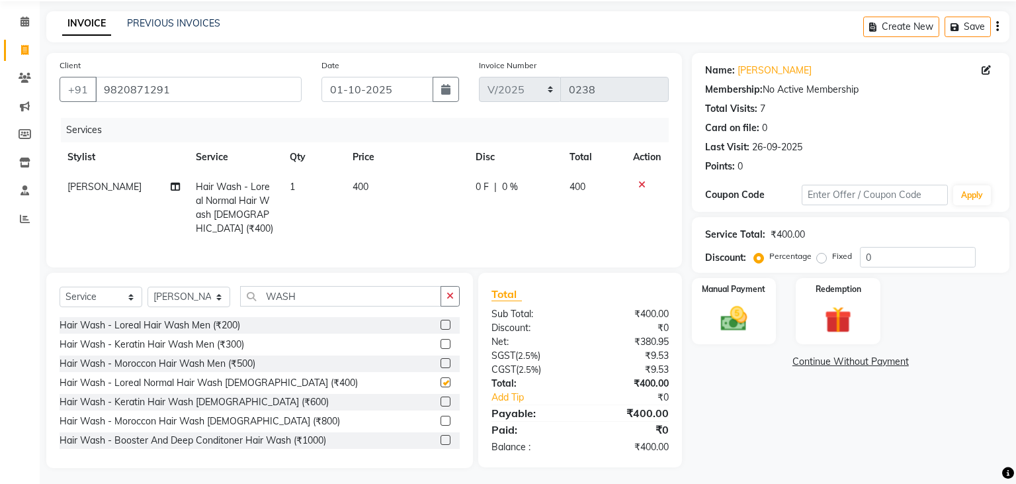
checkbox input "false"
click at [405, 188] on td "400" at bounding box center [406, 207] width 123 height 71
select select "79465"
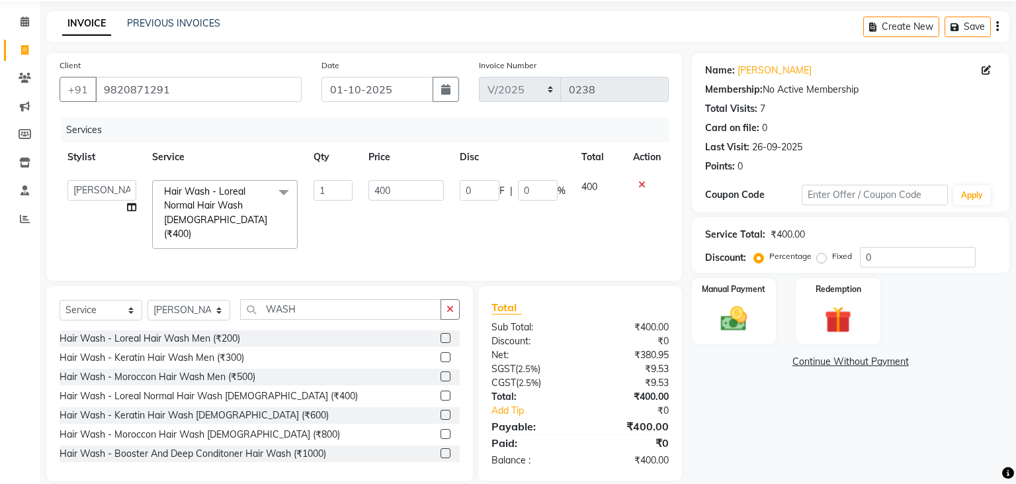
click at [405, 188] on input "400" at bounding box center [405, 190] width 75 height 21
type input "472"
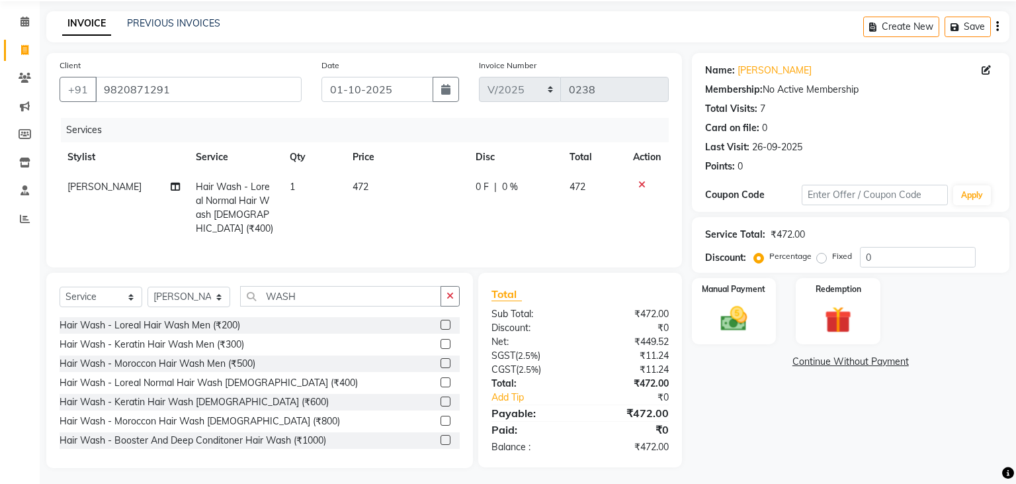
click at [425, 233] on td "472" at bounding box center [406, 207] width 123 height 71
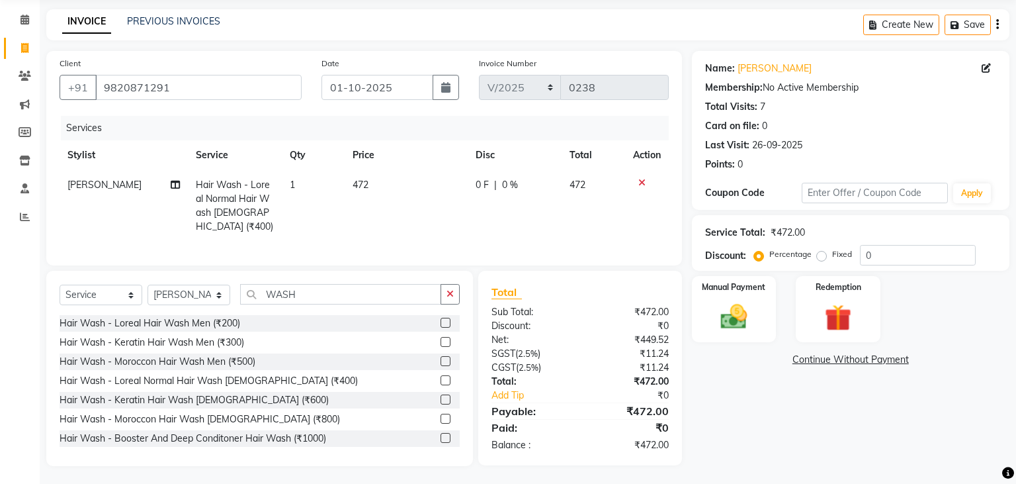
select select "79465"
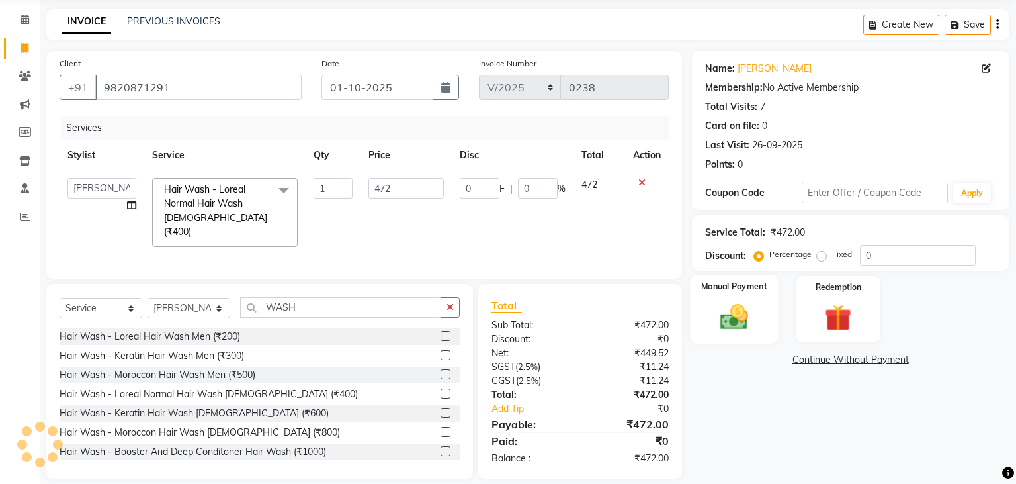
click at [741, 311] on img at bounding box center [733, 317] width 45 height 32
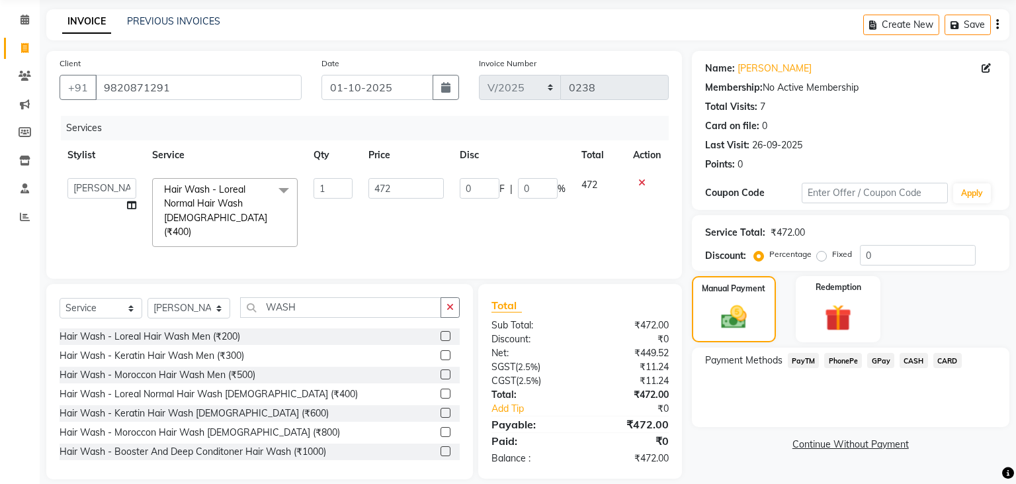
click at [935, 361] on span "CARD" at bounding box center [947, 360] width 28 height 15
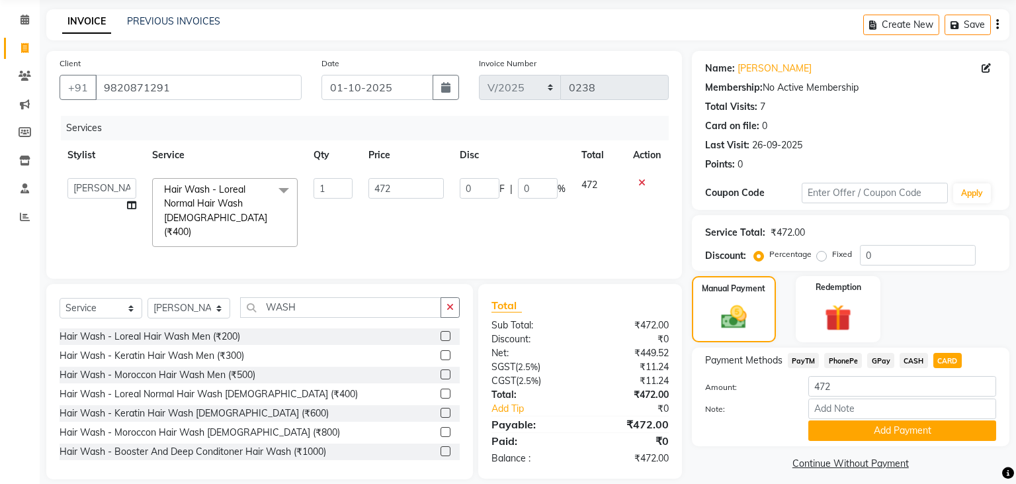
scroll to position [58, 0]
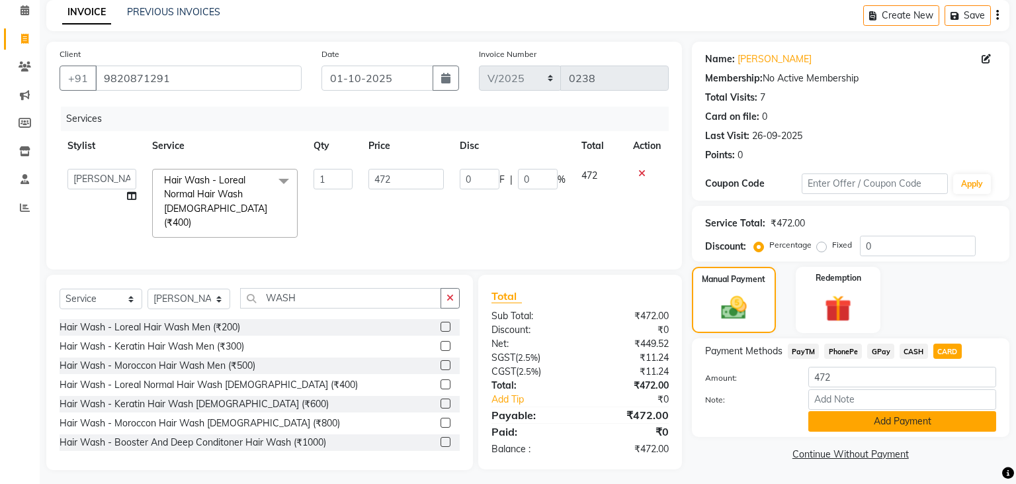
click at [867, 415] on button "Add Payment" at bounding box center [902, 421] width 188 height 21
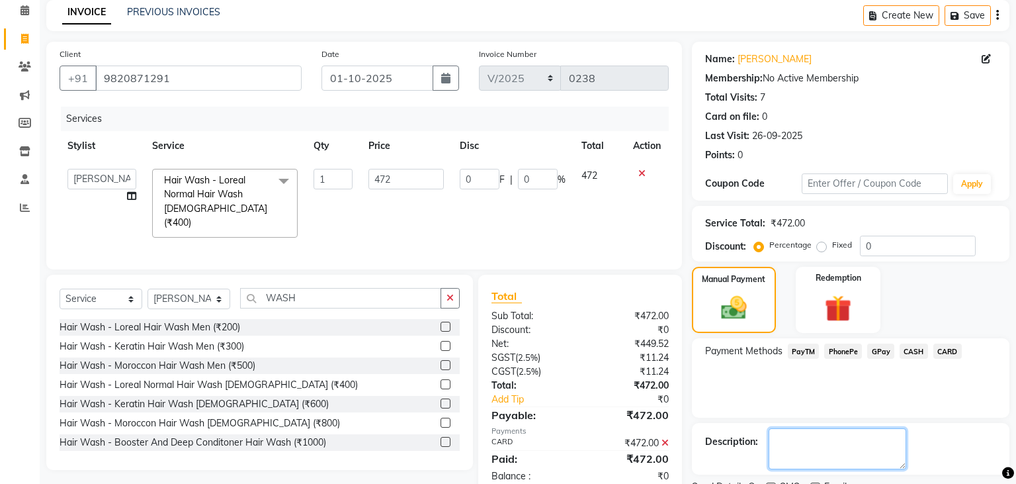
click at [816, 433] on textarea at bounding box center [838, 448] width 138 height 41
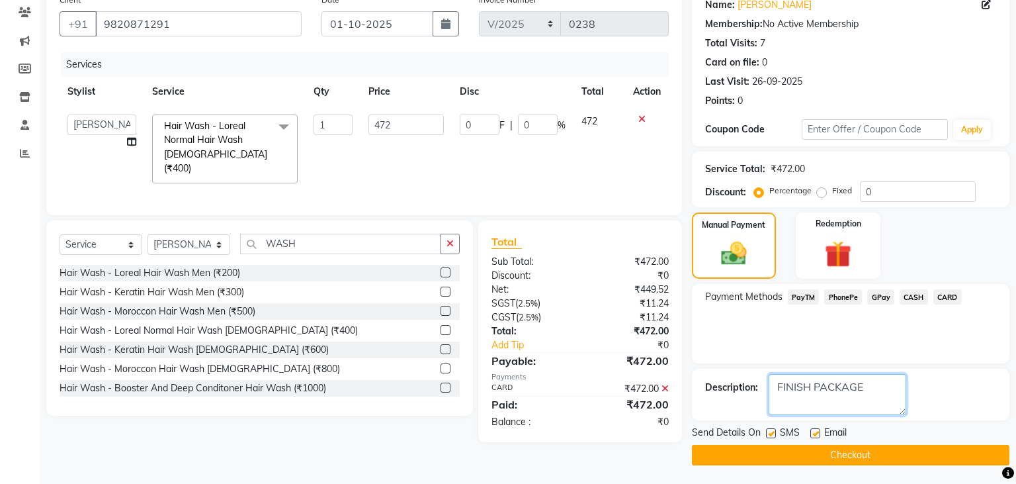
type textarea "FINISH PACKAGE"
drag, startPoint x: 814, startPoint y: 430, endPoint x: 767, endPoint y: 431, distance: 47.0
click at [767, 431] on div "Send Details On SMS Email" at bounding box center [851, 433] width 318 height 17
click at [767, 431] on label at bounding box center [771, 433] width 10 height 10
click at [767, 431] on input "checkbox" at bounding box center [770, 433] width 9 height 9
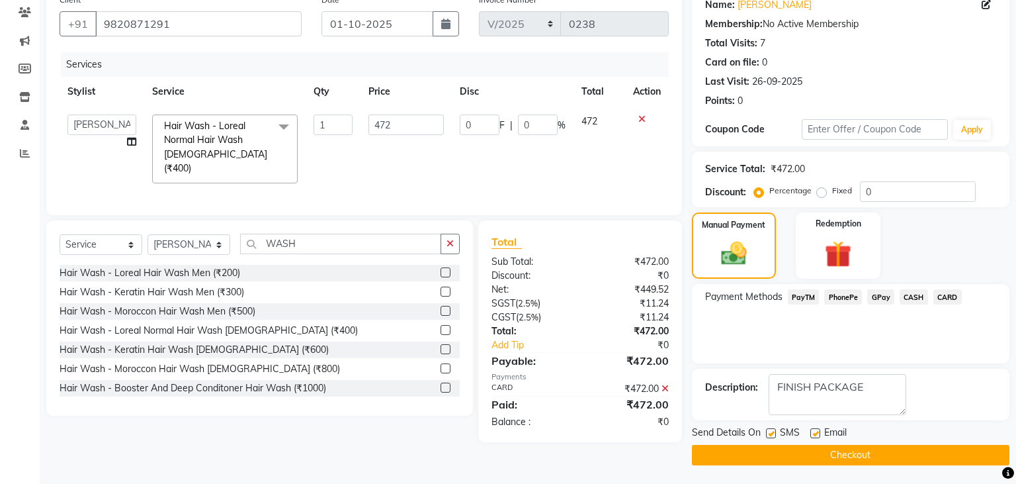
checkbox input "false"
click at [766, 455] on button "Checkout" at bounding box center [851, 455] width 318 height 21
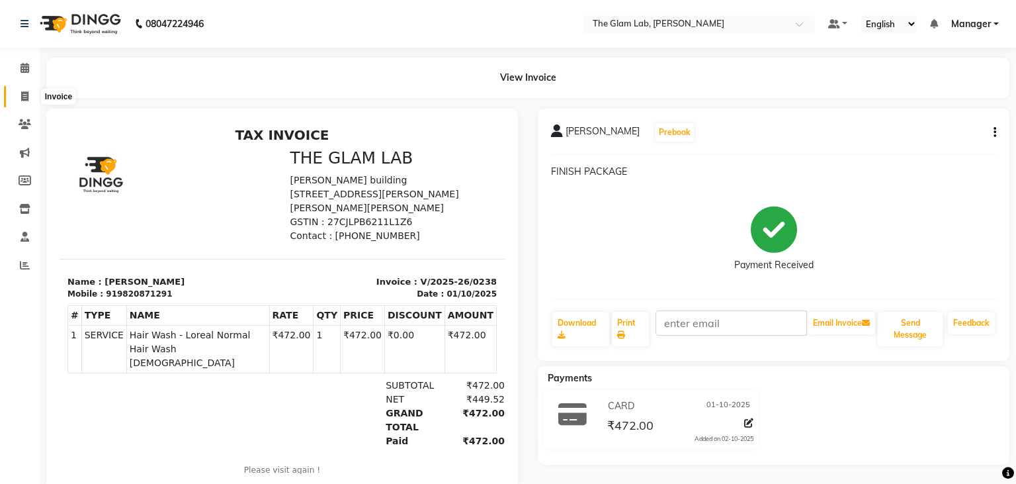
click at [22, 101] on icon at bounding box center [24, 96] width 7 height 10
select select "service"
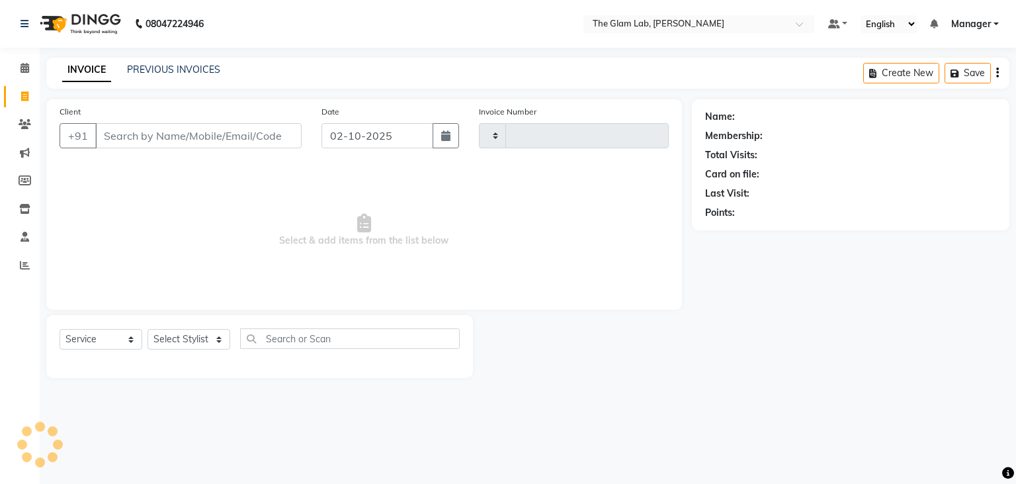
type input "0239"
select select "8277"
click at [146, 136] on input "Client" at bounding box center [198, 135] width 206 height 25
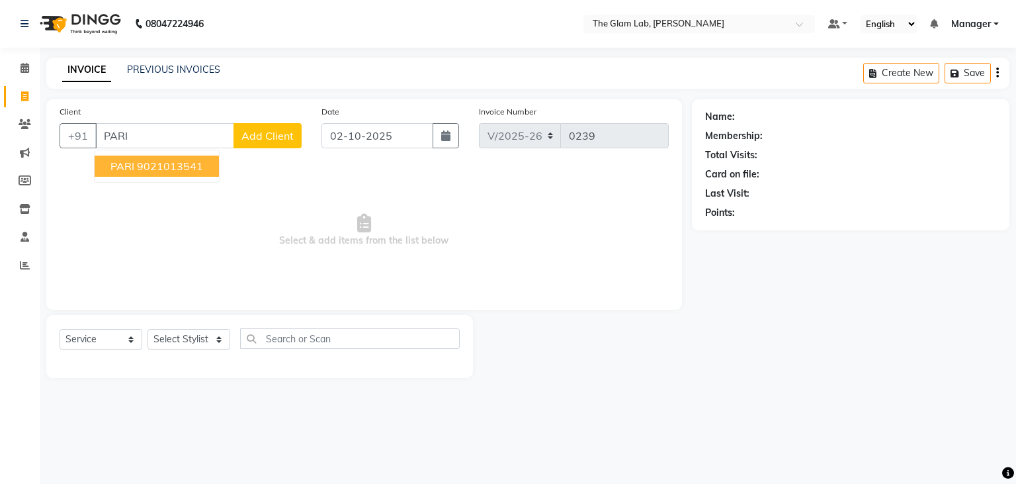
click at [133, 170] on span "PARI" at bounding box center [122, 165] width 24 height 13
type input "9021013541"
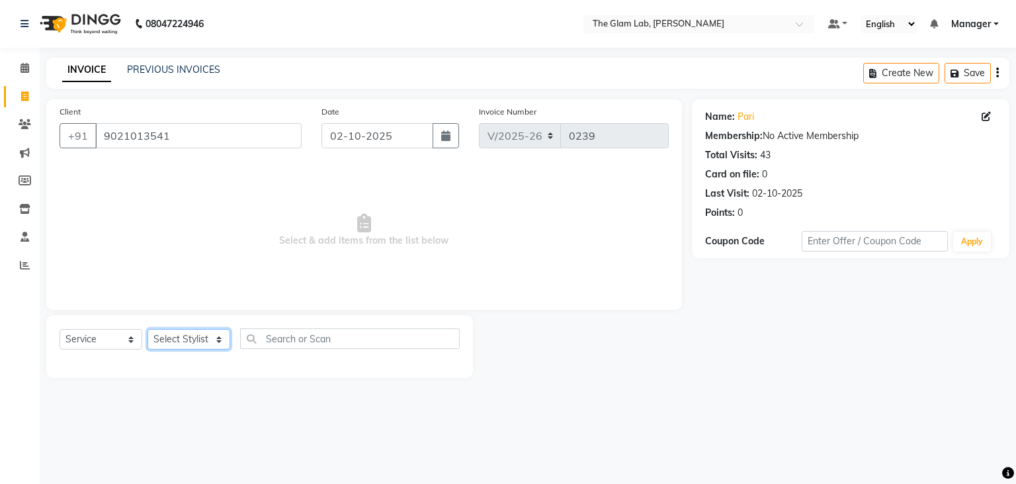
select select "89546"
click option "[PERSON_NAME]" at bounding box center [0, 0] width 0 height 0
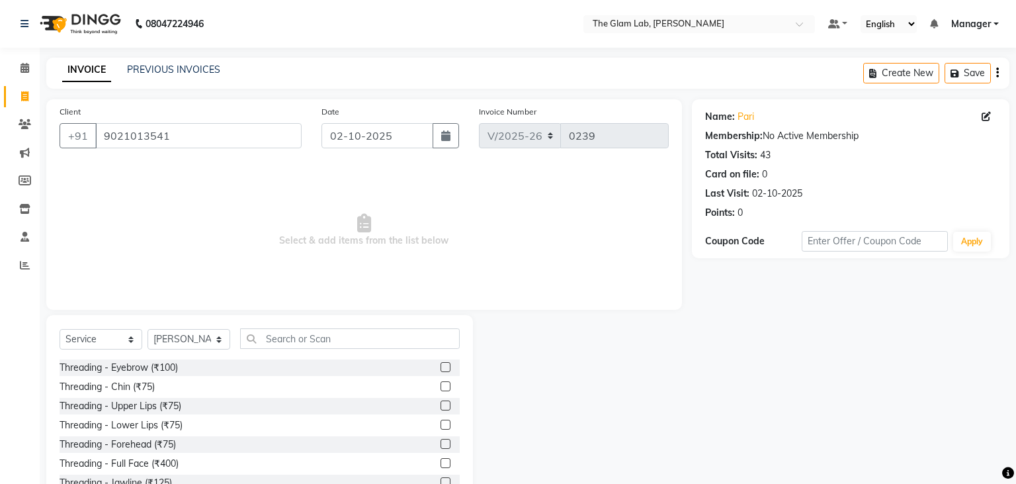
click at [168, 266] on span "Select & add items from the list below" at bounding box center [364, 230] width 609 height 132
click at [306, 337] on input "text" at bounding box center [350, 338] width 220 height 21
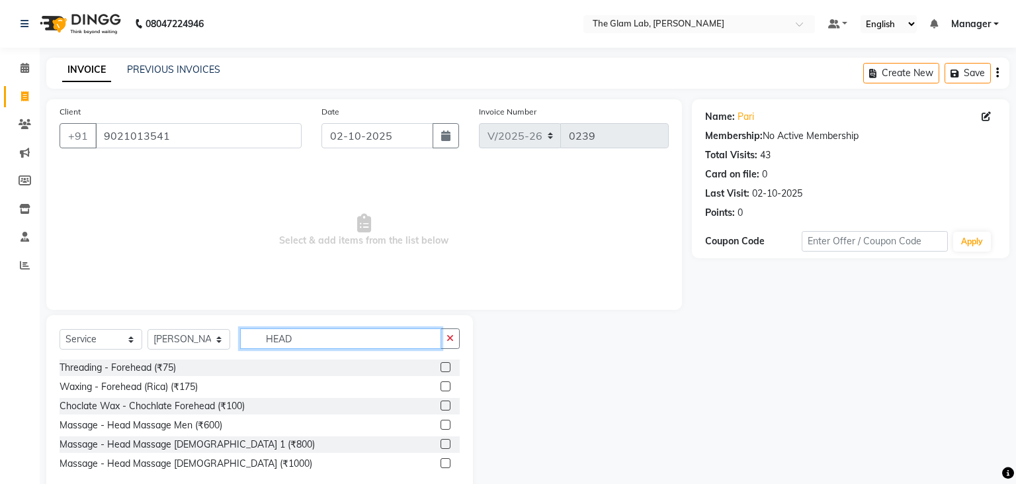
type input "HEAD"
click at [445, 444] on label at bounding box center [446, 444] width 10 height 10
click at [445, 444] on input "checkbox" at bounding box center [445, 444] width 9 height 9
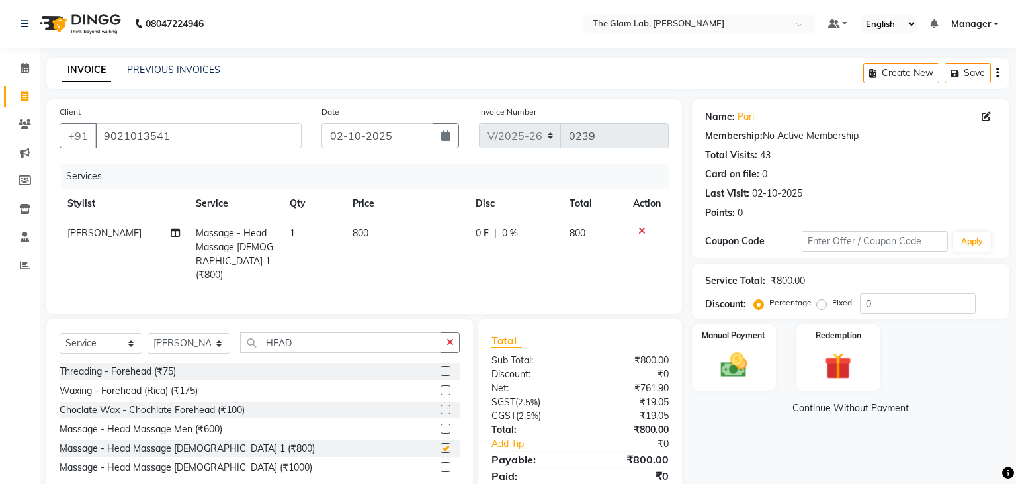
checkbox input "false"
click at [366, 232] on span "800" at bounding box center [361, 233] width 16 height 12
click at [366, 232] on td "800" at bounding box center [406, 253] width 123 height 71
select select "89546"
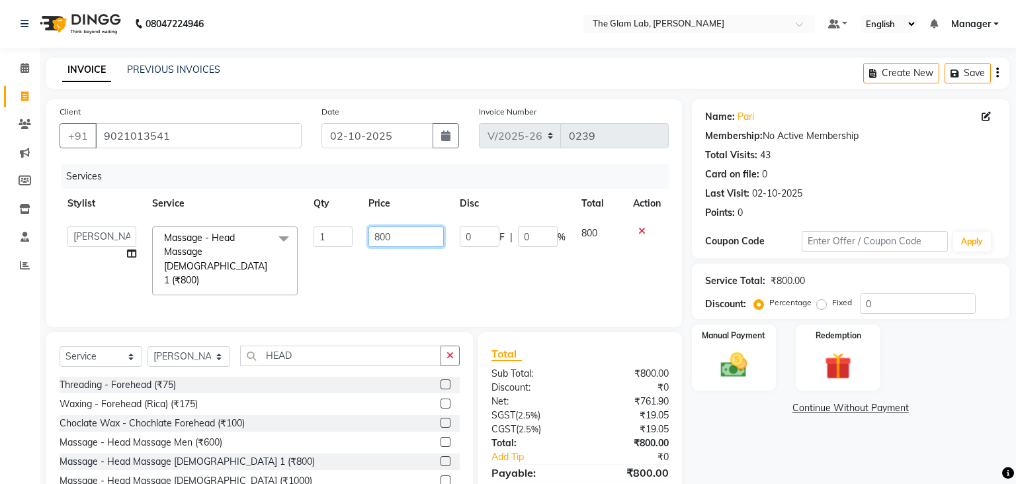
click at [390, 236] on input "800" at bounding box center [405, 236] width 75 height 21
type input "8"
click at [403, 235] on input "700" at bounding box center [405, 236] width 75 height 21
type input "7"
type input "840"
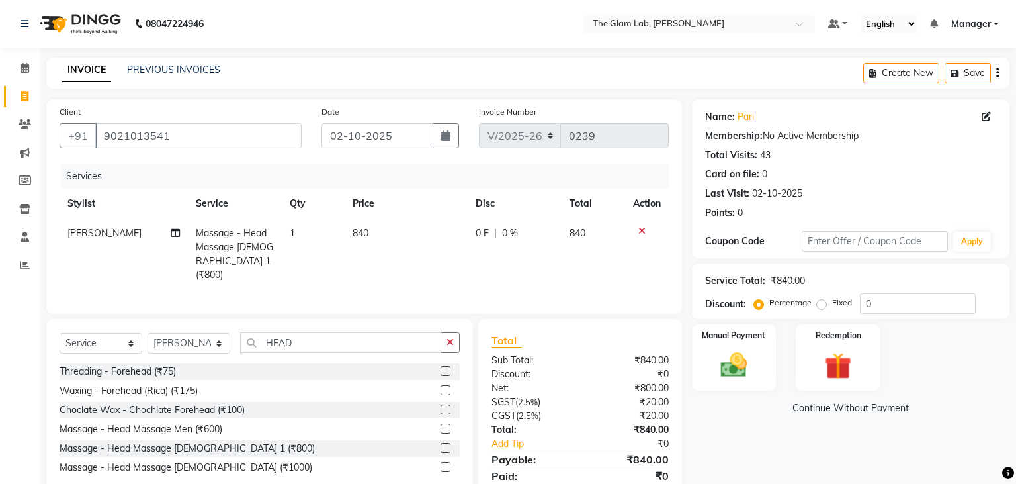
click at [387, 285] on div "Services Stylist Service Qty Price Disc Total Action Salman Massage - Head Mass…" at bounding box center [364, 232] width 609 height 136
click at [729, 380] on img at bounding box center [733, 365] width 45 height 32
click at [799, 414] on span "PayTM" at bounding box center [804, 408] width 32 height 15
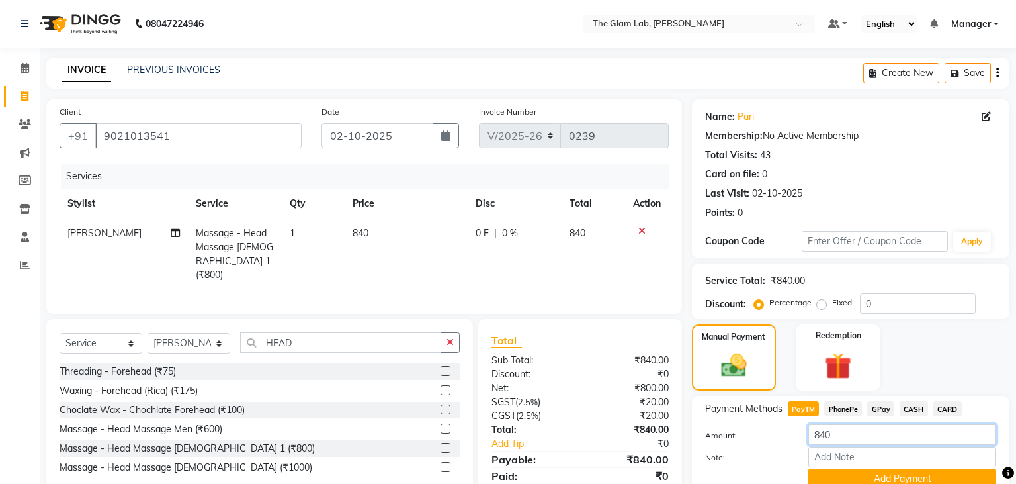
click at [837, 434] on input "840" at bounding box center [902, 434] width 188 height 21
type input "8"
type input "7"
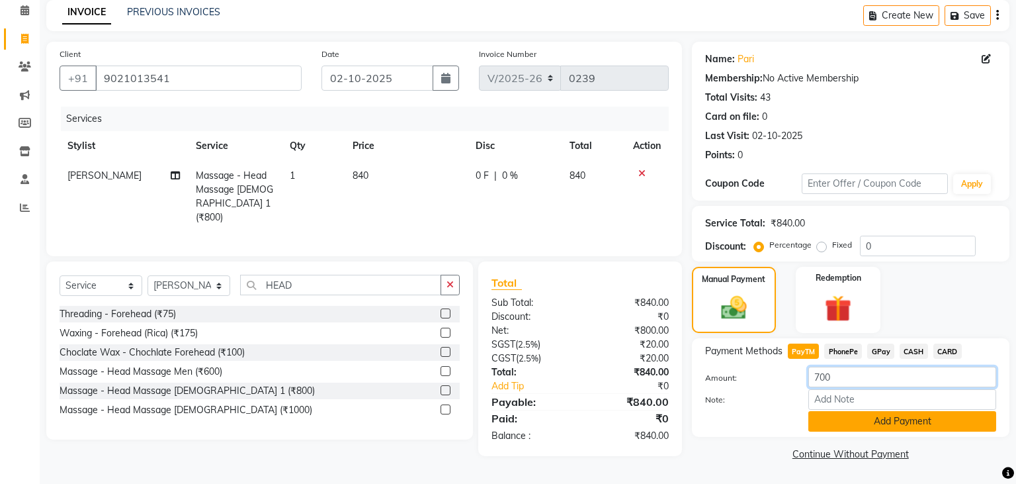
type input "700"
click at [877, 421] on button "Add Payment" at bounding box center [902, 421] width 188 height 21
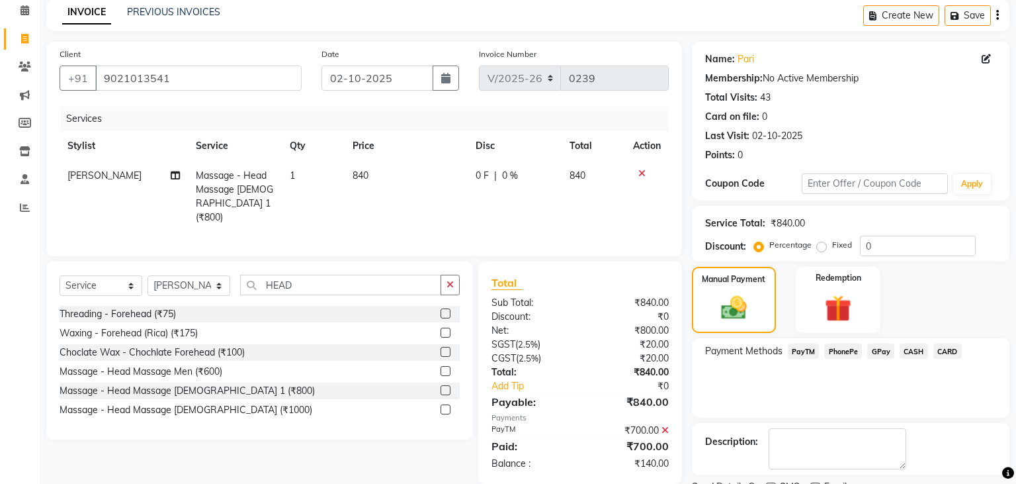
scroll to position [112, 0]
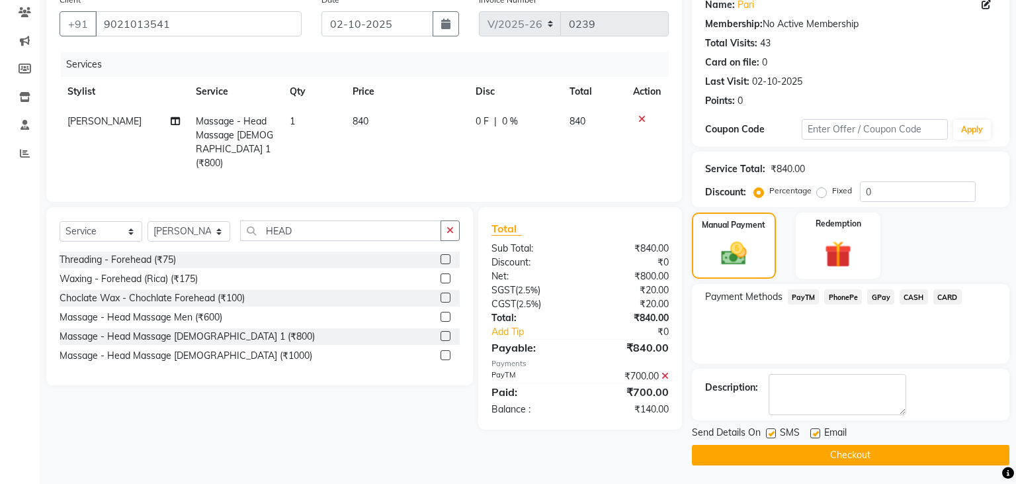
click at [912, 298] on span "CASH" at bounding box center [914, 296] width 28 height 15
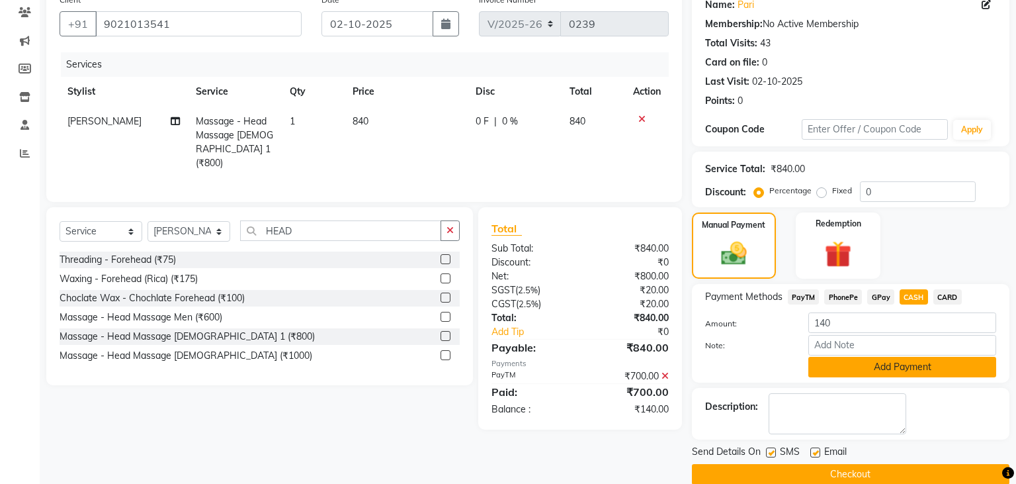
click at [861, 364] on button "Add Payment" at bounding box center [902, 367] width 188 height 21
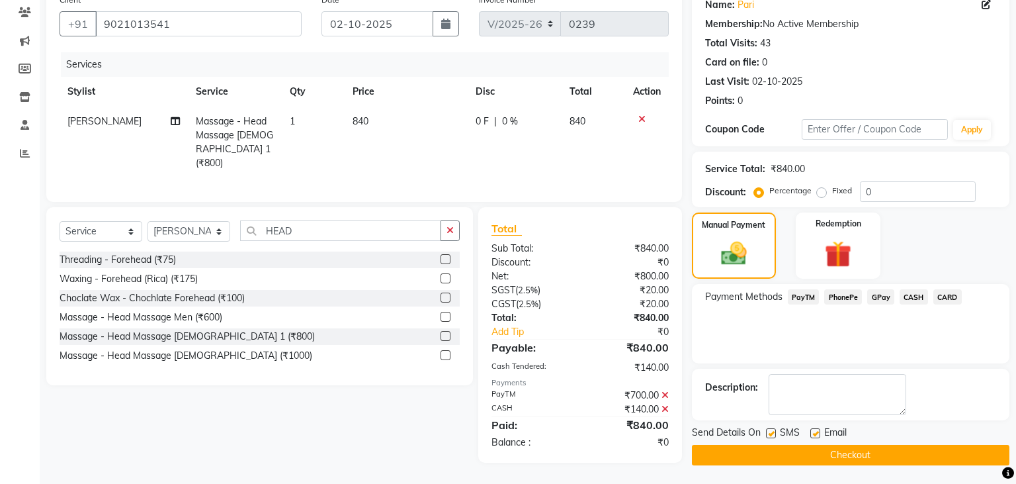
click at [809, 433] on div "SMS" at bounding box center [788, 433] width 44 height 17
click at [774, 433] on label at bounding box center [771, 433] width 10 height 10
click at [774, 433] on input "checkbox" at bounding box center [770, 433] width 9 height 9
checkbox input "false"
click at [816, 433] on label at bounding box center [815, 433] width 10 height 10
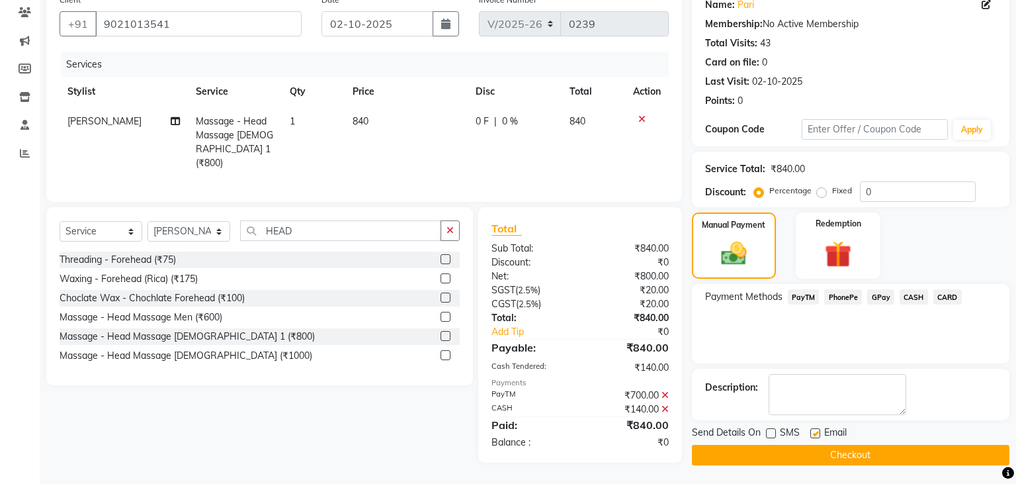
click at [816, 433] on input "checkbox" at bounding box center [814, 433] width 9 height 9
checkbox input "false"
click at [813, 454] on button "Checkout" at bounding box center [851, 455] width 318 height 21
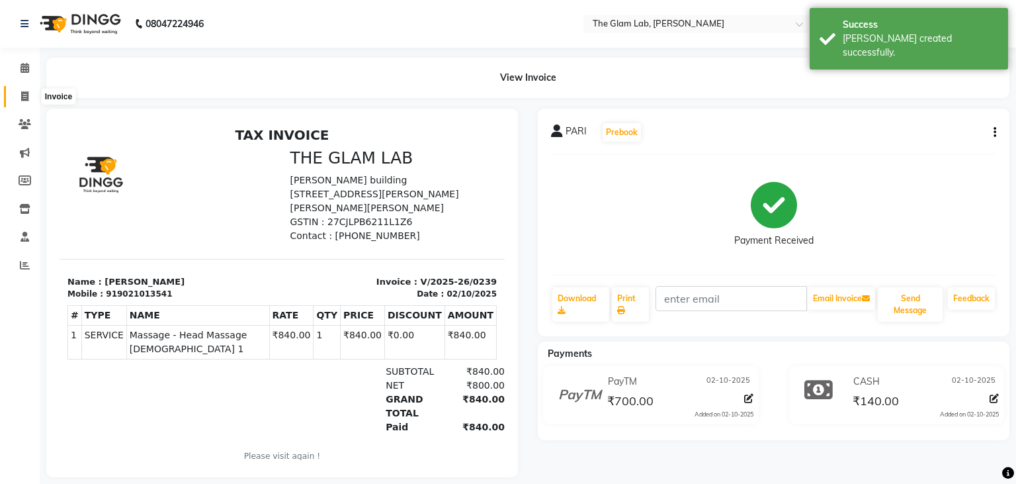
click at [26, 92] on icon at bounding box center [24, 96] width 7 height 10
select select "service"
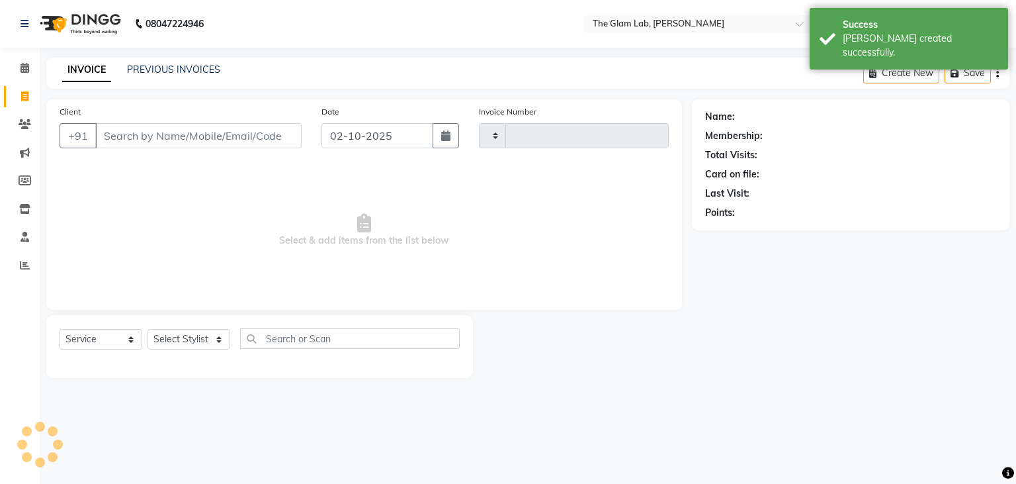
click at [122, 142] on input "Client" at bounding box center [198, 135] width 206 height 25
type input "0240"
select select "8277"
type input "D"
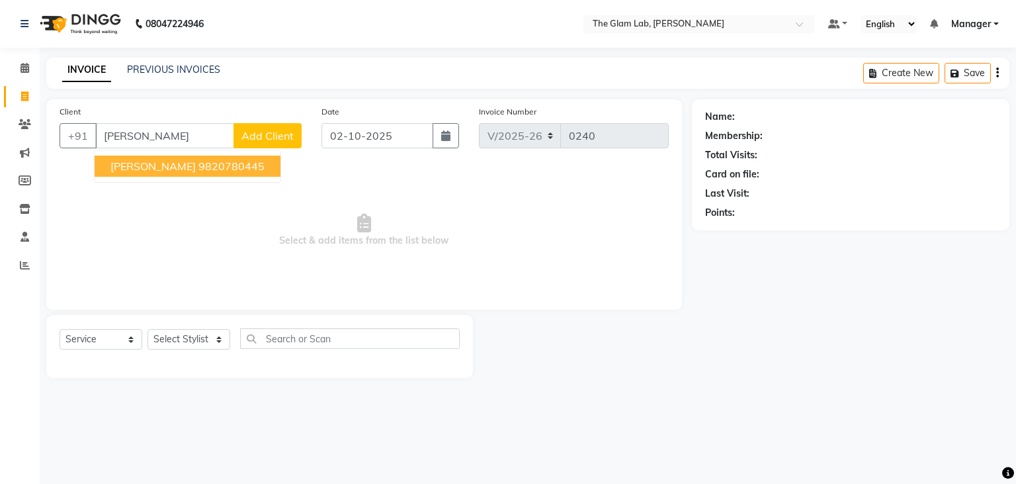
click at [120, 165] on span "[PERSON_NAME]" at bounding box center [152, 165] width 85 height 13
type input "9820780445"
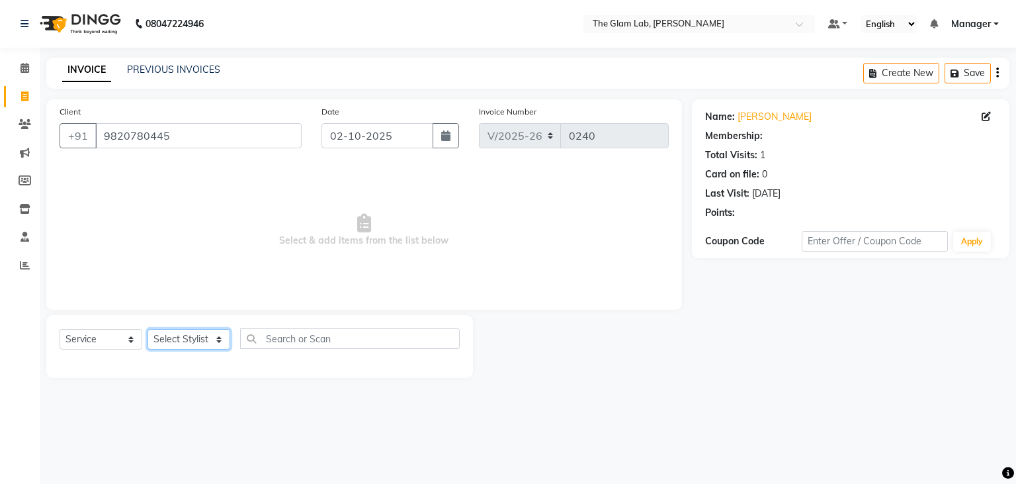
click at [148, 329] on select "Select Stylist [PERSON_NAME] [PERSON_NAME] BOSS Danish Feraz Manager [PERSON_NA…" at bounding box center [189, 339] width 83 height 21
select select "92284"
click option "Vansh" at bounding box center [0, 0] width 0 height 0
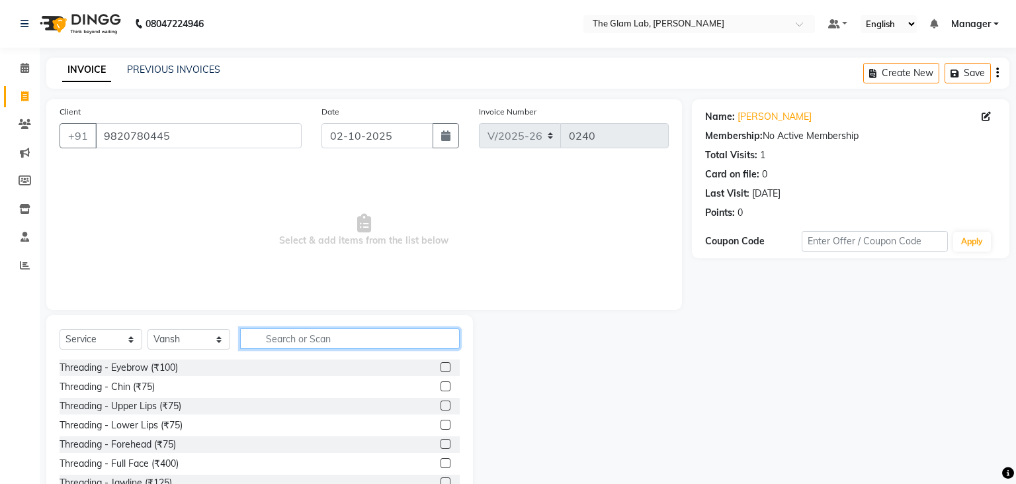
click at [318, 337] on input "text" at bounding box center [350, 338] width 220 height 21
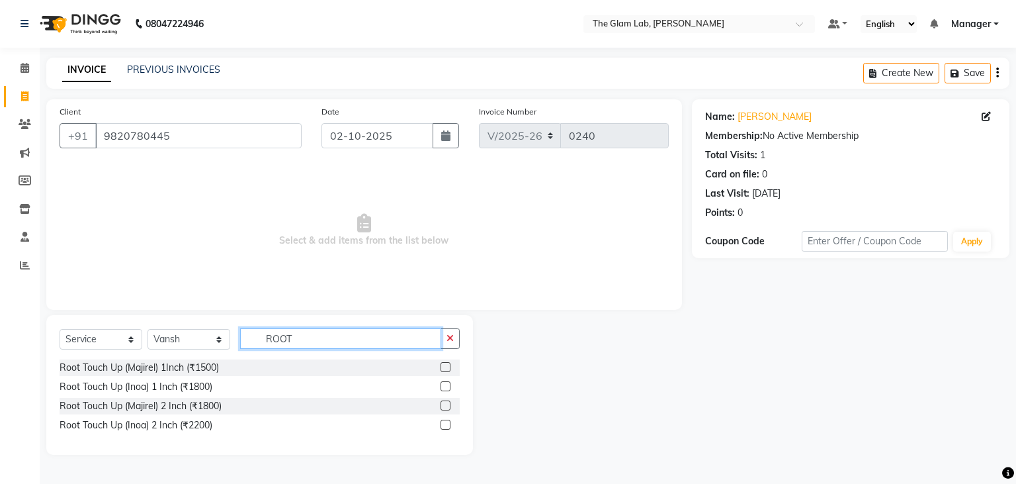
type input "ROOT"
click at [445, 366] on label at bounding box center [446, 367] width 10 height 10
click at [445, 366] on input "checkbox" at bounding box center [445, 367] width 9 height 9
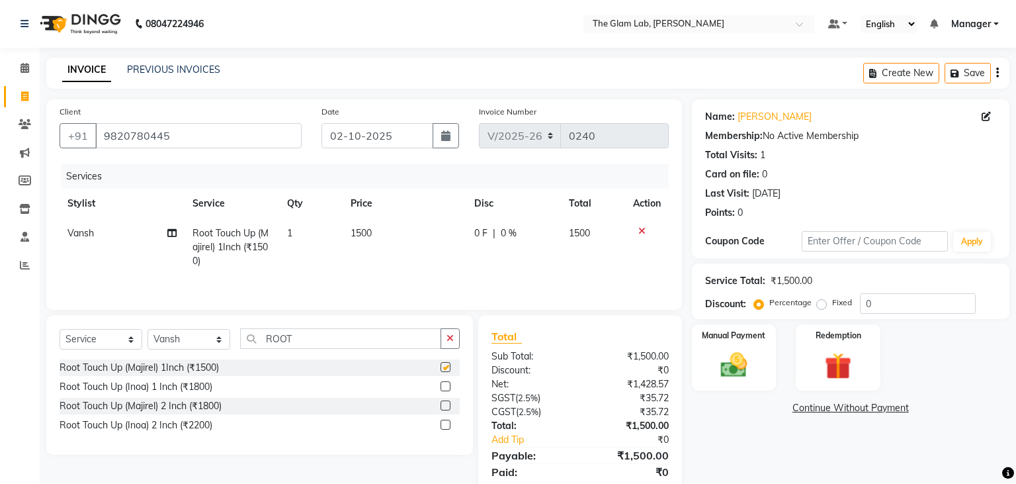
click at [445, 366] on label at bounding box center [446, 367] width 10 height 10
click at [445, 366] on input "checkbox" at bounding box center [445, 367] width 9 height 9
checkbox input "false"
click at [448, 144] on button "button" at bounding box center [446, 135] width 26 height 25
select select "10"
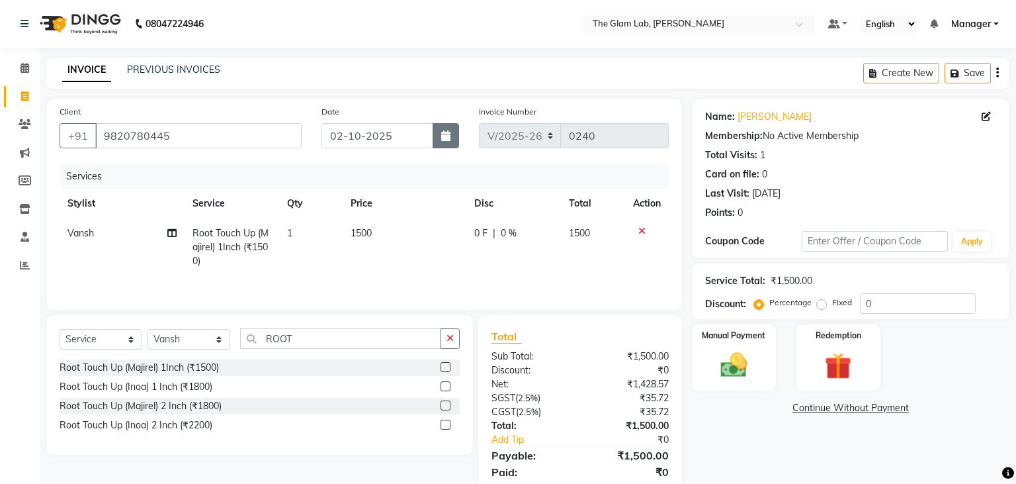
select select "2025"
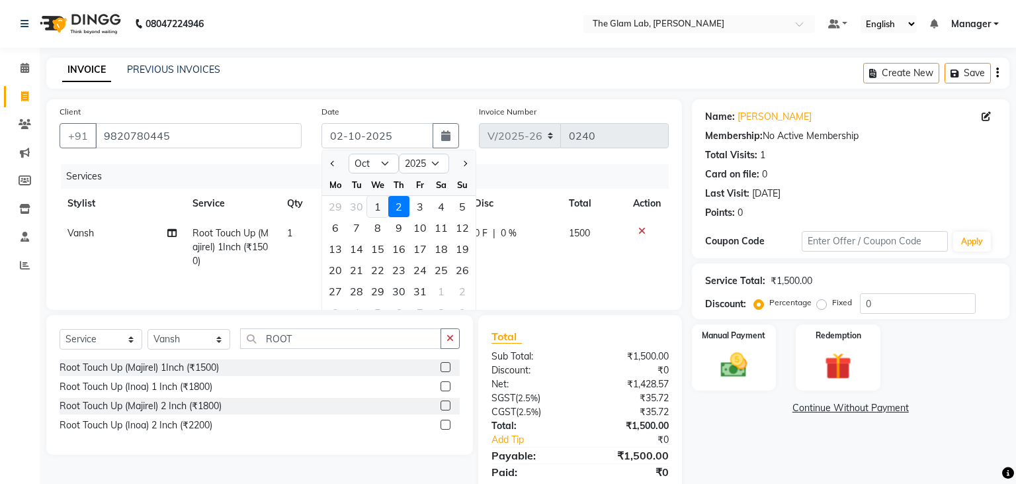
click at [377, 210] on div "1" at bounding box center [377, 206] width 21 height 21
type input "01-10-2025"
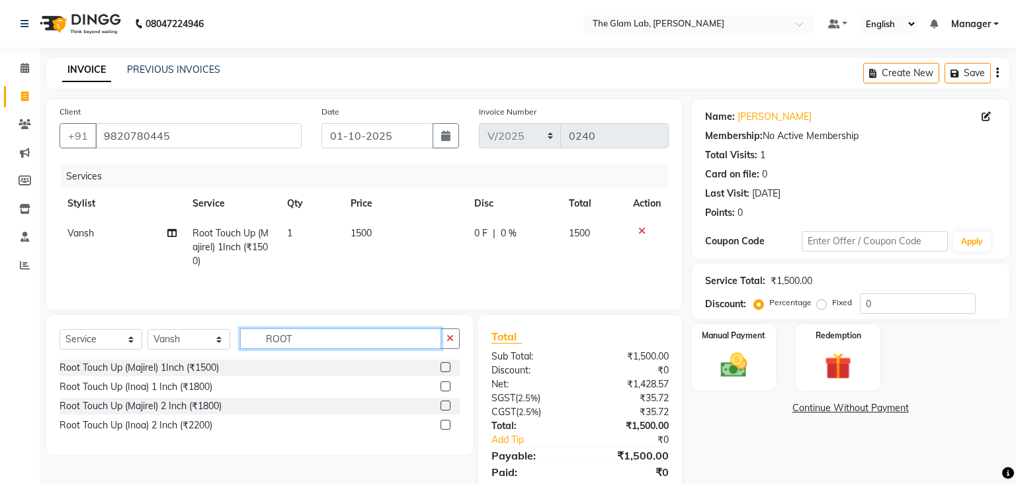
click at [308, 335] on input "ROOT" at bounding box center [340, 338] width 201 height 21
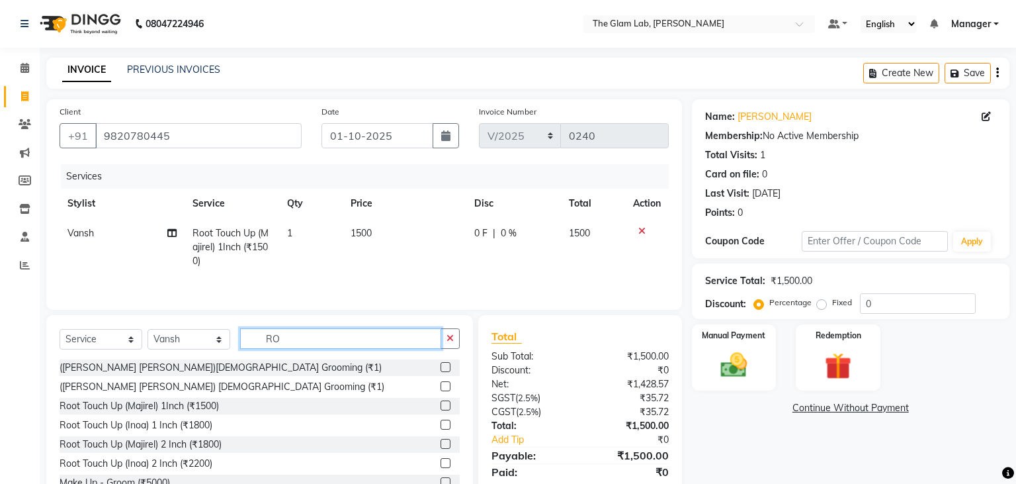
type input "R"
type input "ROOT"
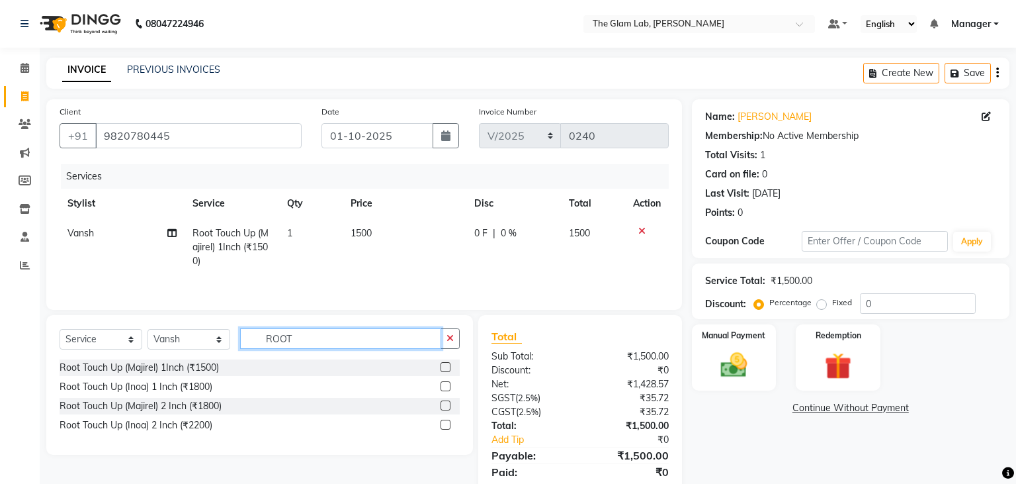
scroll to position [45, 0]
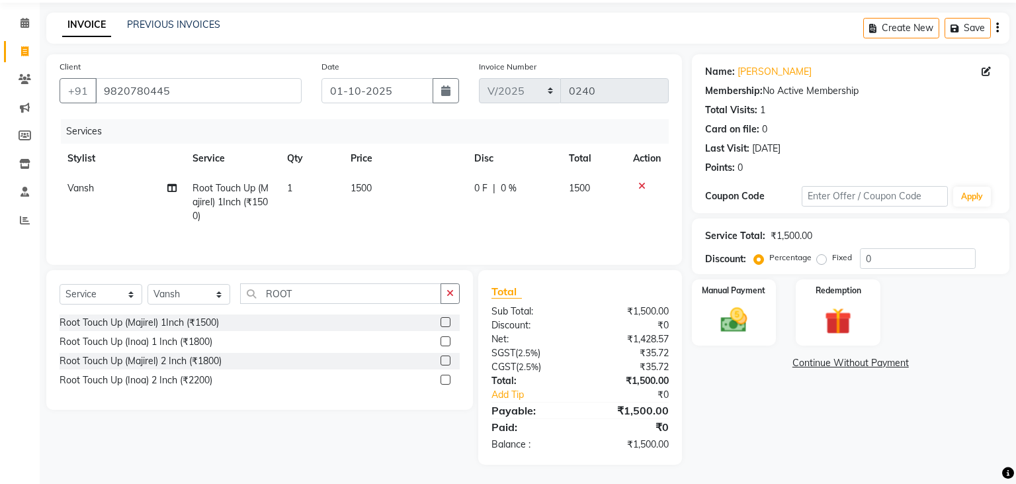
click at [446, 322] on label at bounding box center [446, 322] width 10 height 10
click at [446, 322] on input "checkbox" at bounding box center [445, 322] width 9 height 9
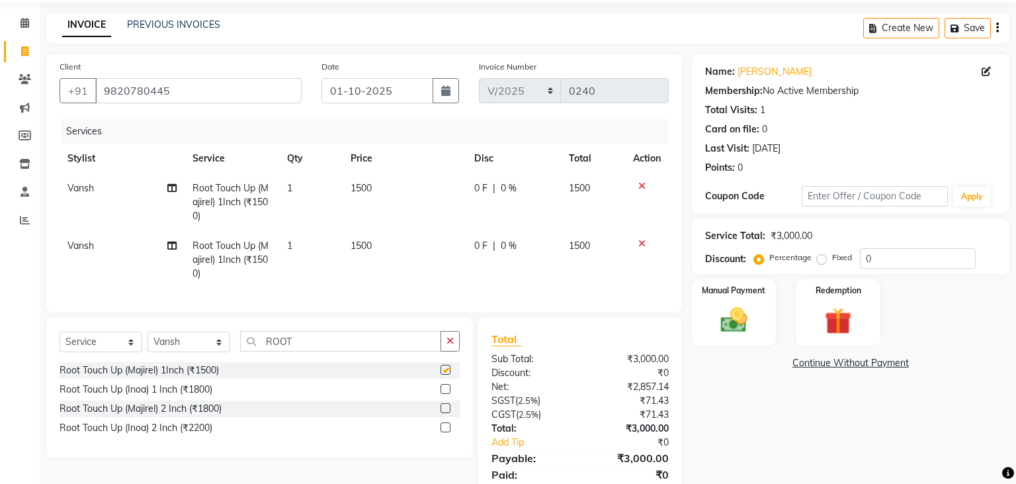
checkbox input "false"
click at [638, 239] on icon at bounding box center [641, 243] width 7 height 9
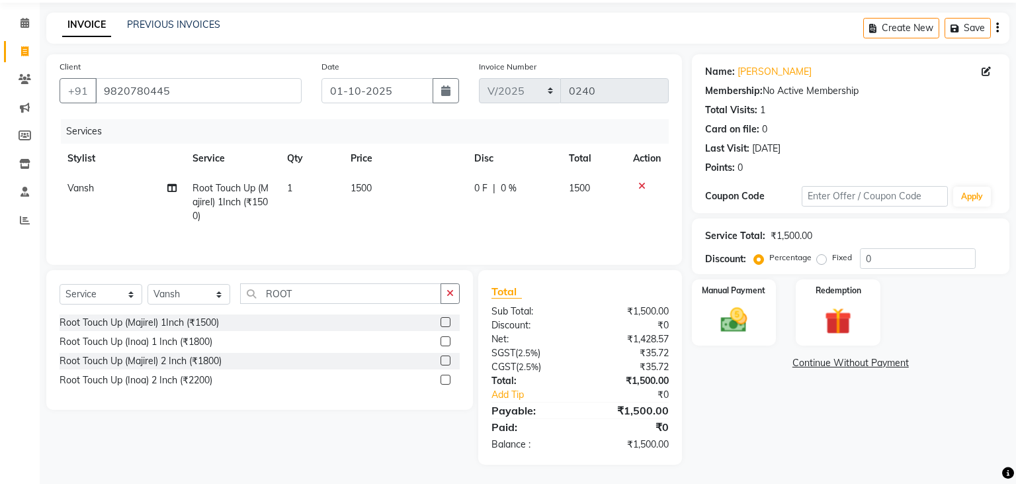
click at [376, 187] on td "1500" at bounding box center [405, 202] width 124 height 58
select select "92284"
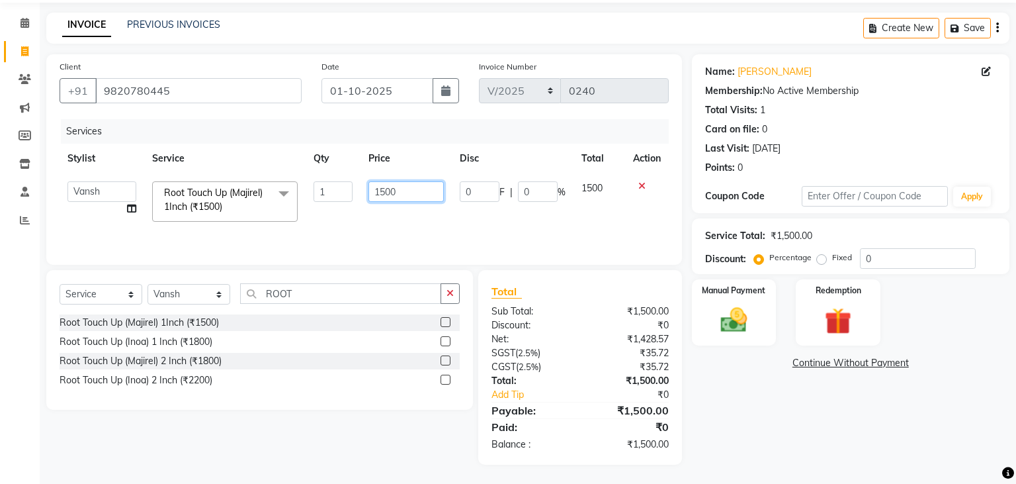
click at [376, 187] on input "1500" at bounding box center [405, 191] width 75 height 21
type input "1050"
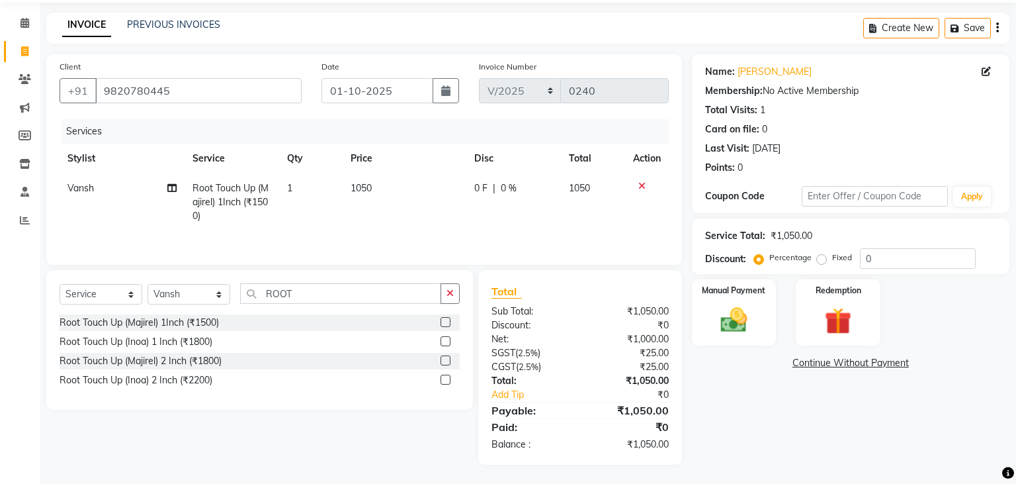
click at [382, 216] on td "1050" at bounding box center [405, 202] width 124 height 58
select select "92284"
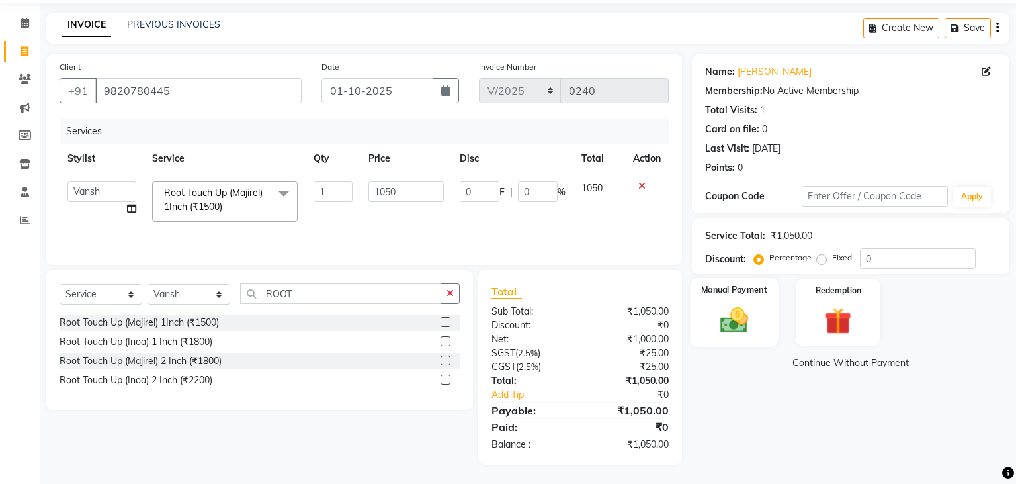
click at [742, 316] on img at bounding box center [733, 320] width 45 height 32
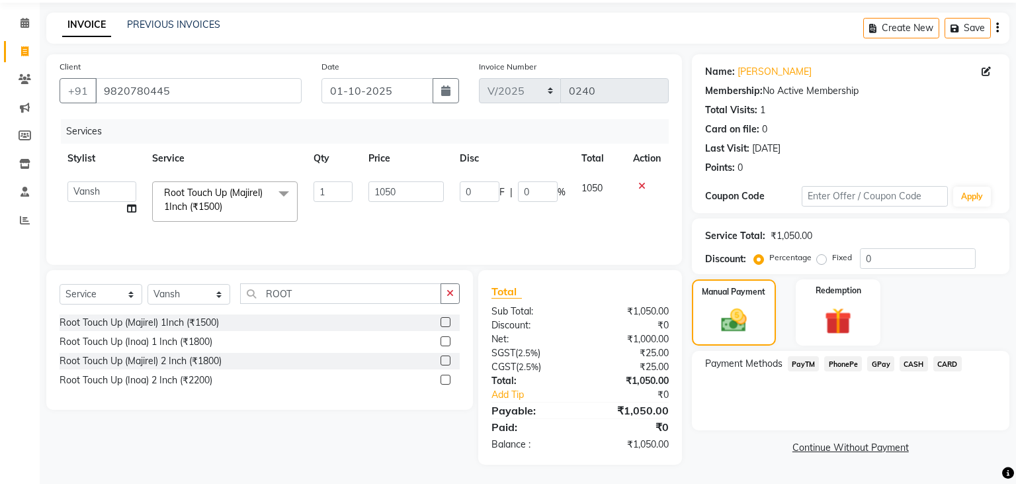
click at [943, 362] on span "CARD" at bounding box center [947, 363] width 28 height 15
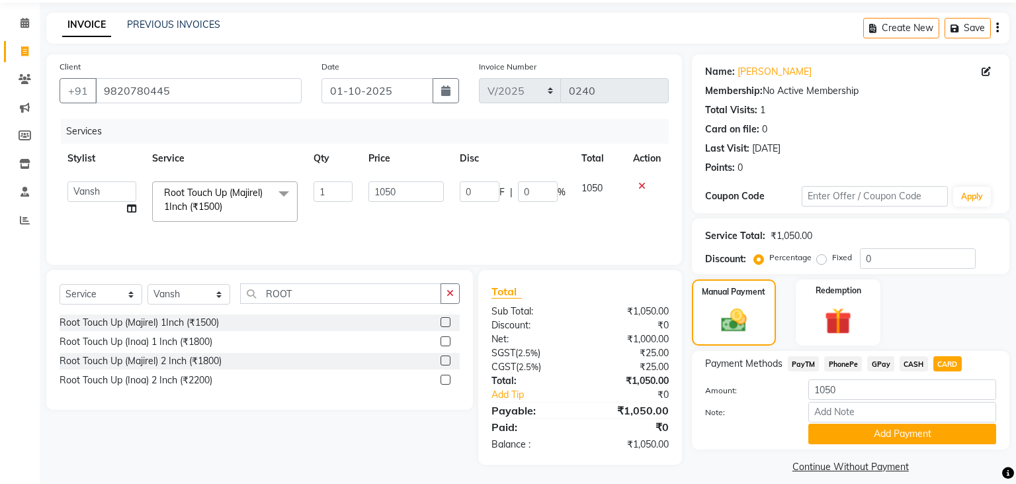
scroll to position [58, 0]
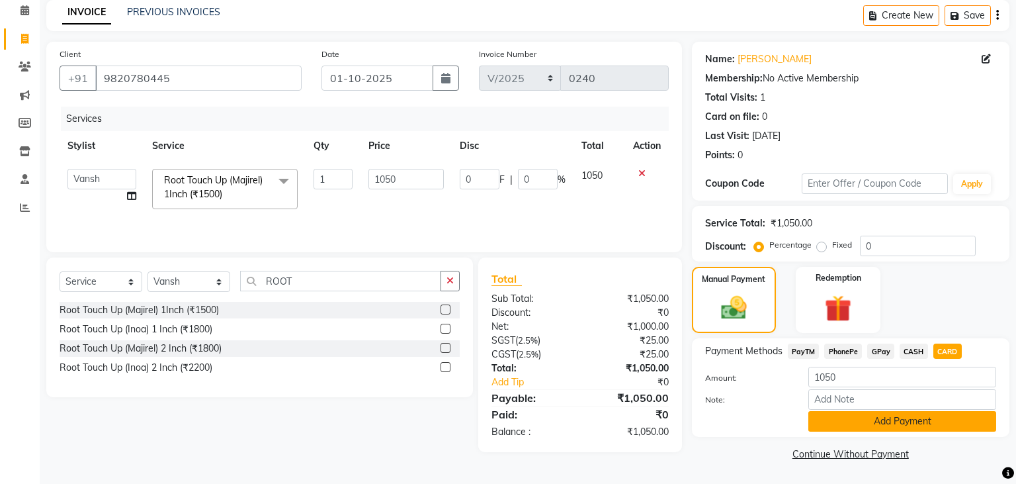
click at [880, 420] on button "Add Payment" at bounding box center [902, 421] width 188 height 21
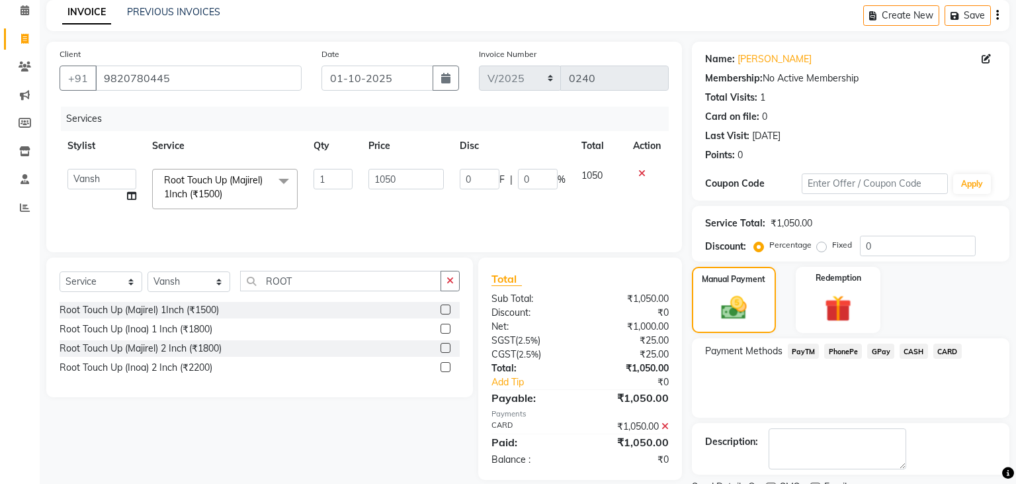
scroll to position [112, 0]
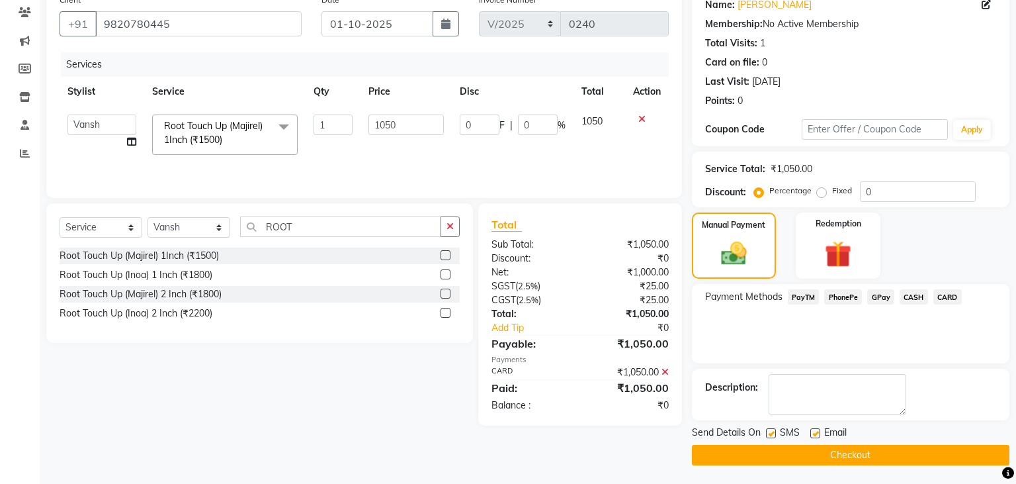
click at [816, 431] on label at bounding box center [815, 433] width 10 height 10
click at [816, 431] on input "checkbox" at bounding box center [814, 433] width 9 height 9
checkbox input "false"
click at [771, 431] on label at bounding box center [771, 433] width 10 height 10
click at [771, 431] on input "checkbox" at bounding box center [770, 433] width 9 height 9
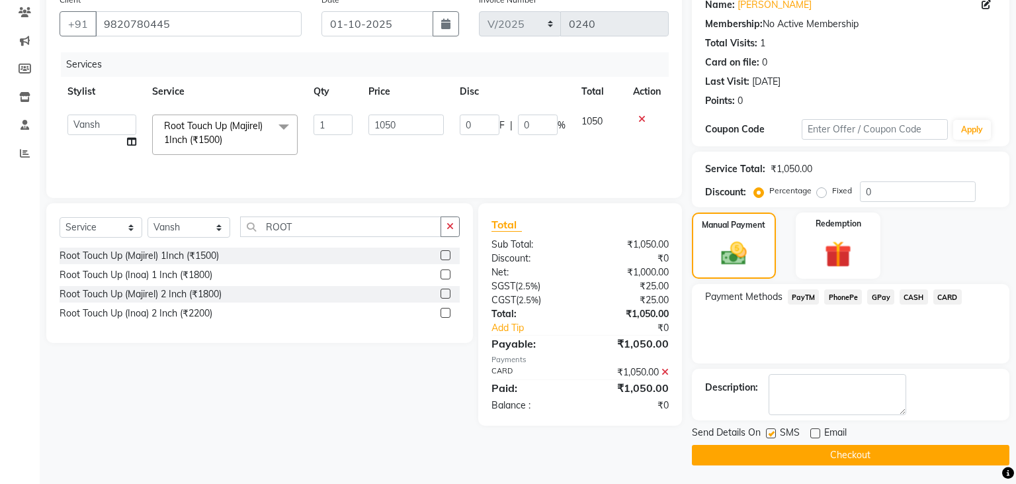
checkbox input "false"
click at [773, 448] on button "Checkout" at bounding box center [851, 455] width 318 height 21
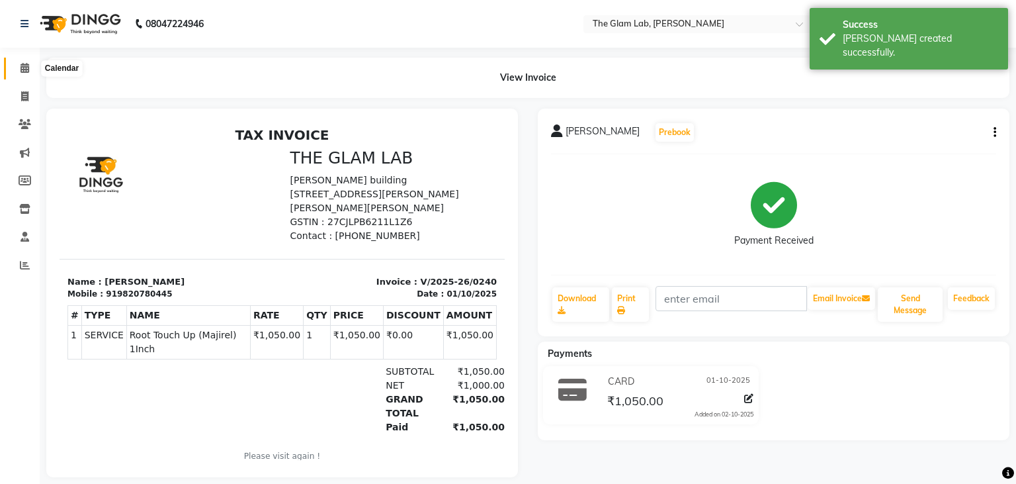
click at [24, 72] on icon at bounding box center [25, 68] width 9 height 10
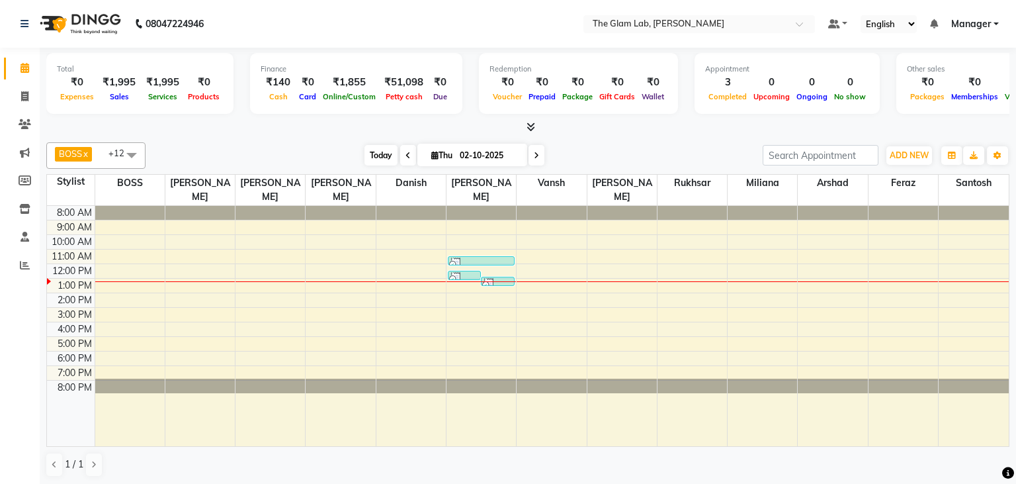
click at [372, 155] on span "Today" at bounding box center [380, 155] width 33 height 21
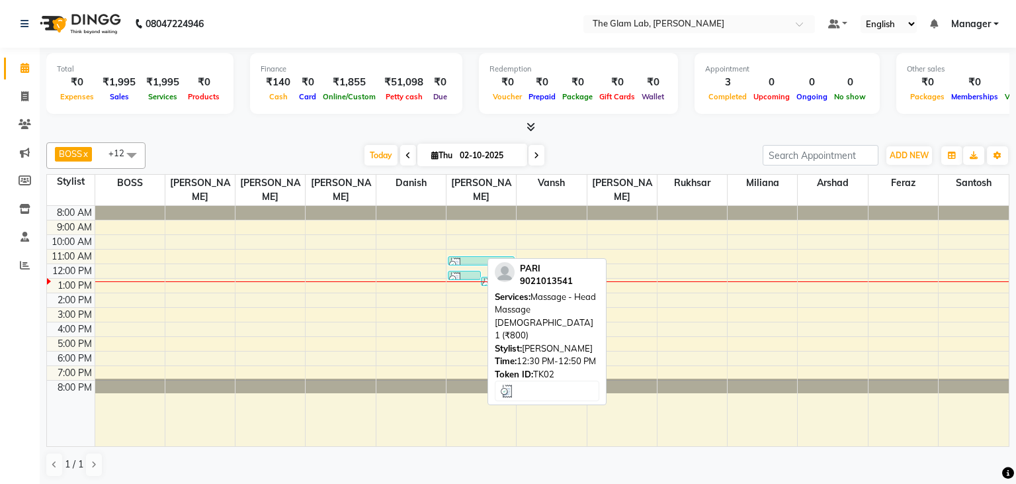
click at [472, 272] on div at bounding box center [464, 278] width 30 height 13
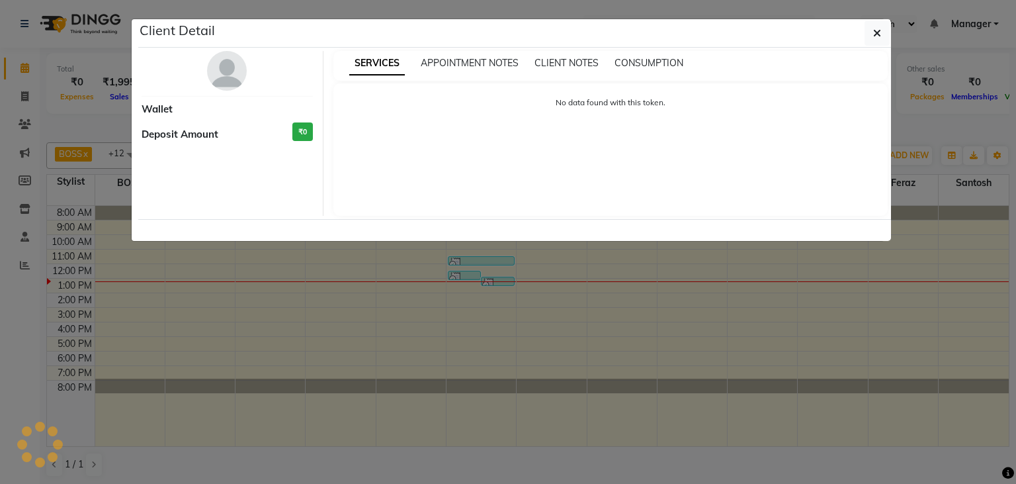
select select "3"
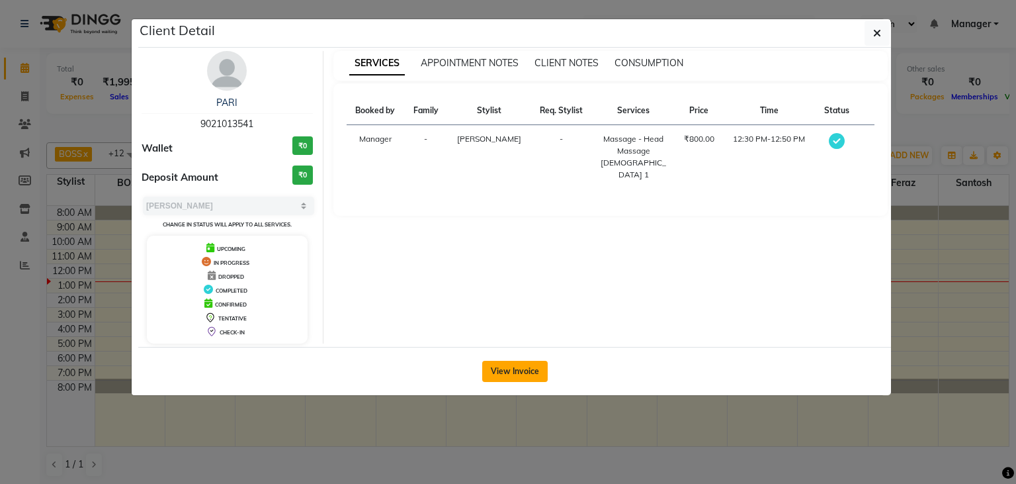
click at [518, 374] on button "View Invoice" at bounding box center [514, 371] width 65 height 21
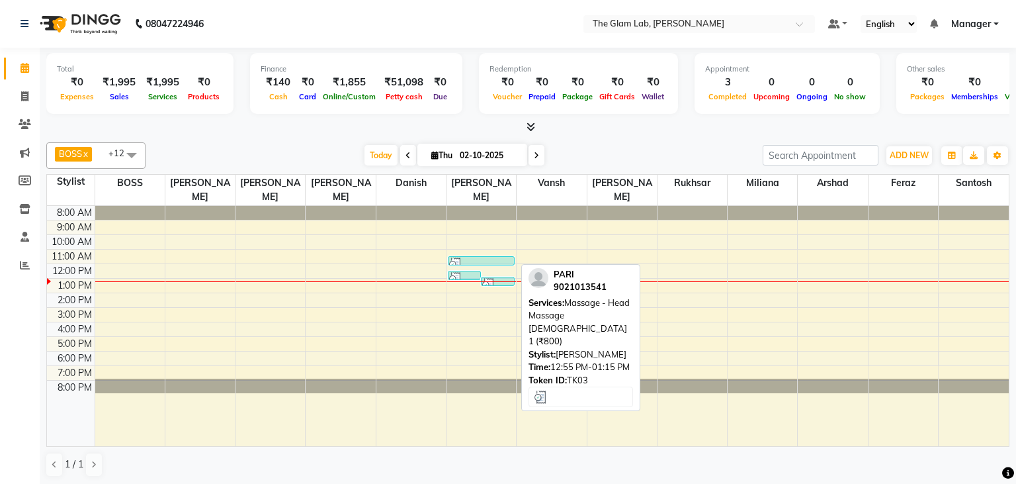
click at [502, 278] on div at bounding box center [497, 284] width 30 height 13
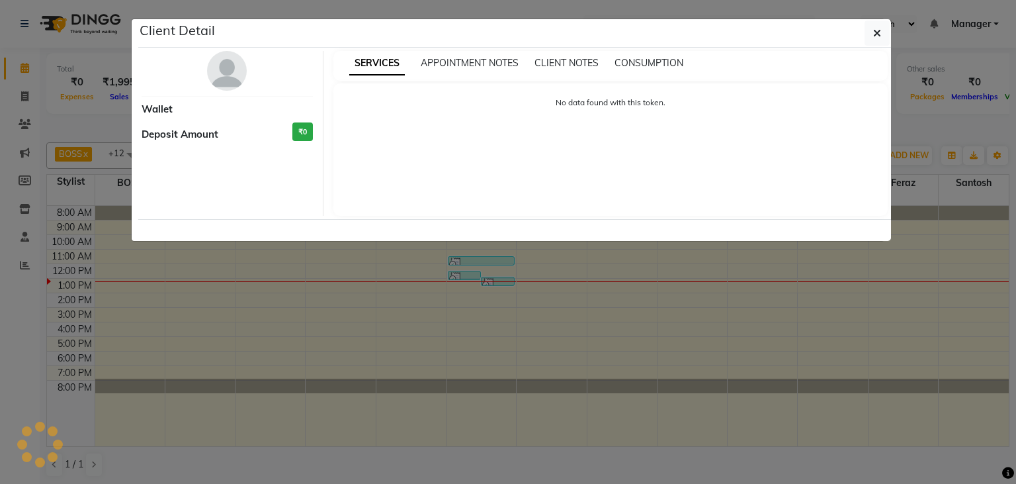
select select "3"
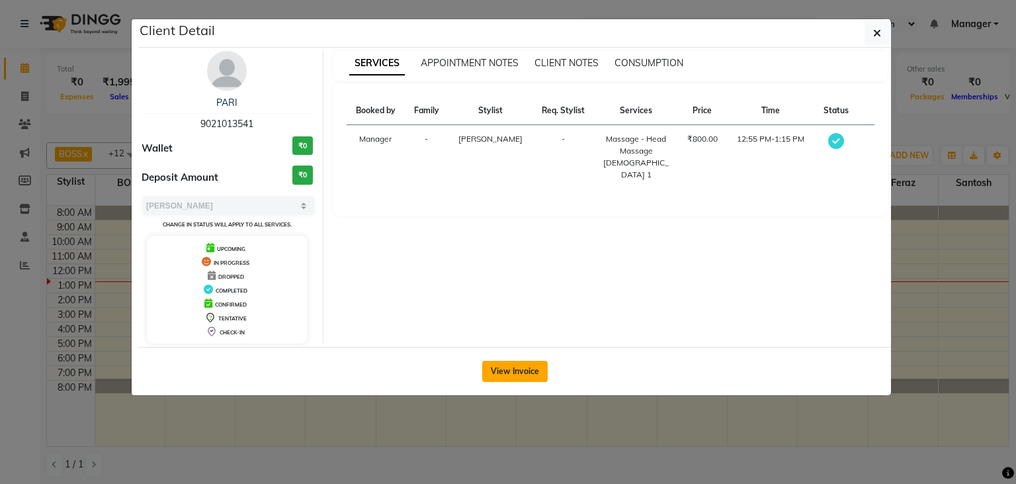
click at [517, 361] on button "View Invoice" at bounding box center [514, 371] width 65 height 21
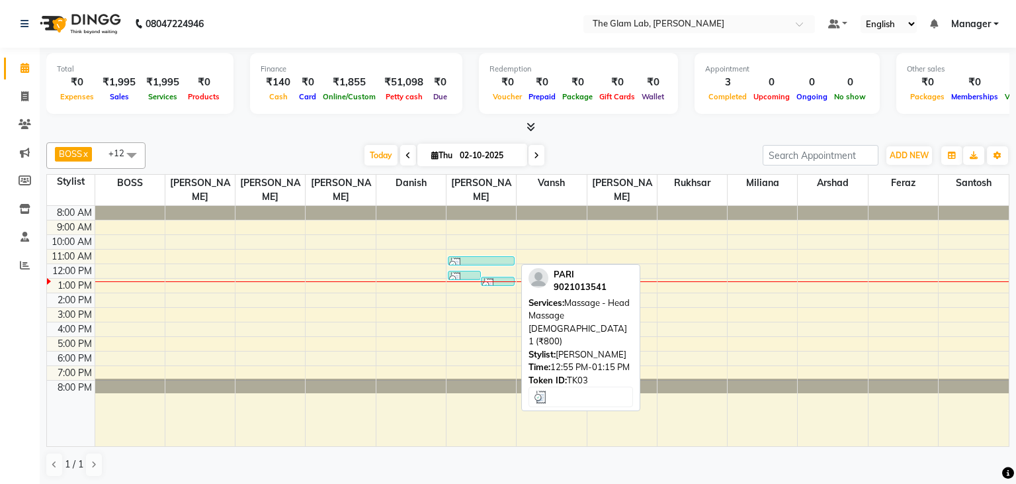
click at [497, 278] on div at bounding box center [497, 284] width 30 height 13
select select "3"
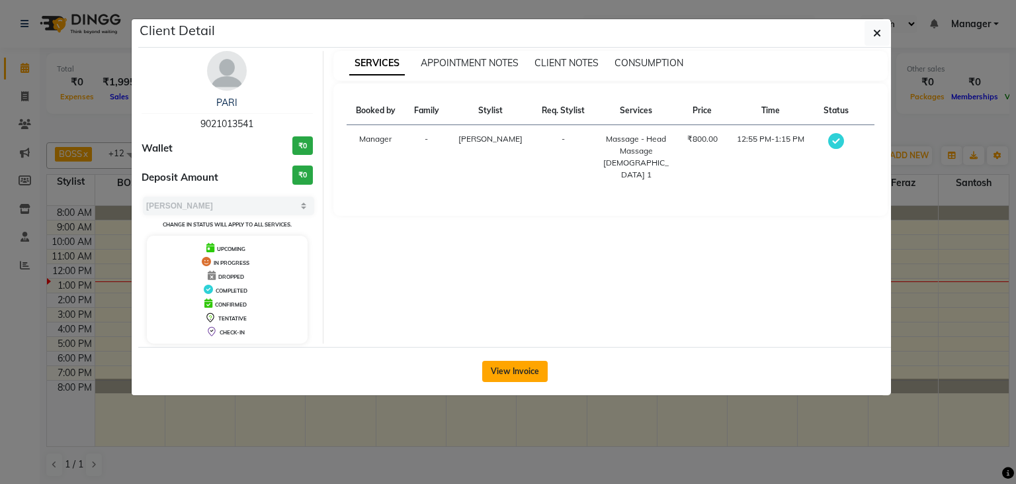
click at [509, 370] on button "View Invoice" at bounding box center [514, 371] width 65 height 21
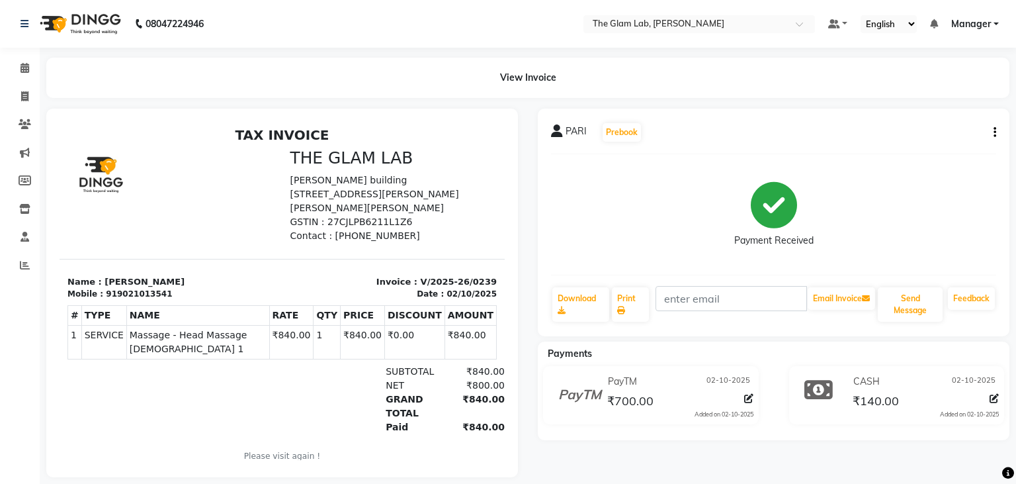
click at [996, 133] on icon "button" at bounding box center [995, 132] width 3 height 1
click at [22, 66] on icon at bounding box center [25, 68] width 9 height 10
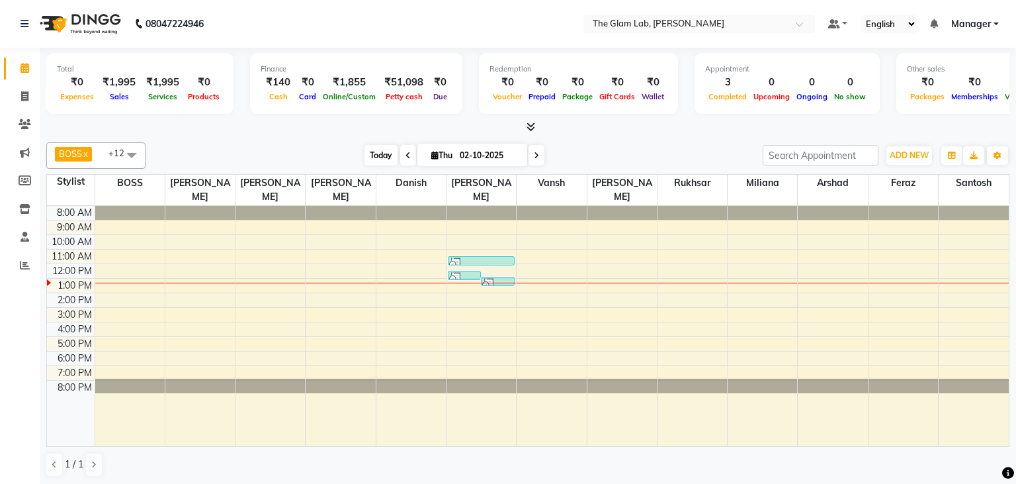
click at [373, 160] on span "Today" at bounding box center [380, 155] width 33 height 21
click at [405, 155] on icon at bounding box center [407, 155] width 5 height 8
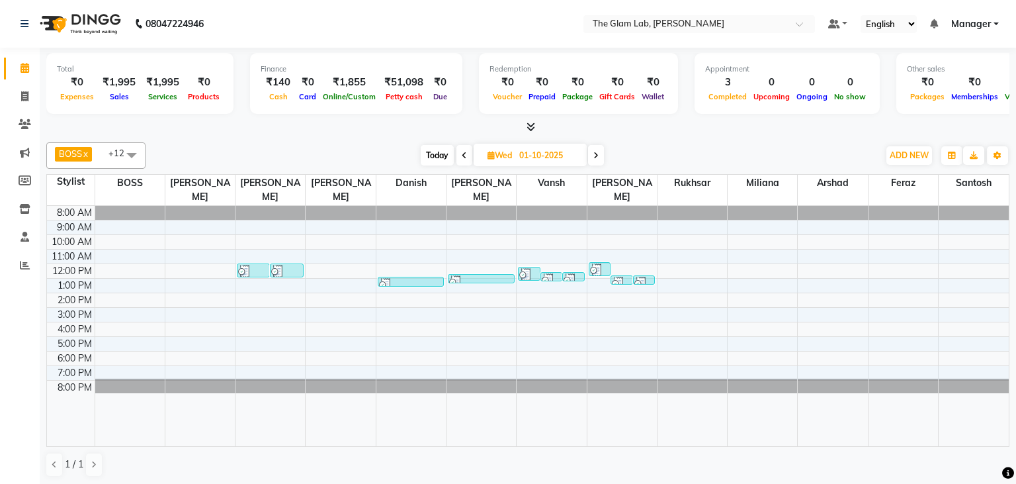
click at [464, 155] on icon at bounding box center [464, 155] width 5 height 8
type input "30-09-2025"
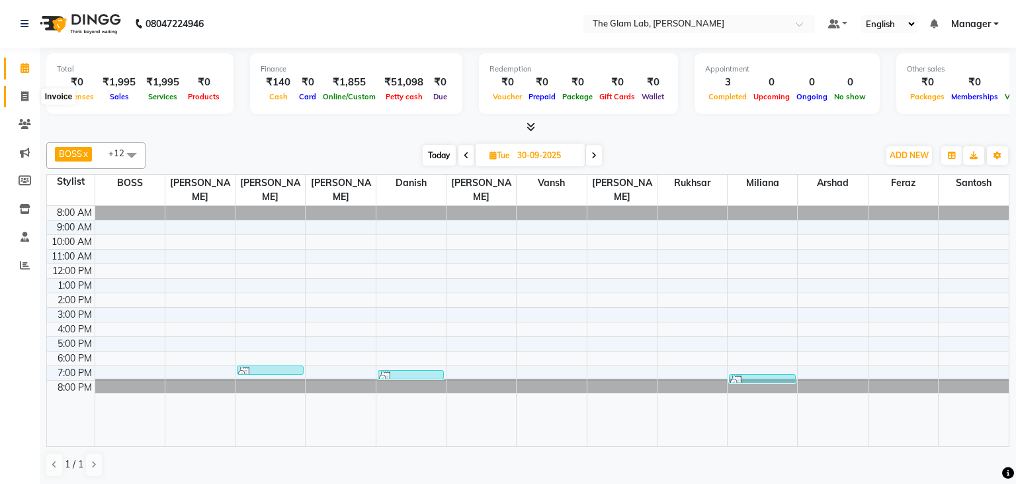
click at [21, 90] on span at bounding box center [24, 96] width 23 height 15
select select "service"
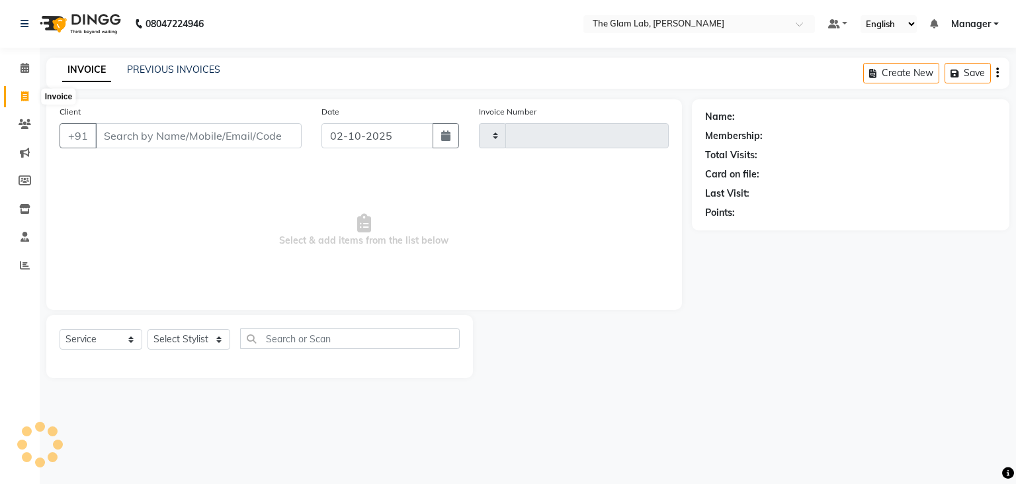
type input "0241"
select select "8277"
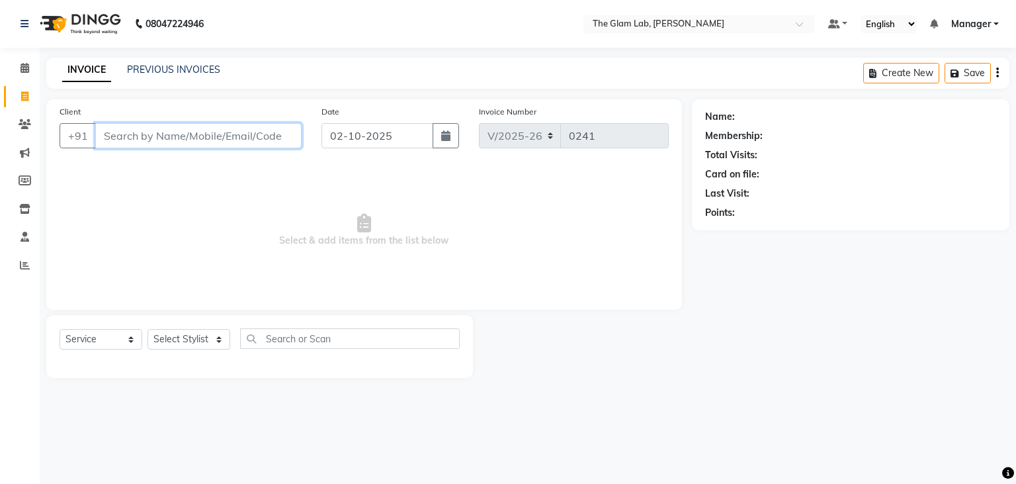
click at [131, 144] on input "Client" at bounding box center [198, 135] width 206 height 25
click at [448, 136] on icon "button" at bounding box center [445, 135] width 9 height 11
select select "10"
select select "2025"
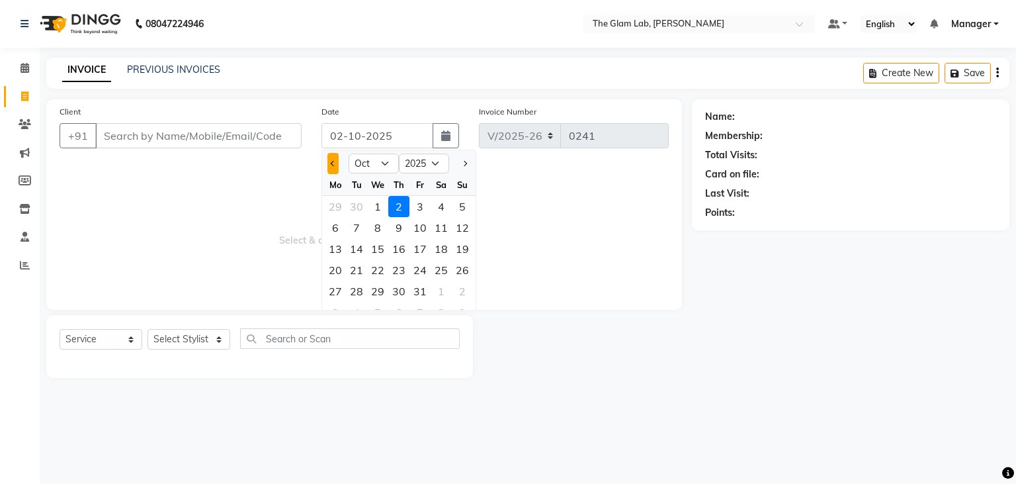
click at [335, 167] on button "Previous month" at bounding box center [332, 163] width 11 height 21
select select "9"
click at [360, 292] on div "30" at bounding box center [356, 290] width 21 height 21
type input "30-09-2025"
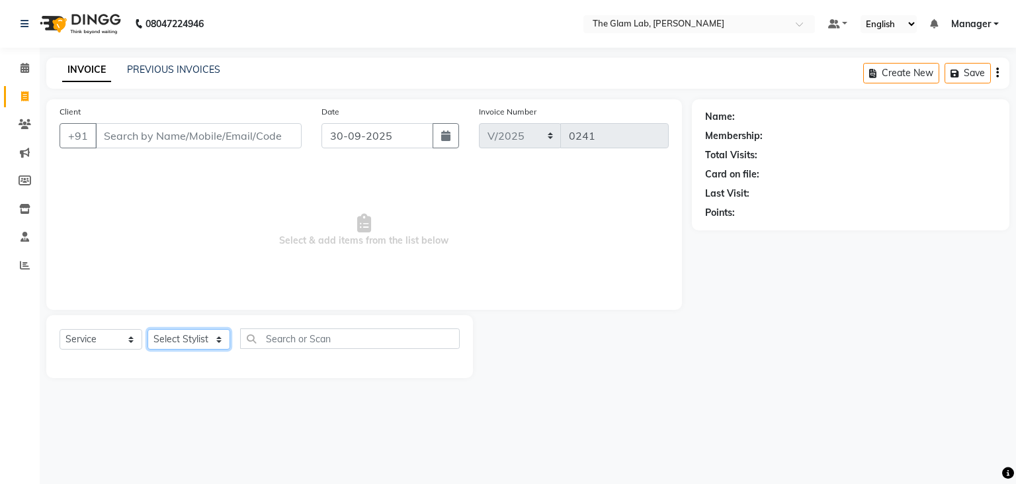
click at [148, 329] on select "Select Stylist [PERSON_NAME] [PERSON_NAME] BOSS Danish Feraz Manager [PERSON_NA…" at bounding box center [189, 339] width 83 height 21
select select "82305"
click option "Miliana" at bounding box center [0, 0] width 0 height 0
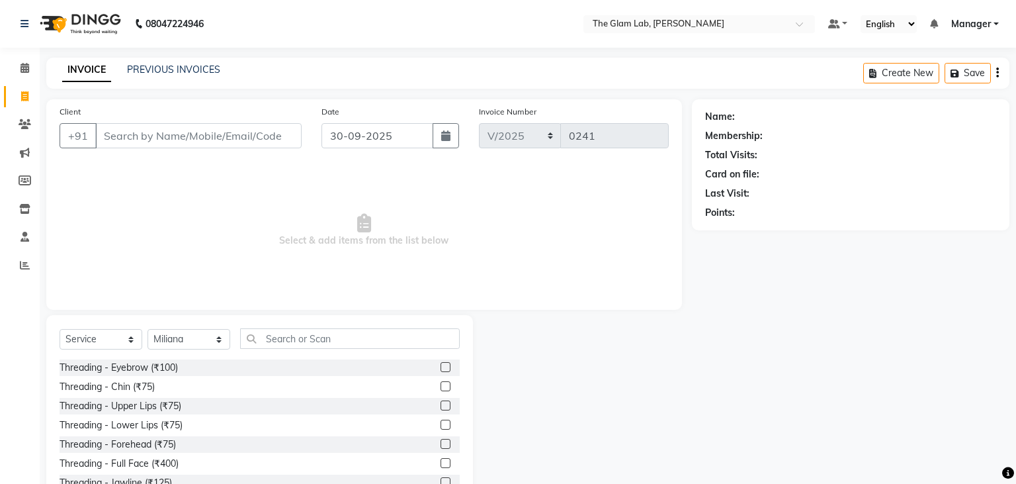
click at [443, 369] on label at bounding box center [446, 367] width 10 height 10
click at [443, 369] on input "checkbox" at bounding box center [445, 367] width 9 height 9
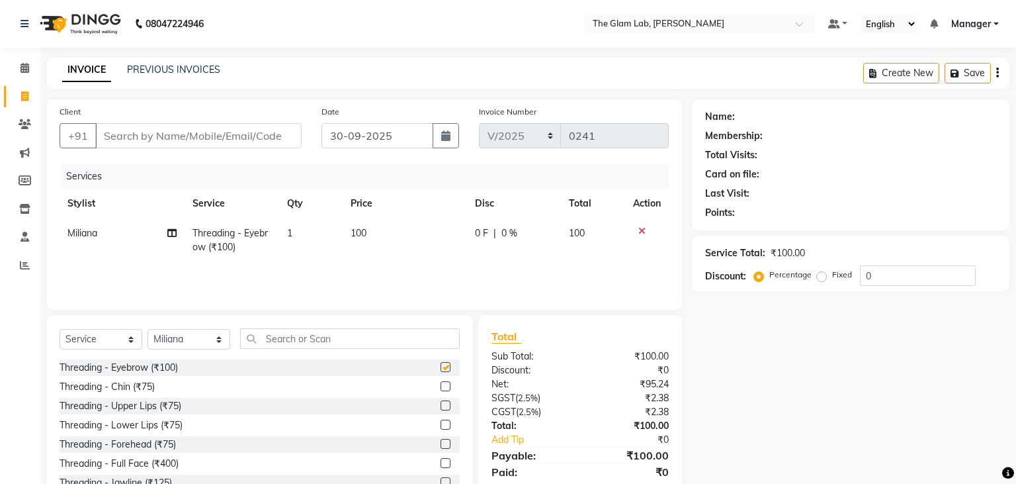
checkbox input "false"
click at [374, 237] on td "100" at bounding box center [405, 240] width 124 height 44
select select "82305"
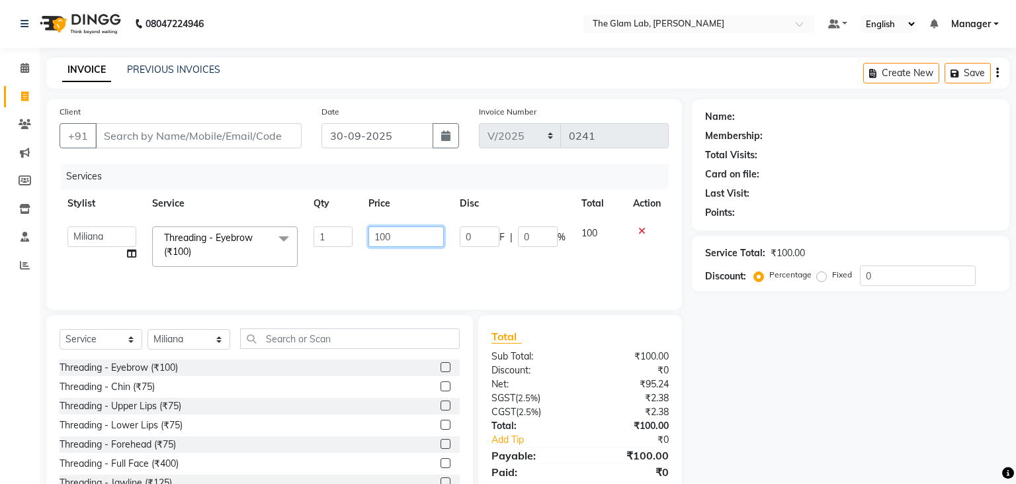
click at [374, 237] on input "100" at bounding box center [405, 236] width 75 height 21
type input "1"
type input "180"
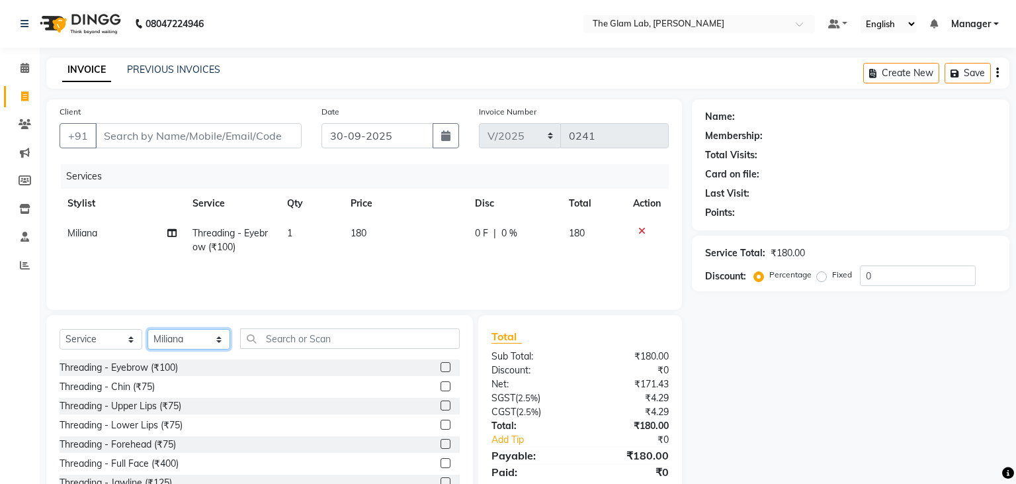
click at [148, 329] on select "Select Stylist [PERSON_NAME] [PERSON_NAME] BOSS Danish Feraz Manager [PERSON_NA…" at bounding box center [189, 339] width 83 height 21
select select "89546"
click option "[PERSON_NAME]" at bounding box center [0, 0] width 0 height 0
click at [287, 343] on input "text" at bounding box center [350, 338] width 220 height 21
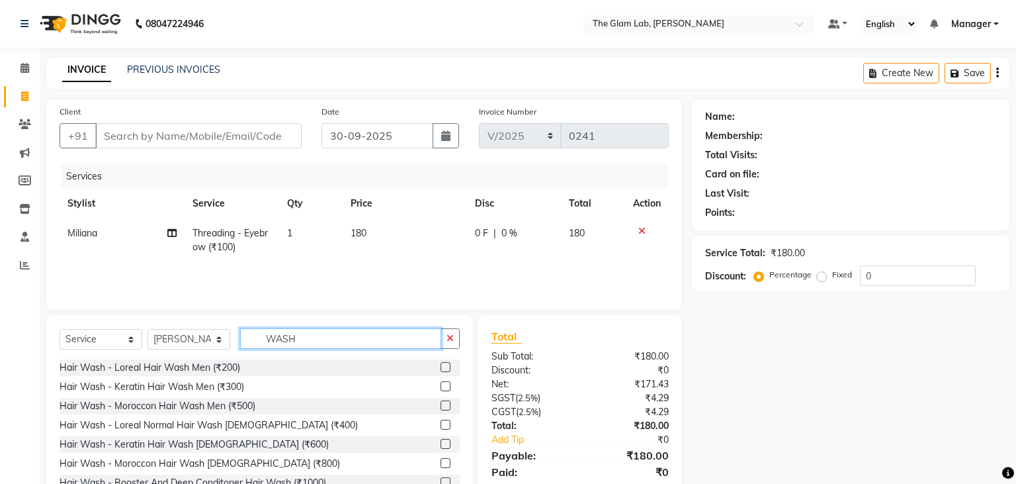
type input "WASH"
click at [448, 442] on label at bounding box center [446, 444] width 10 height 10
click at [448, 442] on input "checkbox" at bounding box center [445, 444] width 9 height 9
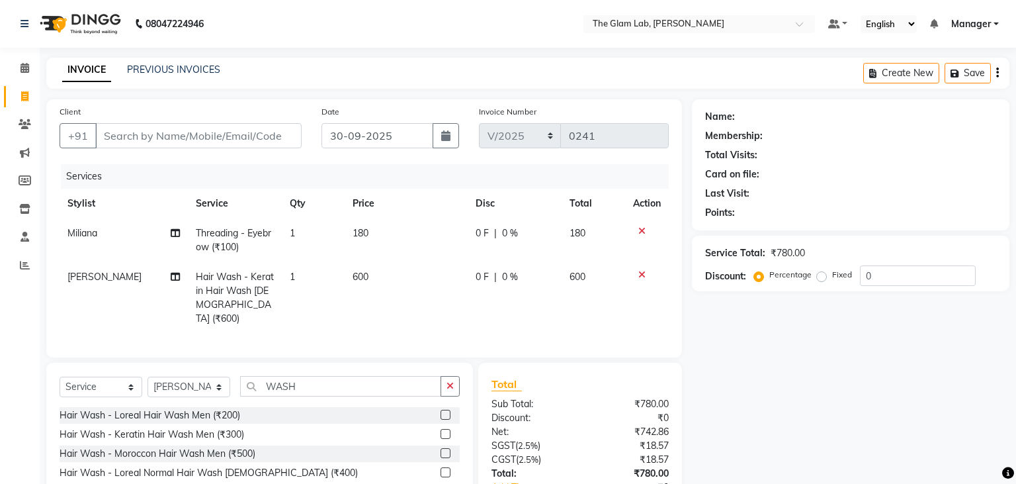
checkbox input "false"
click at [377, 276] on td "600" at bounding box center [406, 297] width 123 height 71
select select "89546"
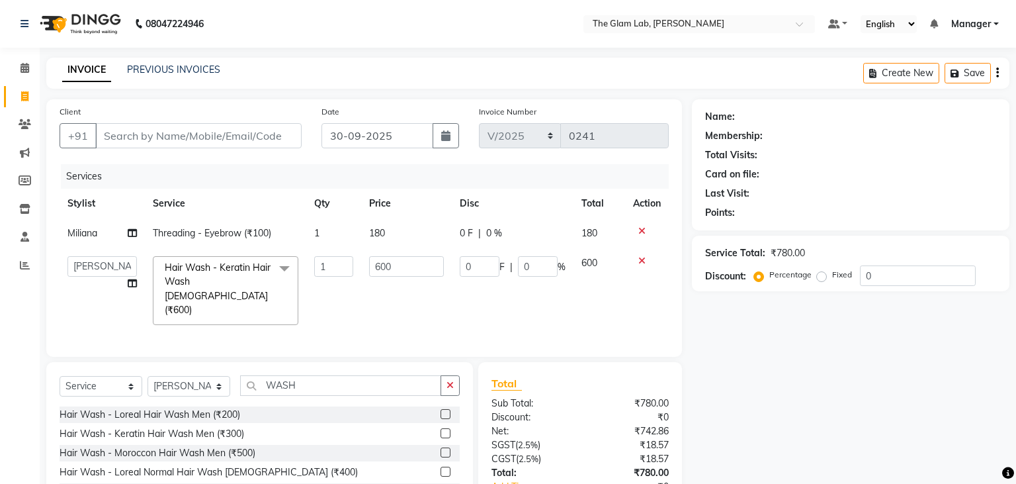
click at [377, 276] on input "600" at bounding box center [406, 266] width 75 height 21
type input "6"
type input "630"
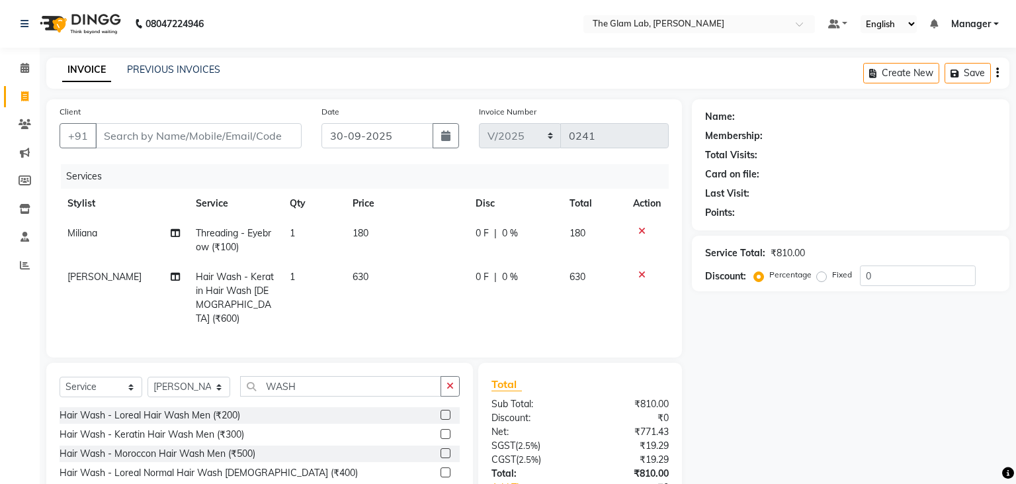
click at [414, 291] on td "630" at bounding box center [406, 297] width 123 height 71
select select "89546"
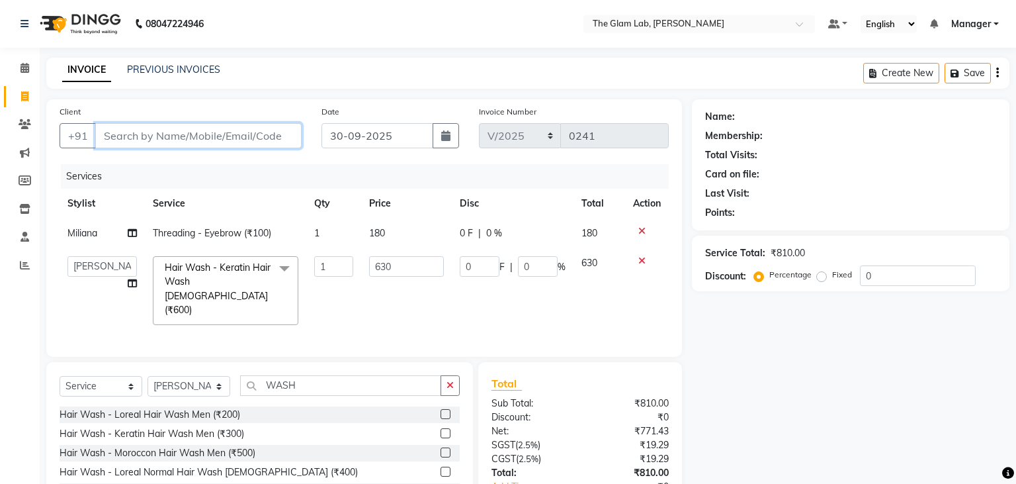
click at [230, 126] on input "Client" at bounding box center [198, 135] width 206 height 25
type input "8940247253"
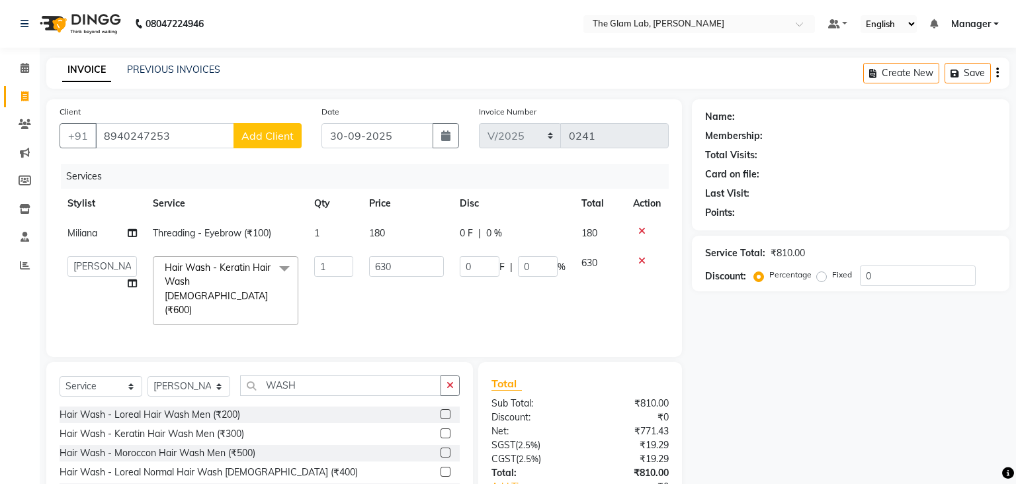
click at [291, 128] on button "Add Client" at bounding box center [268, 135] width 68 height 25
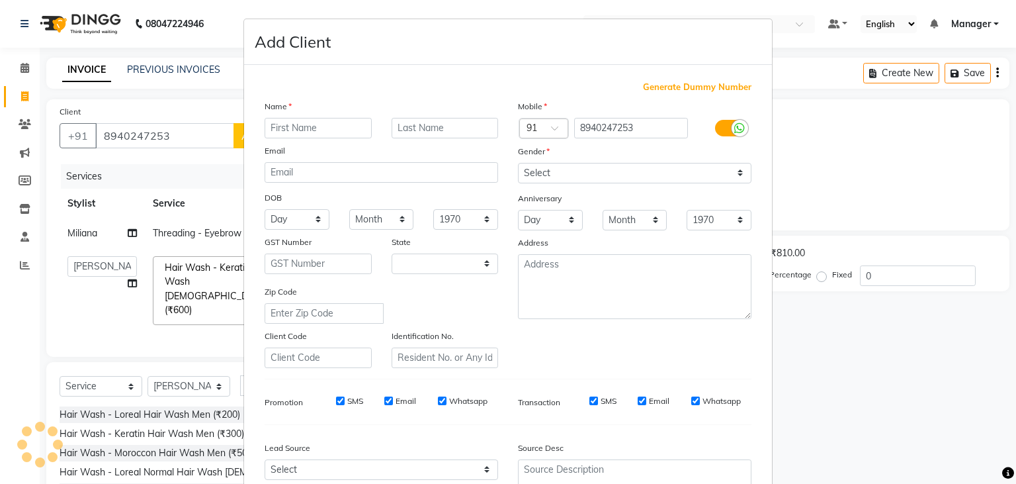
select select "22"
type input "[PERSON_NAME]"
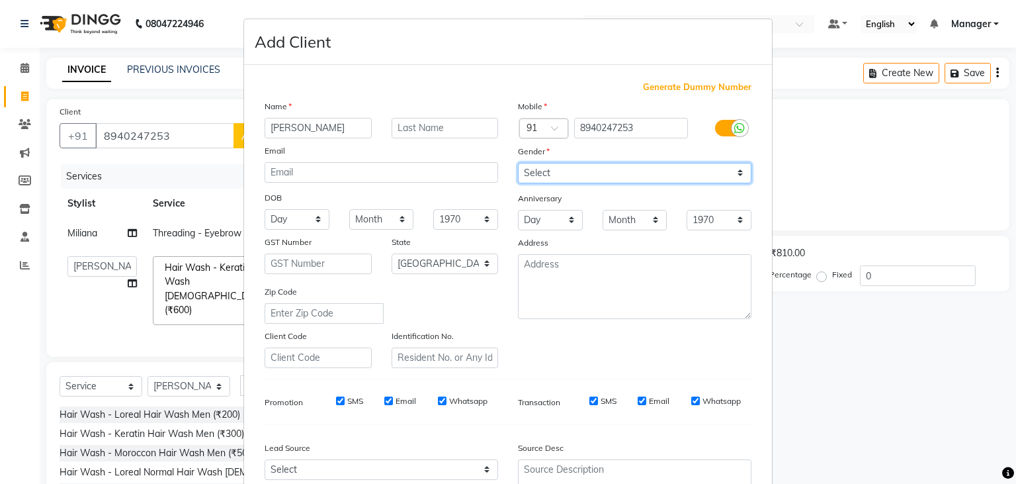
click at [518, 163] on select "Select [DEMOGRAPHIC_DATA] [DEMOGRAPHIC_DATA] Other Prefer Not To Say" at bounding box center [635, 173] width 234 height 21
select select "[DEMOGRAPHIC_DATA]"
click option "[DEMOGRAPHIC_DATA]" at bounding box center [0, 0] width 0 height 0
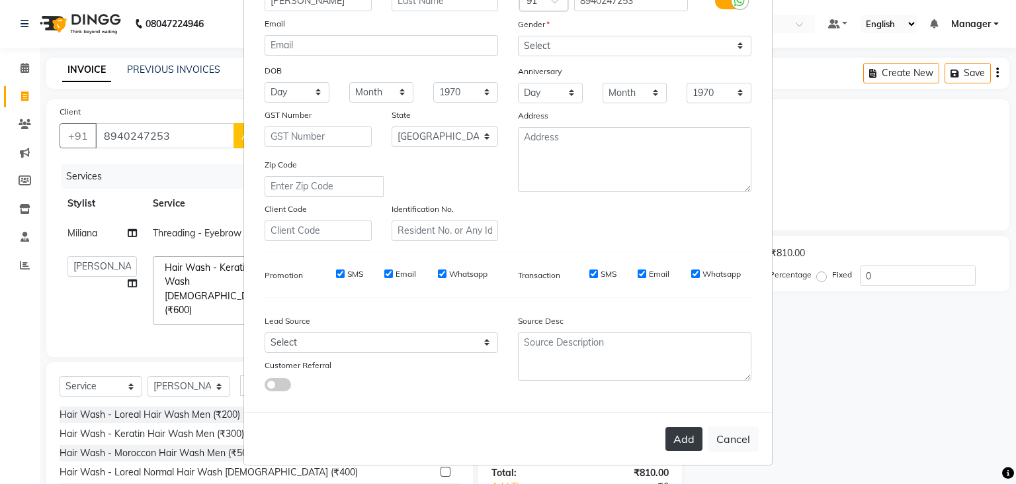
click at [692, 437] on button "Add" at bounding box center [683, 439] width 37 height 24
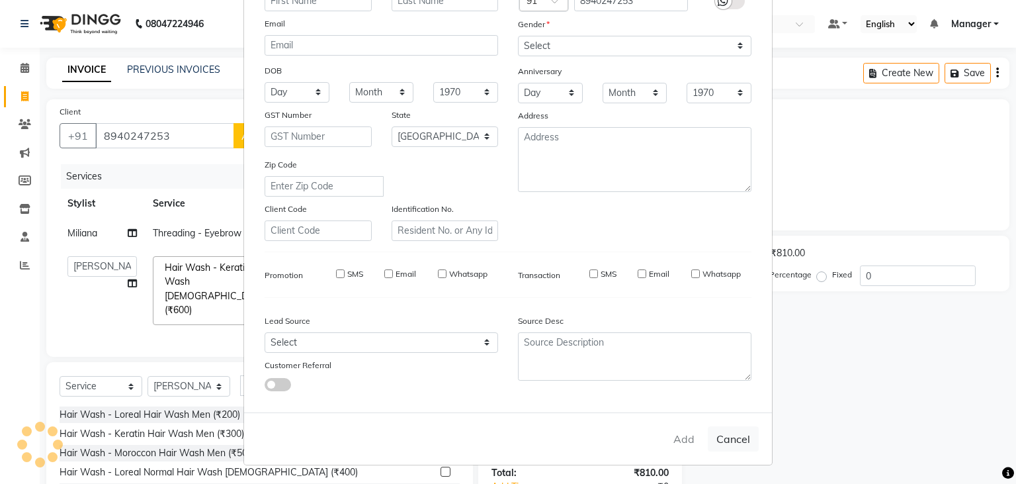
select select
select select "null"
select select
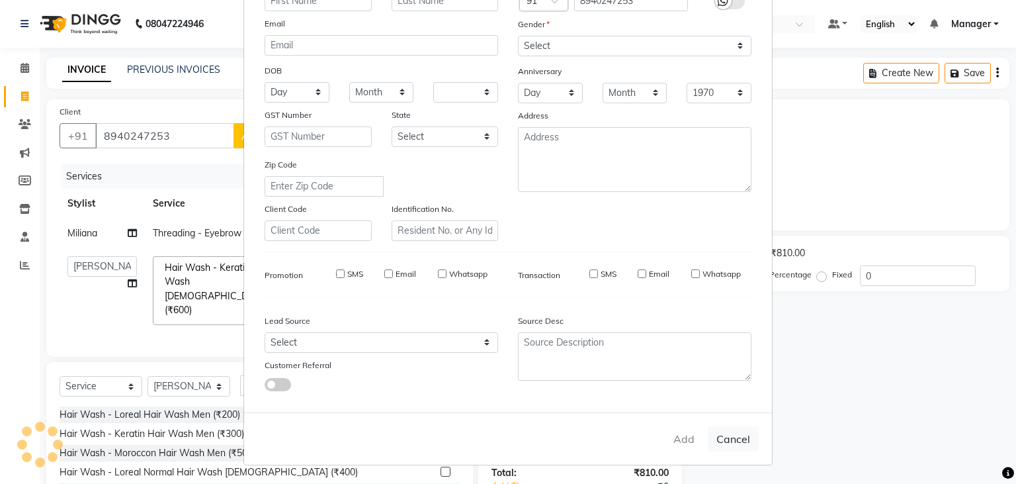
select select
checkbox input "false"
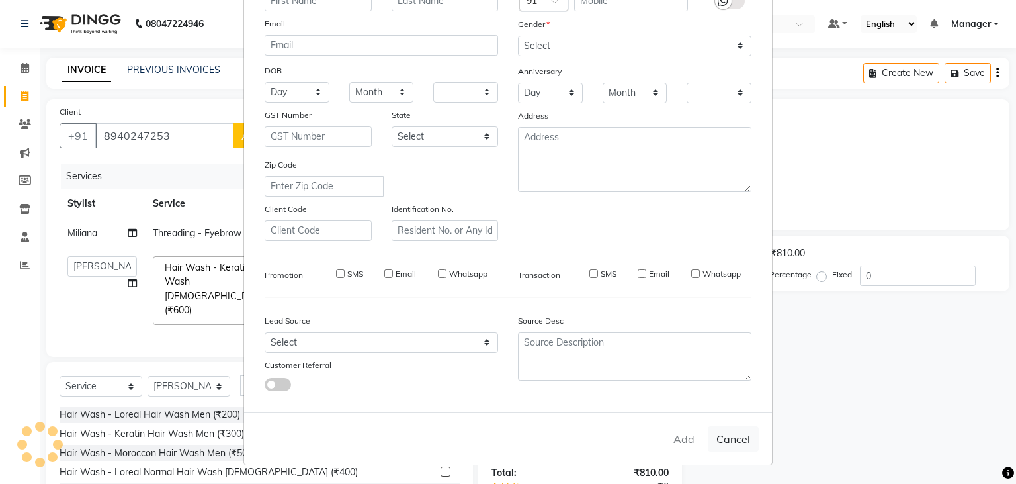
checkbox input "false"
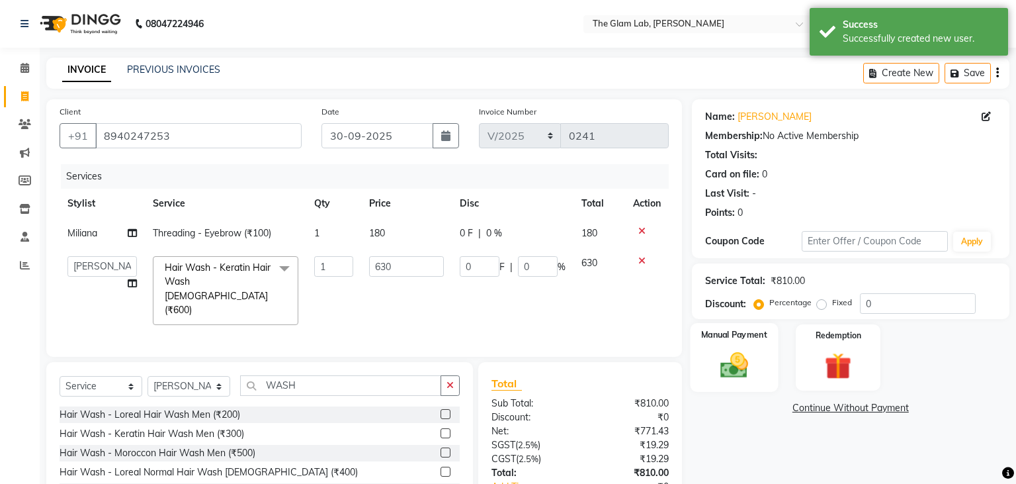
click at [734, 364] on img at bounding box center [733, 365] width 45 height 32
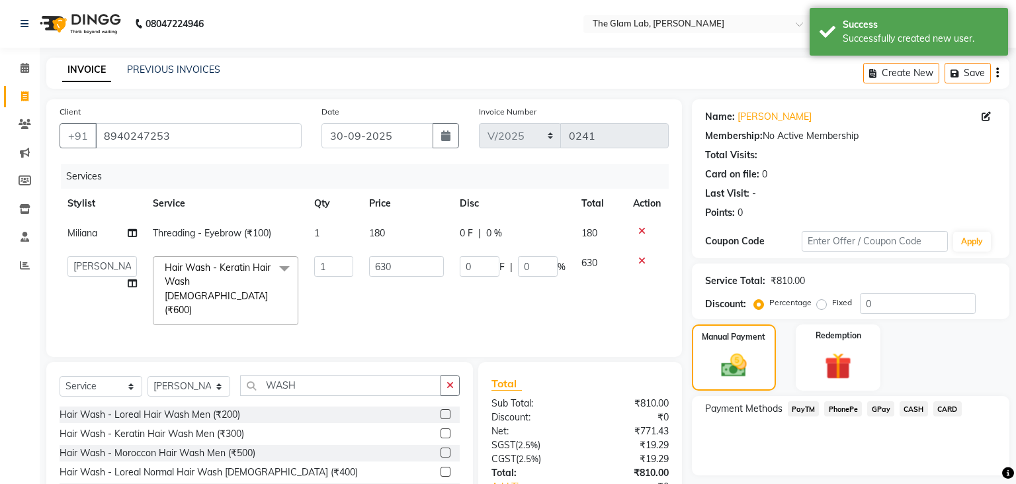
click at [804, 413] on span "PayTM" at bounding box center [804, 408] width 32 height 15
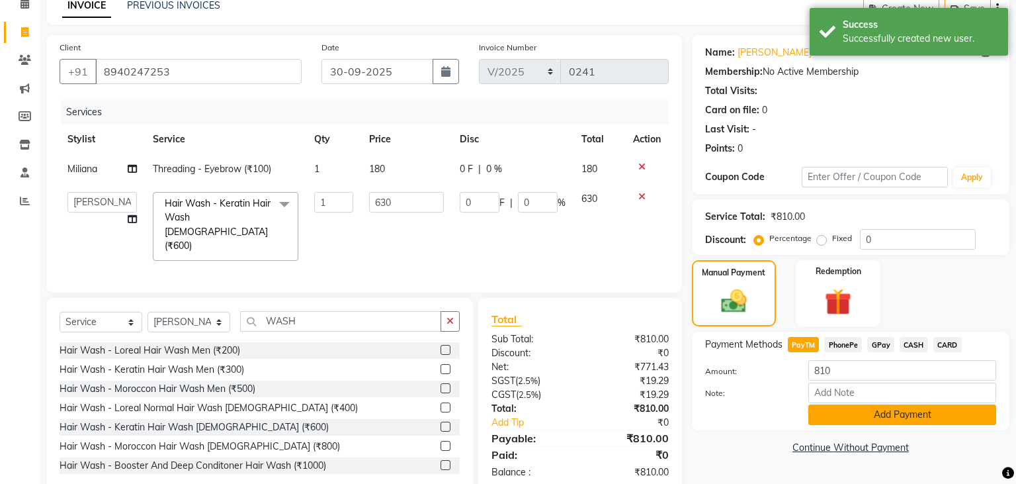
click at [872, 419] on button "Add Payment" at bounding box center [902, 414] width 188 height 21
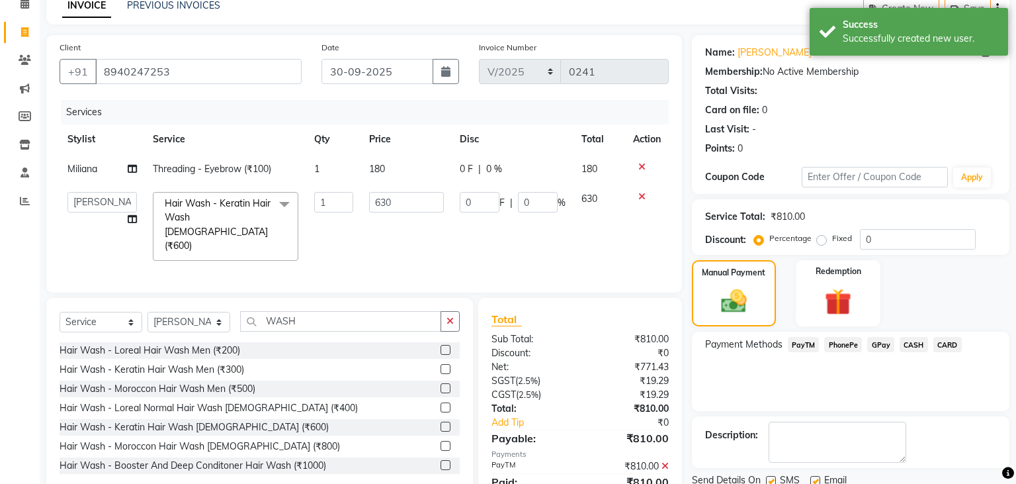
scroll to position [112, 0]
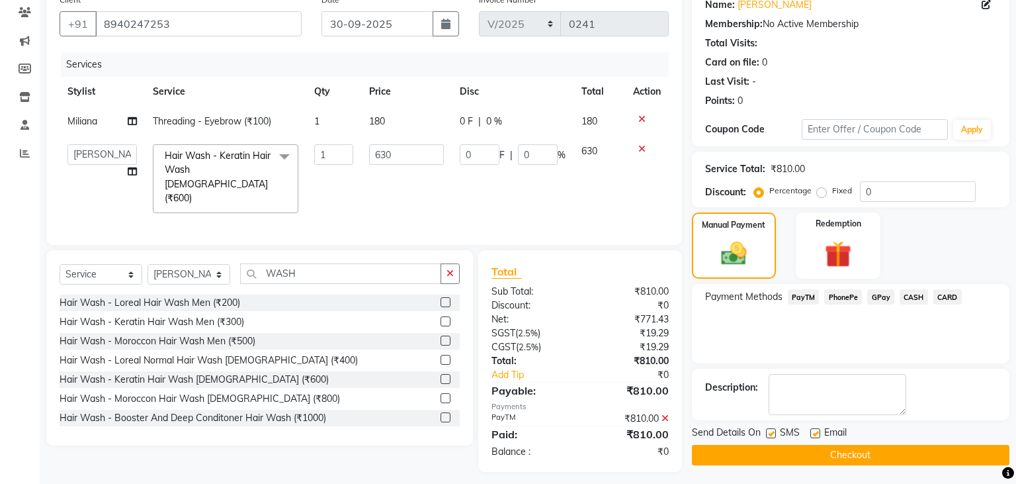
click at [816, 431] on label at bounding box center [815, 433] width 10 height 10
click at [816, 431] on input "checkbox" at bounding box center [814, 433] width 9 height 9
checkbox input "false"
click at [771, 433] on label at bounding box center [771, 433] width 10 height 10
click at [771, 433] on input "checkbox" at bounding box center [770, 433] width 9 height 9
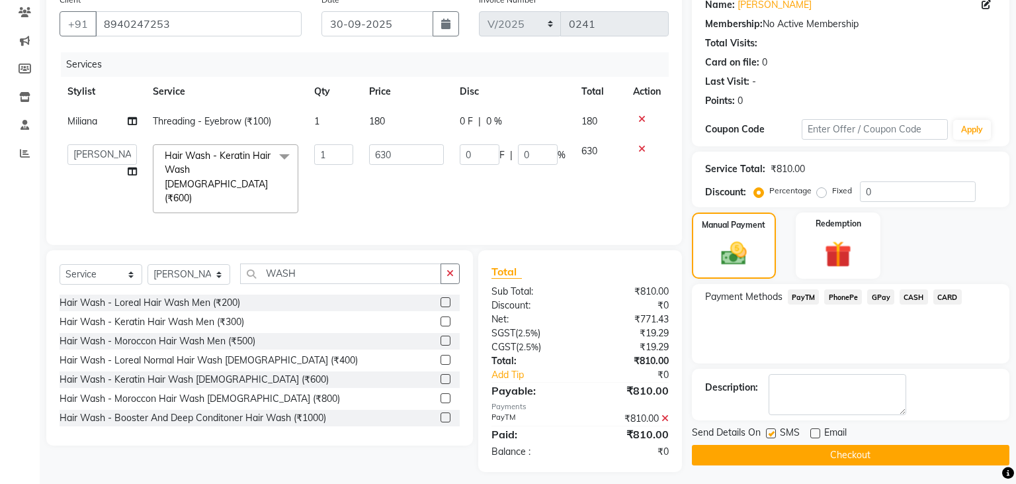
checkbox input "false"
click at [762, 451] on button "Checkout" at bounding box center [851, 455] width 318 height 21
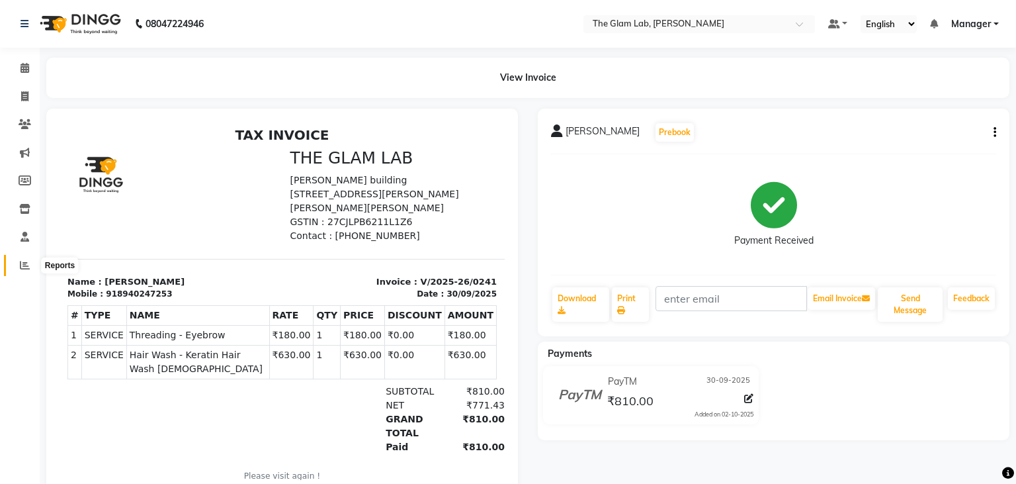
click at [24, 264] on icon at bounding box center [25, 265] width 10 height 10
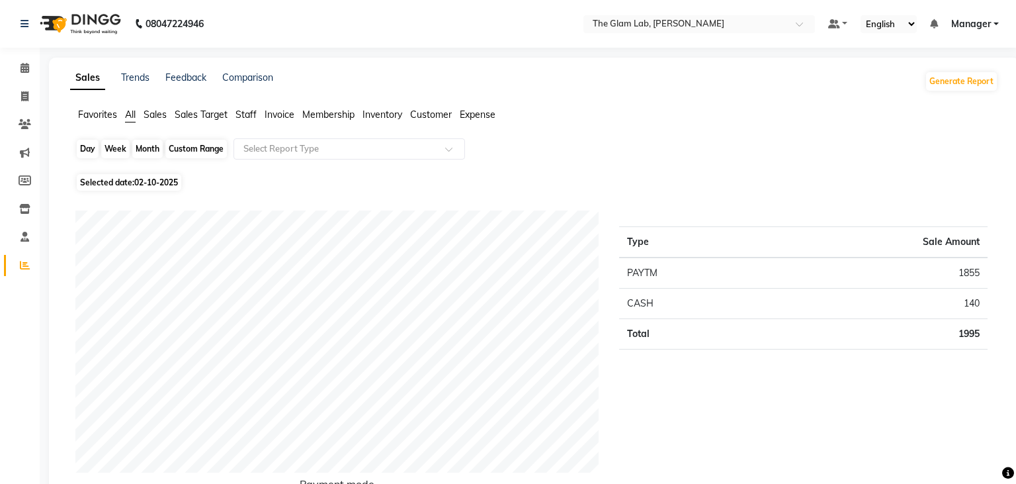
click at [83, 146] on div "Day" at bounding box center [88, 149] width 22 height 19
select select "10"
select select "2025"
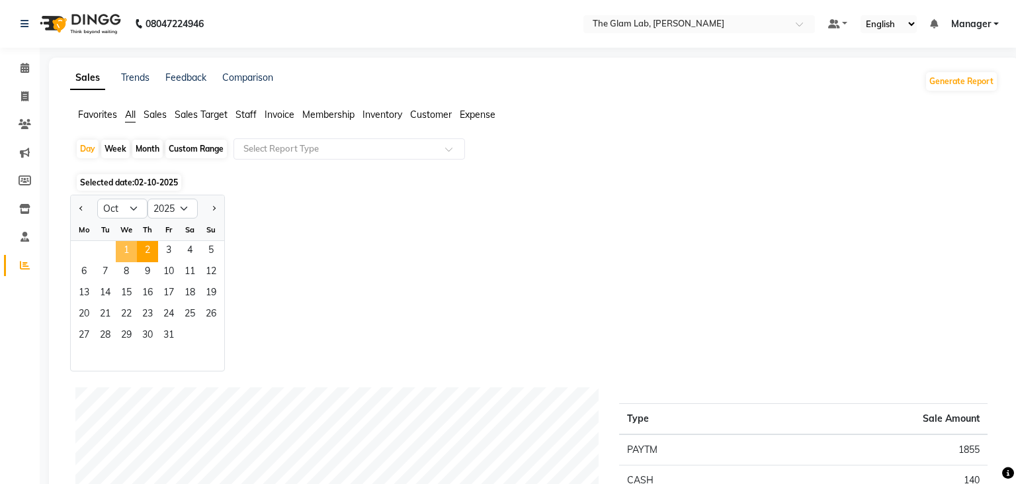
click at [126, 250] on span "1" at bounding box center [126, 251] width 21 height 21
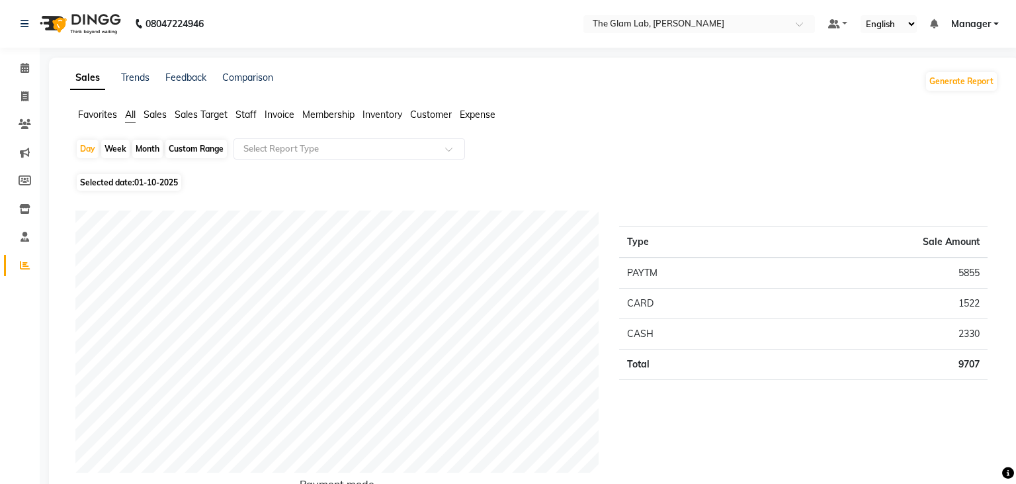
scroll to position [75, 0]
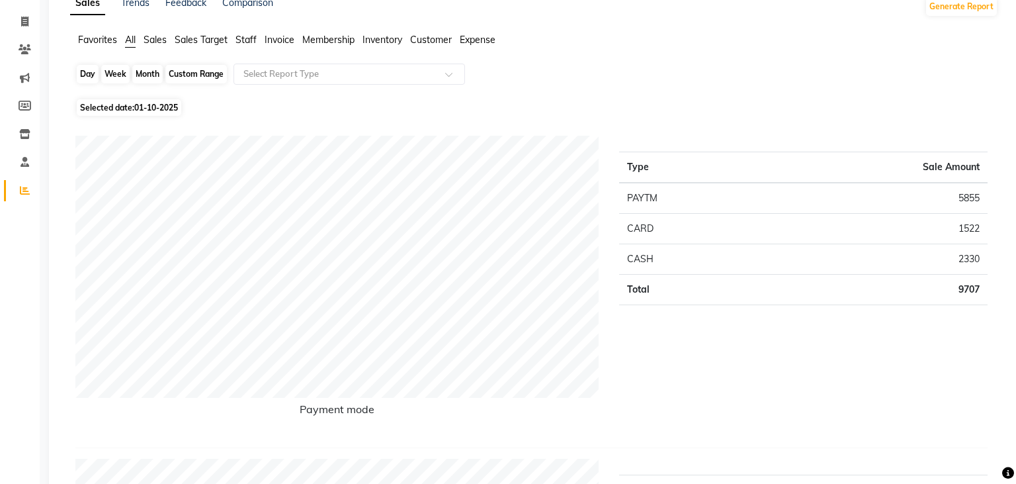
click at [83, 77] on div "Day" at bounding box center [88, 74] width 22 height 19
select select "10"
select select "2025"
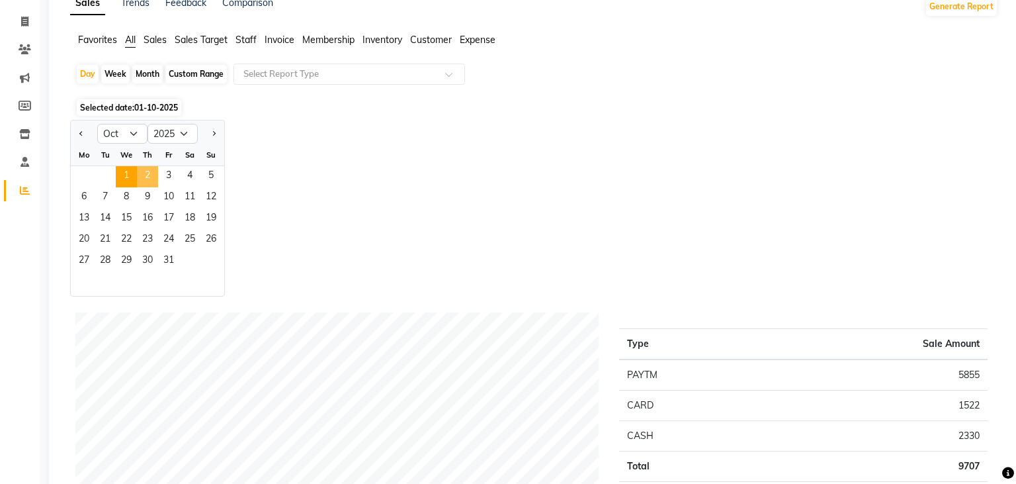
click at [143, 173] on span "2" at bounding box center [147, 176] width 21 height 21
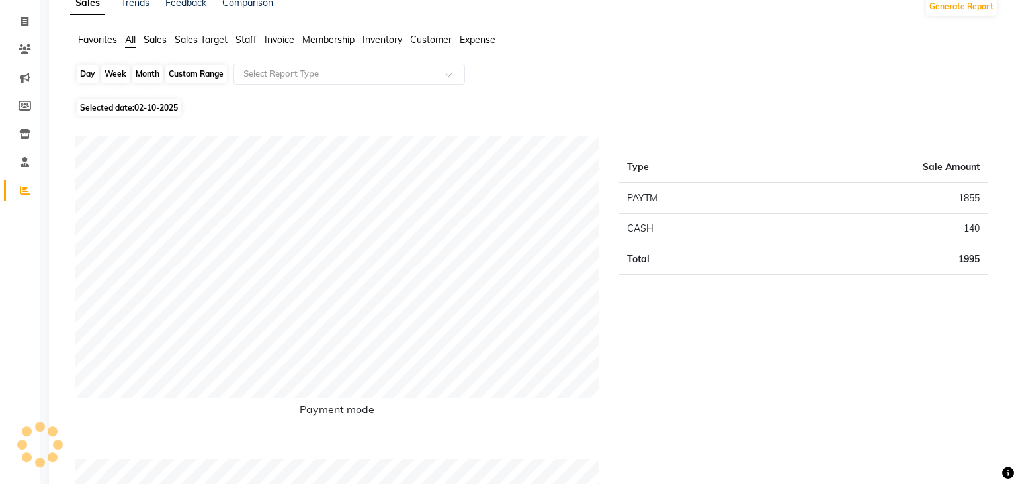
click at [87, 78] on div "Day" at bounding box center [88, 74] width 22 height 19
select select "10"
select select "2025"
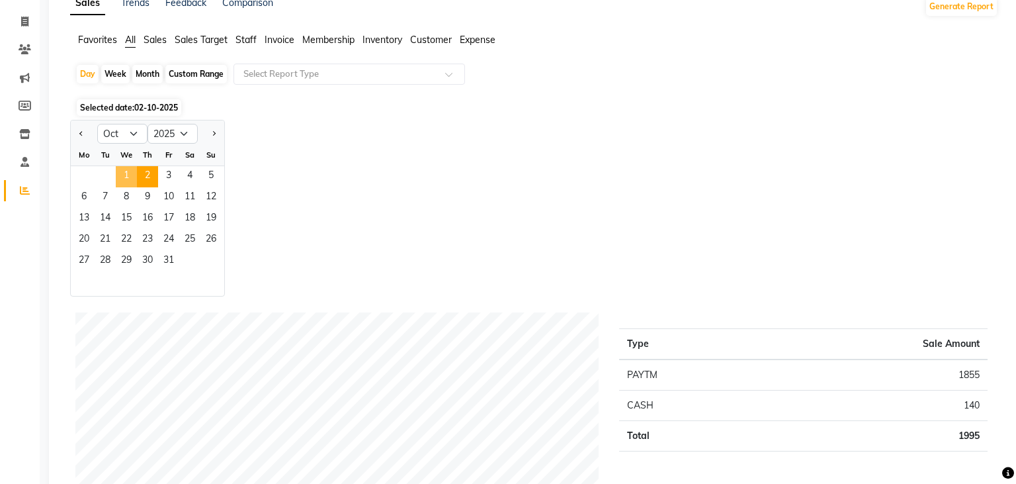
click at [126, 185] on span "1" at bounding box center [126, 176] width 21 height 21
